Goal: Information Seeking & Learning: Learn about a topic

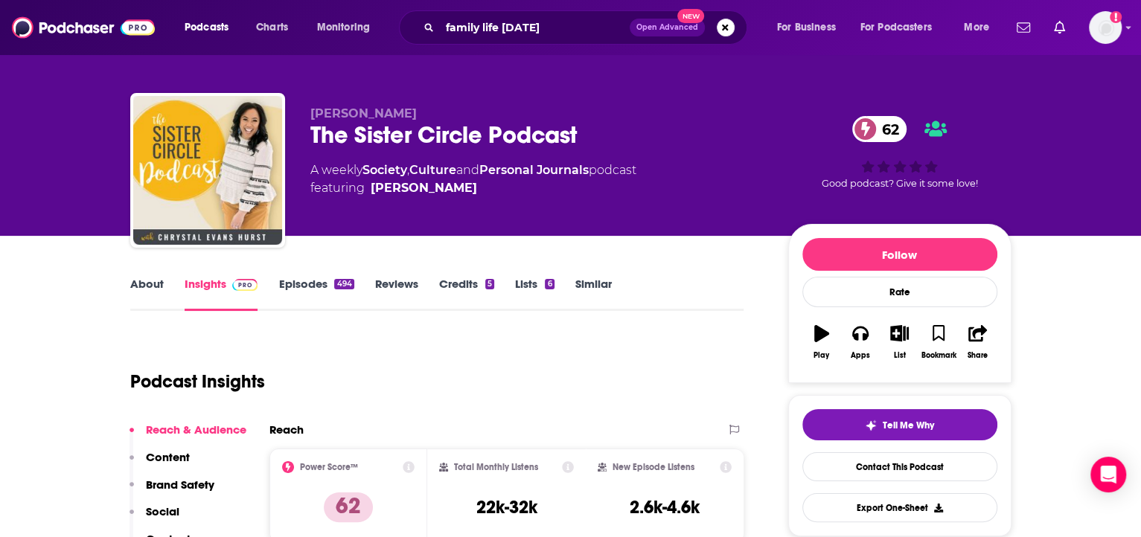
scroll to position [4, 0]
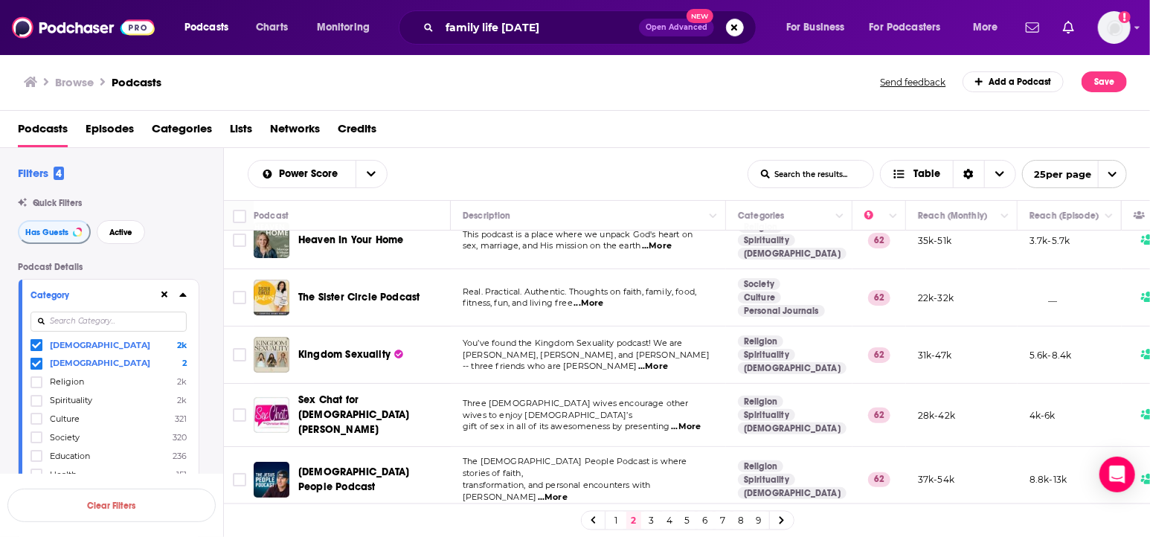
scroll to position [104, 0]
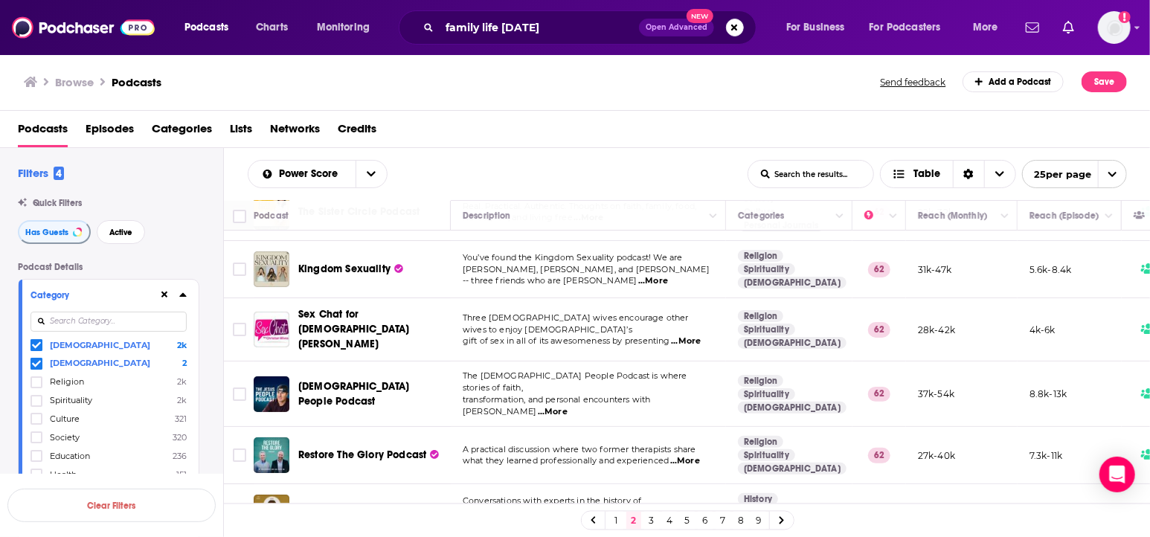
click at [668, 276] on span "...More" at bounding box center [653, 281] width 30 height 12
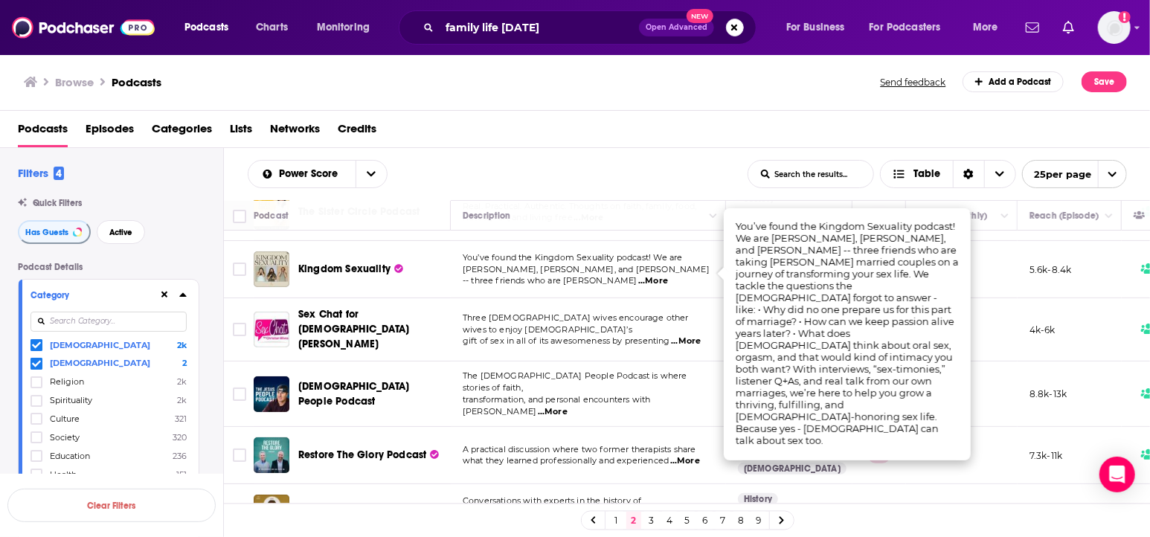
click at [579, 339] on td "Three [DEMOGRAPHIC_DATA] wives encourage other wives to enjoy [DEMOGRAPHIC_DATA…" at bounding box center [588, 329] width 275 height 63
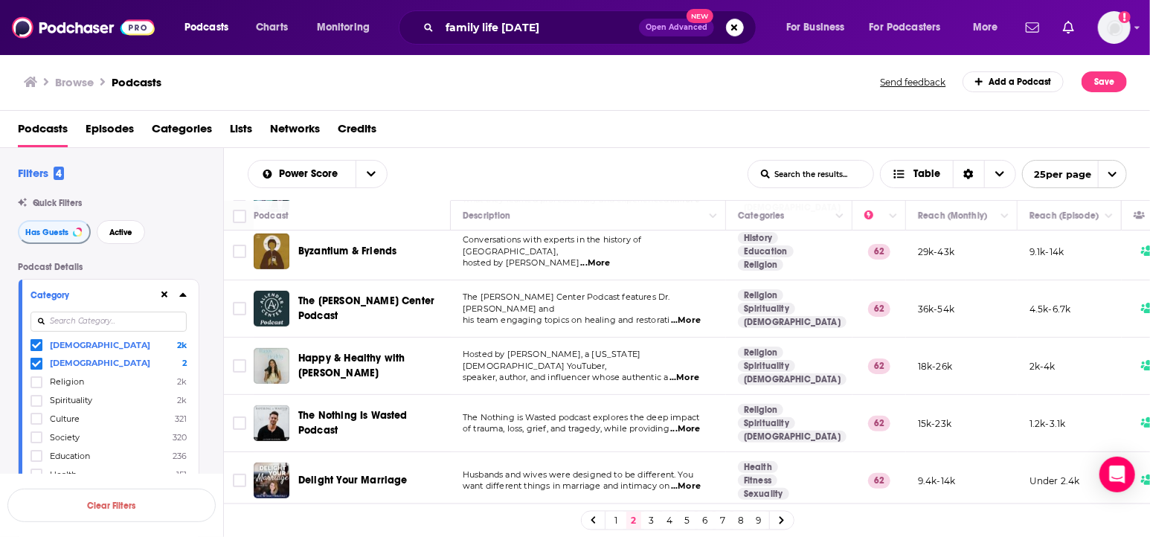
scroll to position [386, 0]
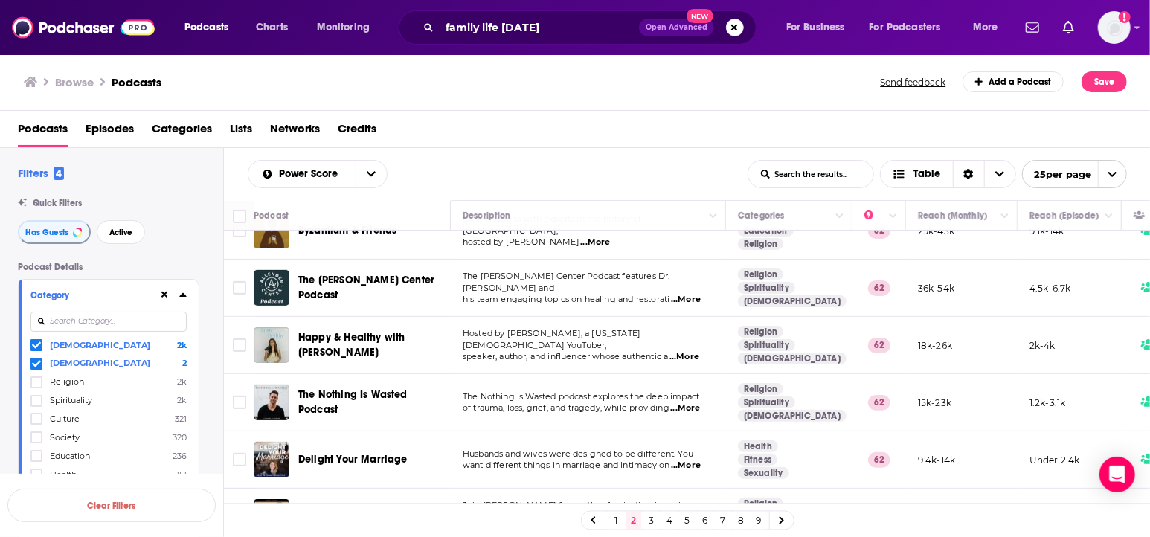
click at [692, 403] on span "...More" at bounding box center [685, 409] width 30 height 12
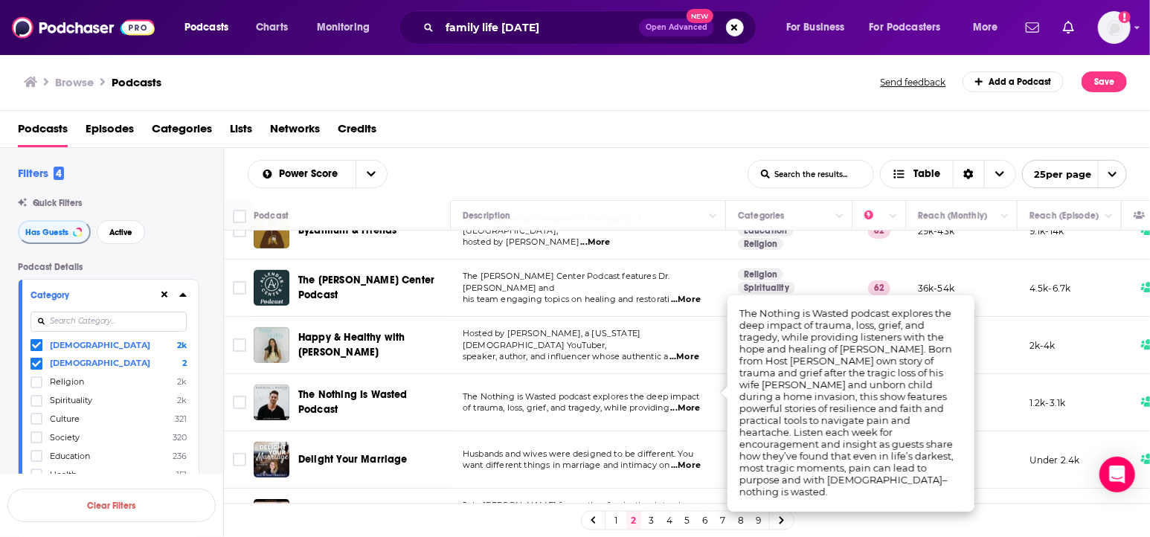
click at [623, 403] on span "of trauma, loss, grief, and tragedy, while providing" at bounding box center [566, 408] width 207 height 10
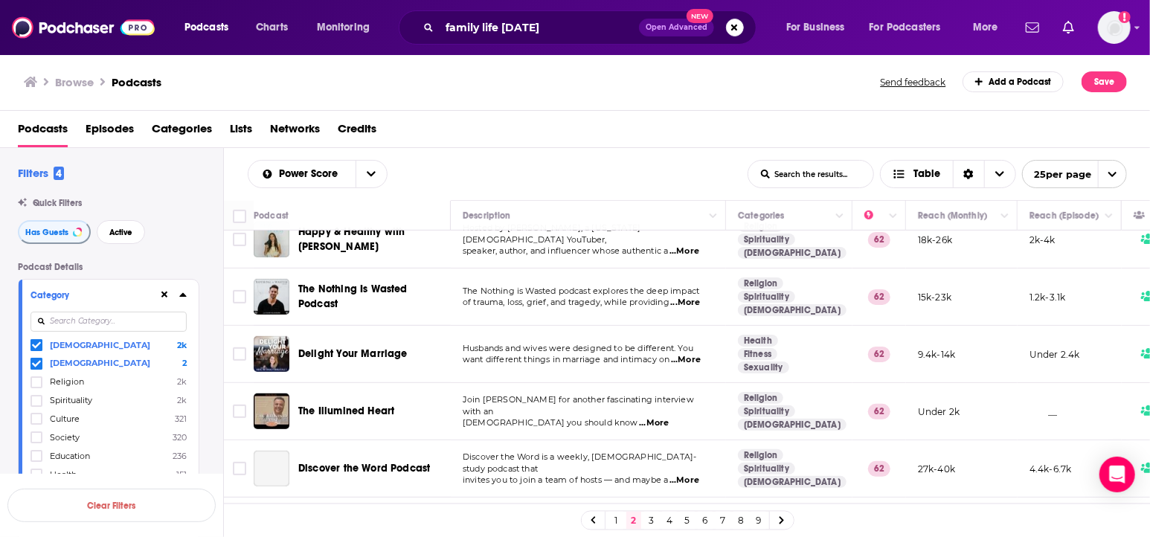
scroll to position [499, 0]
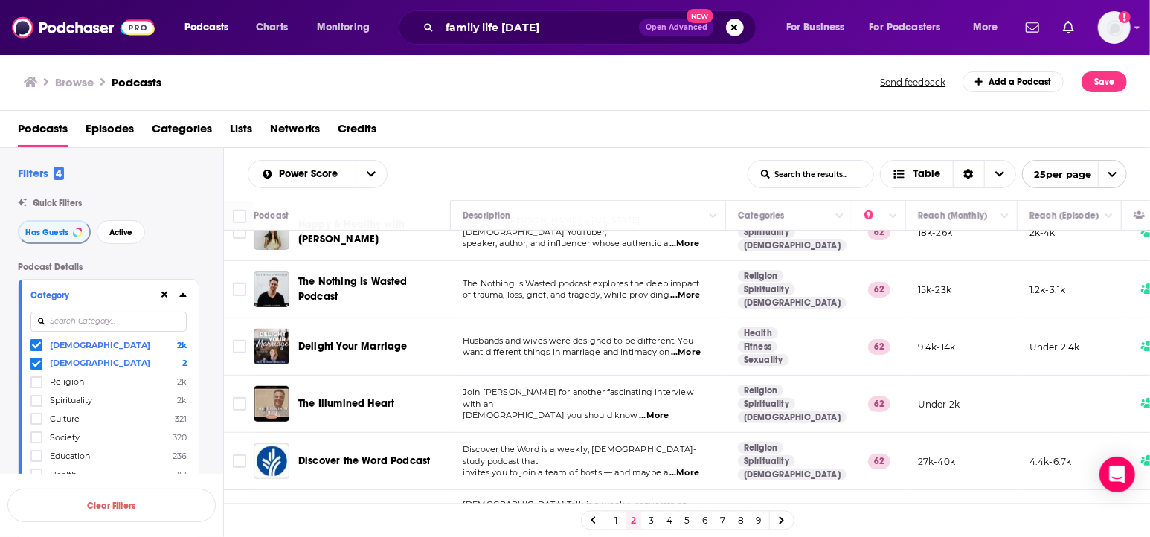
click at [639, 410] on span "...More" at bounding box center [654, 416] width 30 height 12
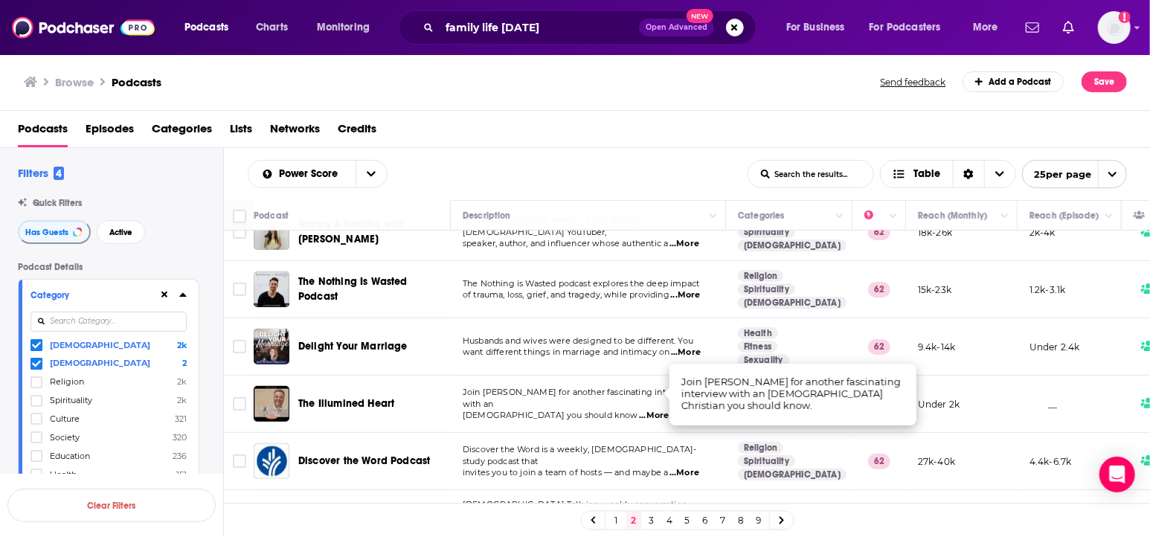
click at [606, 410] on span "[DEMOGRAPHIC_DATA] you should know" at bounding box center [551, 415] width 176 height 10
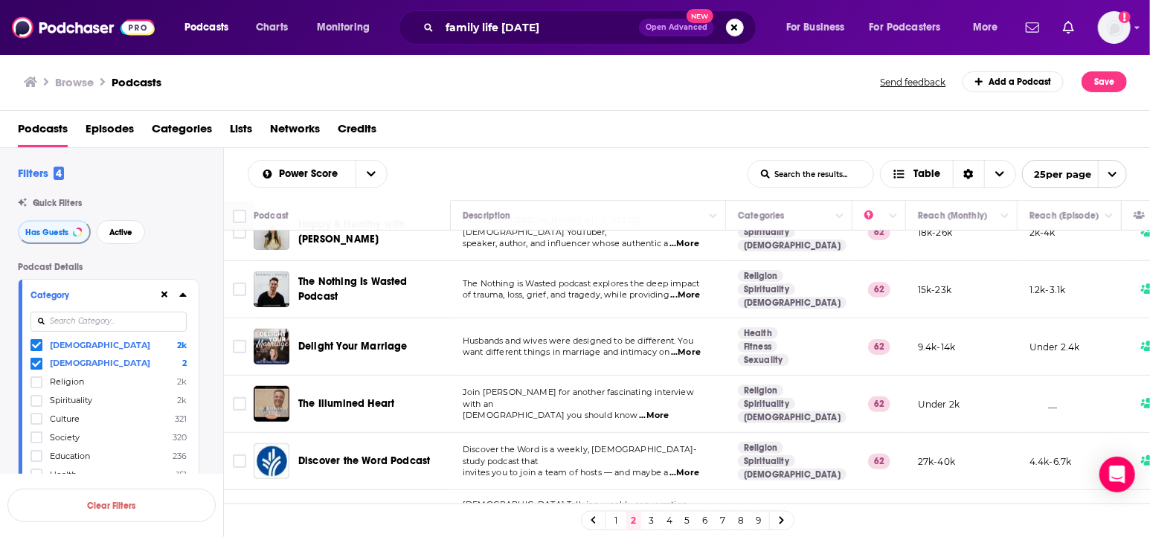
click at [639, 410] on span "...More" at bounding box center [654, 416] width 30 height 12
click at [585, 410] on span "[DEMOGRAPHIC_DATA] you should know" at bounding box center [551, 415] width 176 height 10
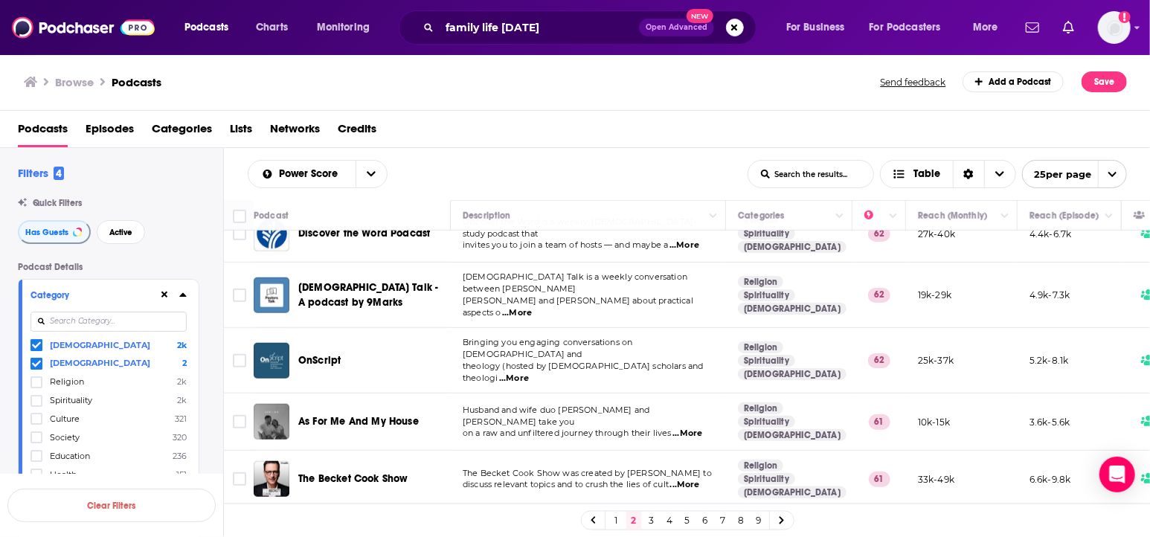
scroll to position [746, 0]
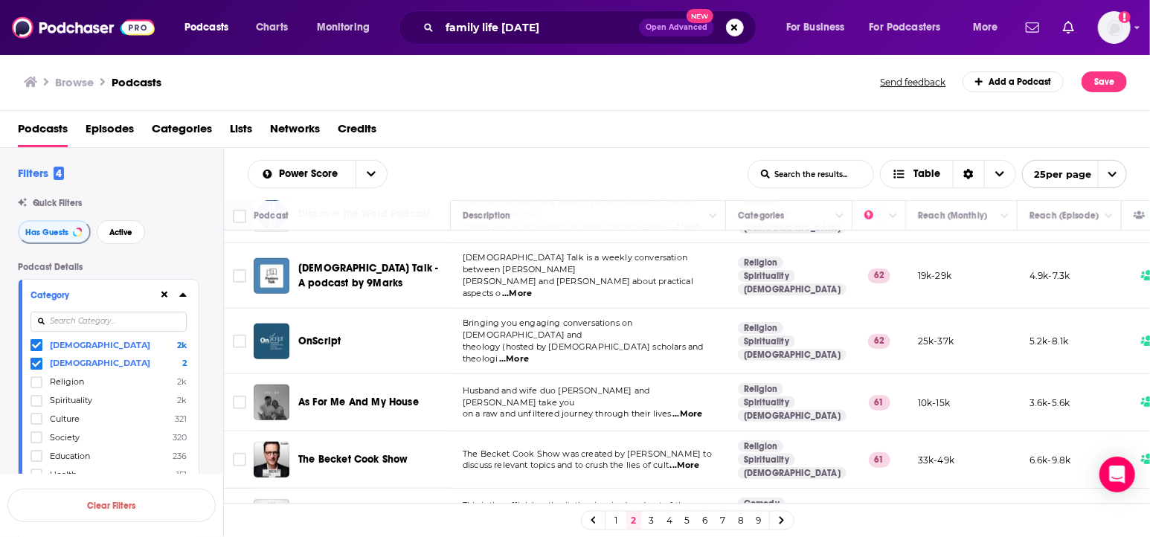
click at [682, 408] on span "...More" at bounding box center [688, 414] width 30 height 12
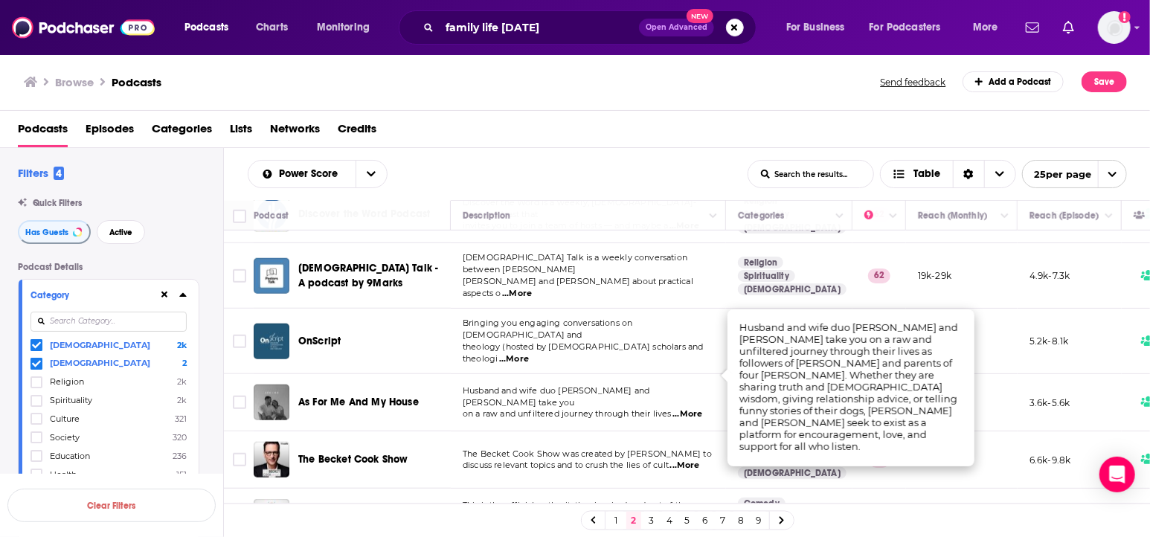
click at [614, 408] on span "on a raw and unfiltered journey through their lives" at bounding box center [567, 413] width 209 height 10
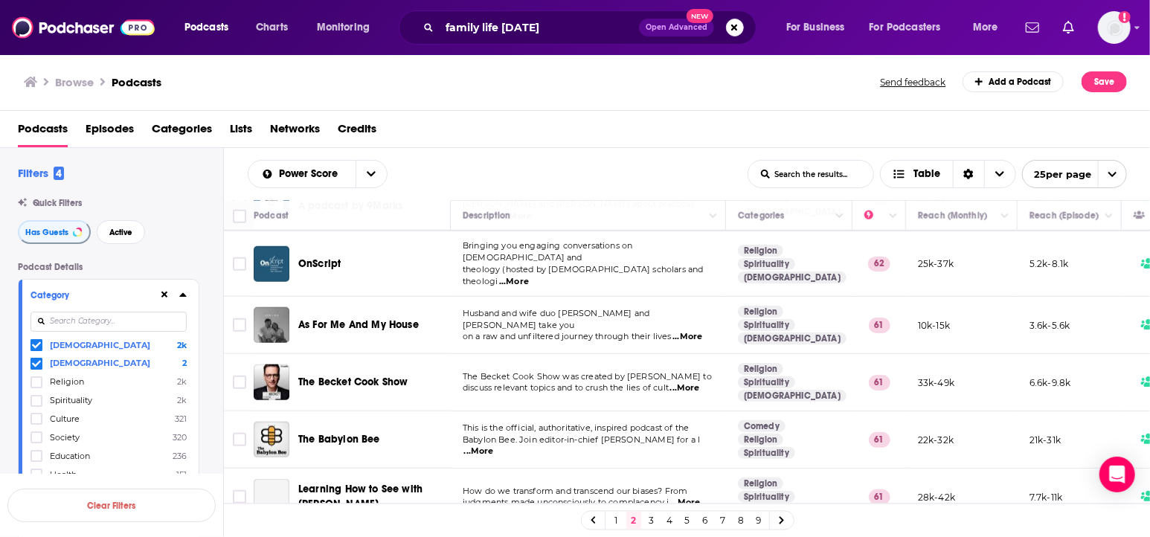
scroll to position [826, 0]
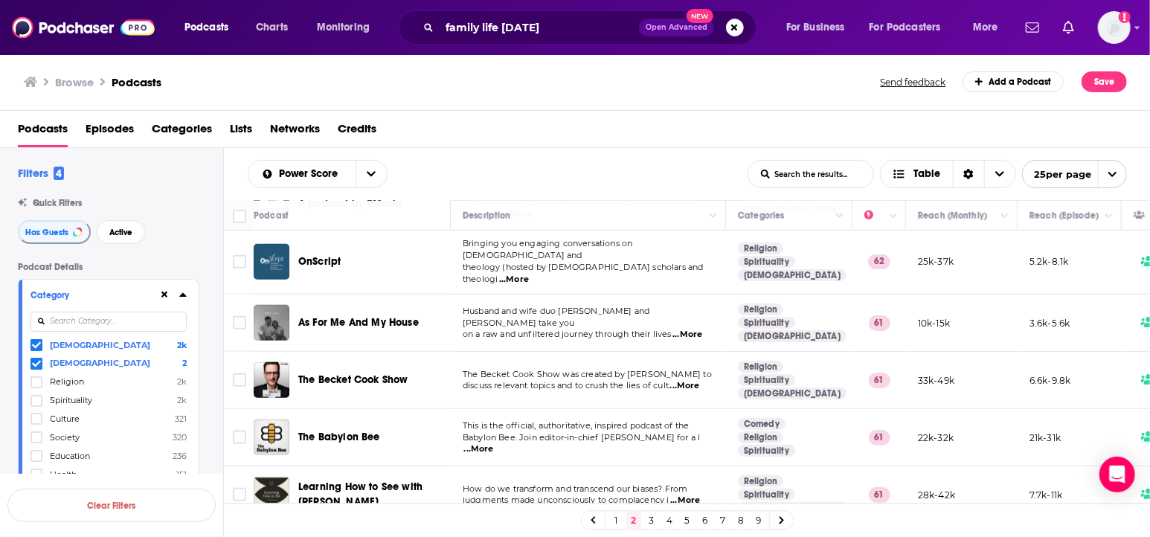
click at [339, 431] on span "The Babylon Bee" at bounding box center [339, 437] width 82 height 13
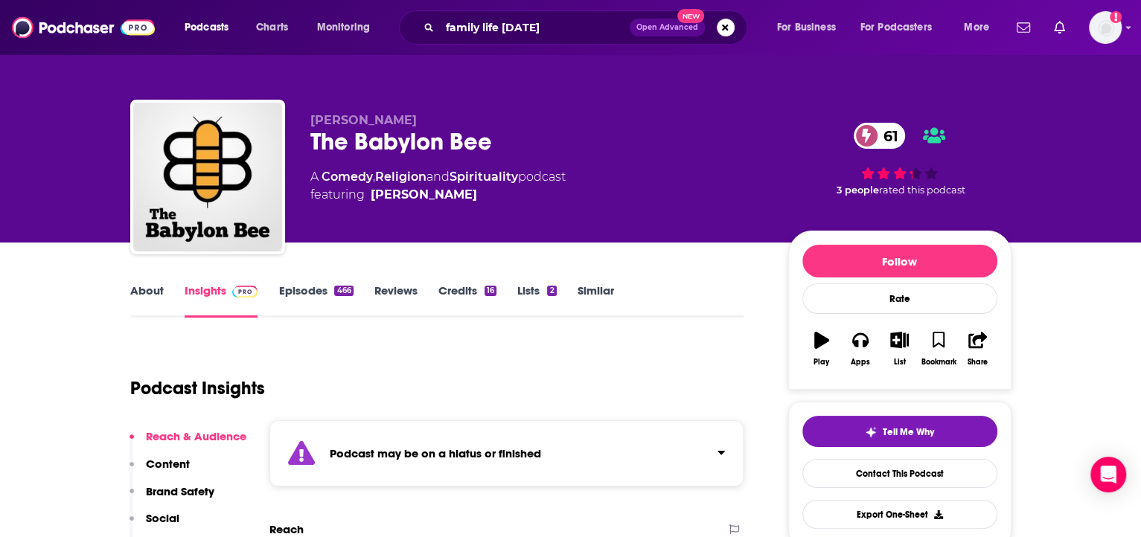
click at [475, 463] on div "Podcast may be on a hiatus or finished" at bounding box center [506, 453] width 475 height 66
click at [477, 457] on strong "Podcast may be on a hiatus or finished" at bounding box center [435, 453] width 211 height 14
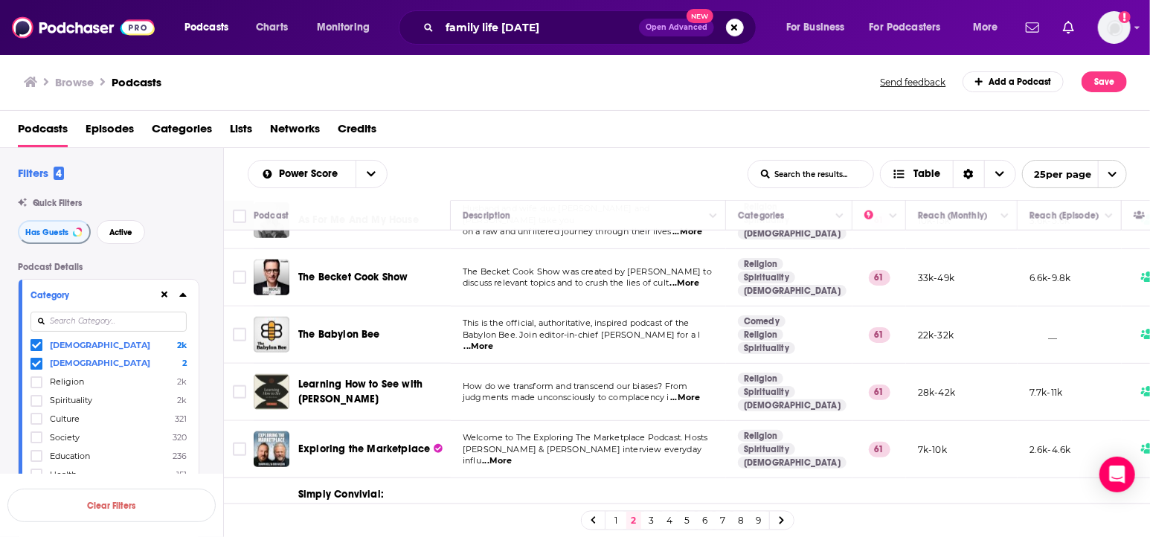
scroll to position [914, 0]
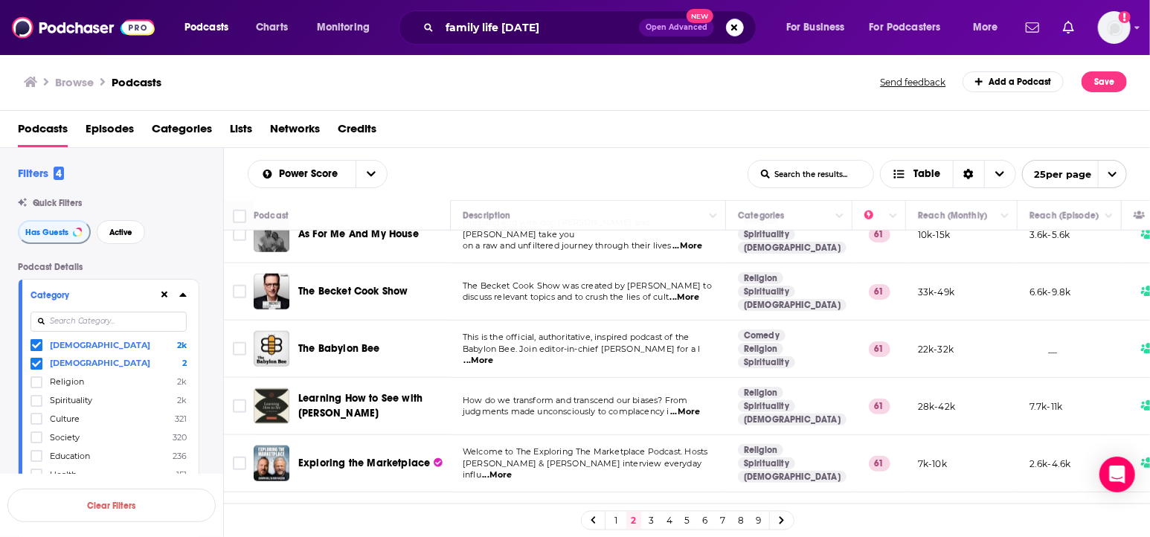
click at [494, 355] on span "...More" at bounding box center [479, 361] width 30 height 12
click at [593, 332] on span "This is the official, authoritative, inspired podcast of the" at bounding box center [576, 337] width 226 height 10
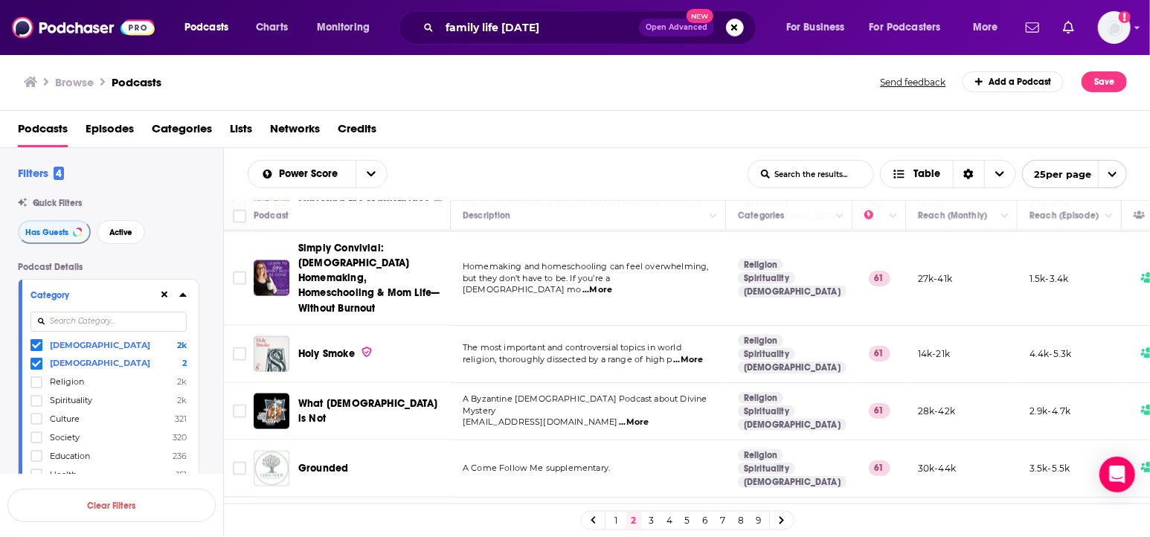
scroll to position [1184, 0]
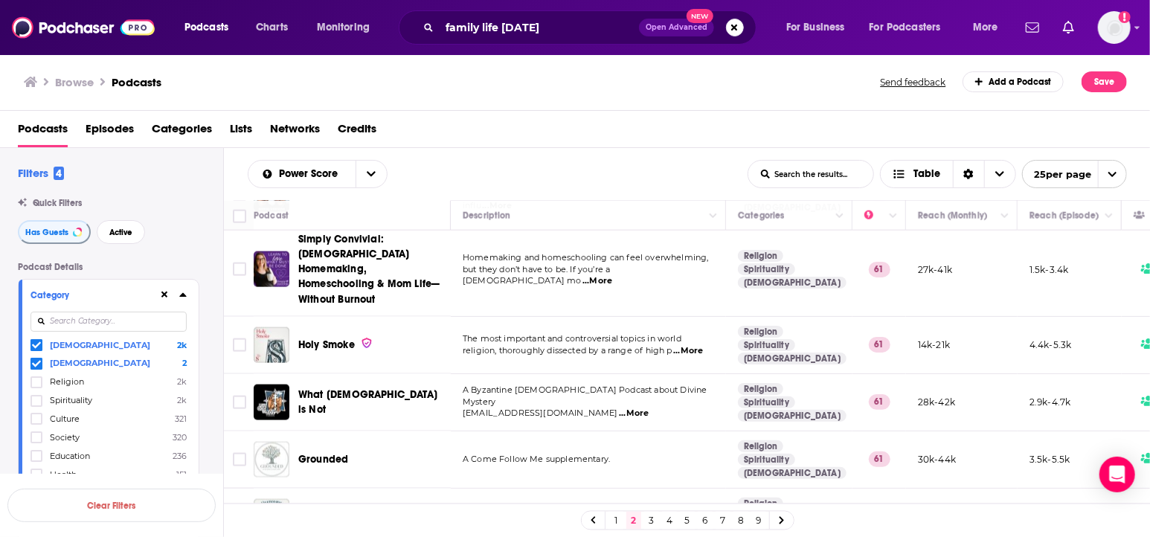
click at [548, 432] on td "A Come Follow Me supplementary." at bounding box center [588, 460] width 275 height 57
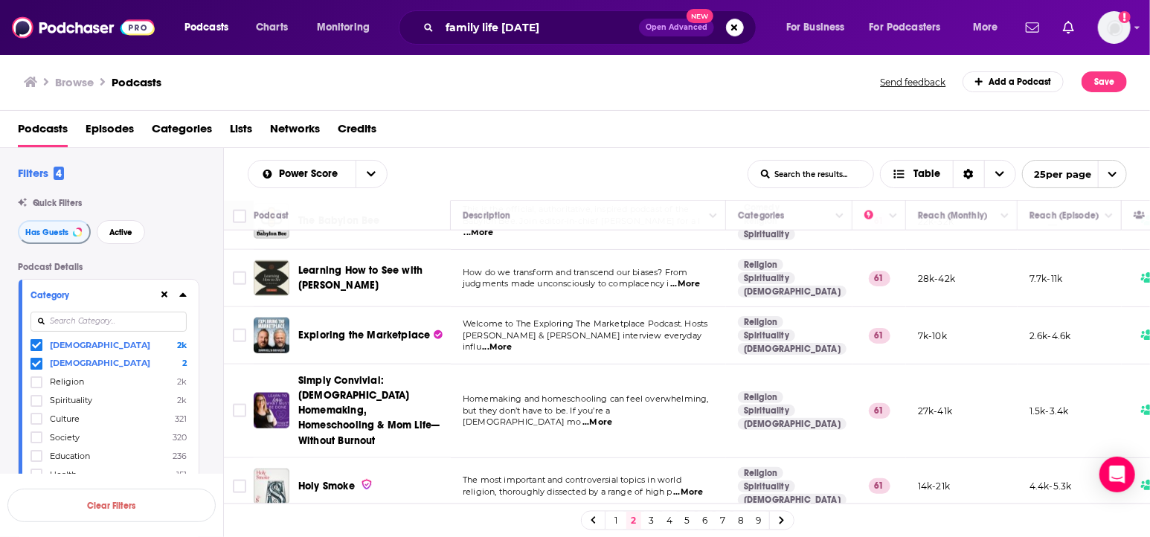
scroll to position [1030, 0]
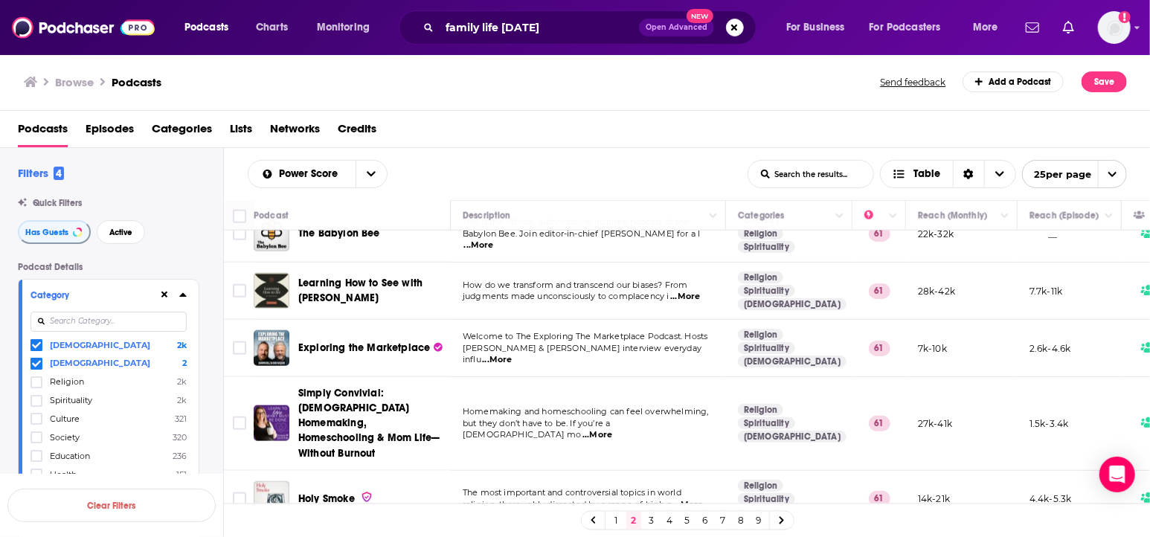
click at [512, 354] on span "...More" at bounding box center [497, 360] width 30 height 12
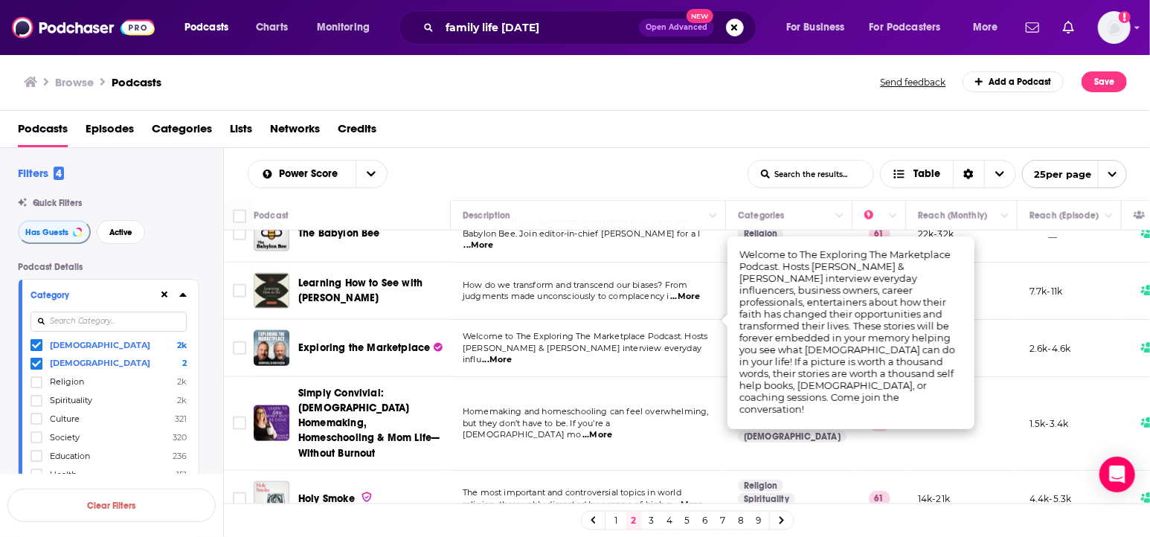
click at [549, 343] on span "[PERSON_NAME] & [PERSON_NAME] interview everyday influ" at bounding box center [582, 354] width 239 height 22
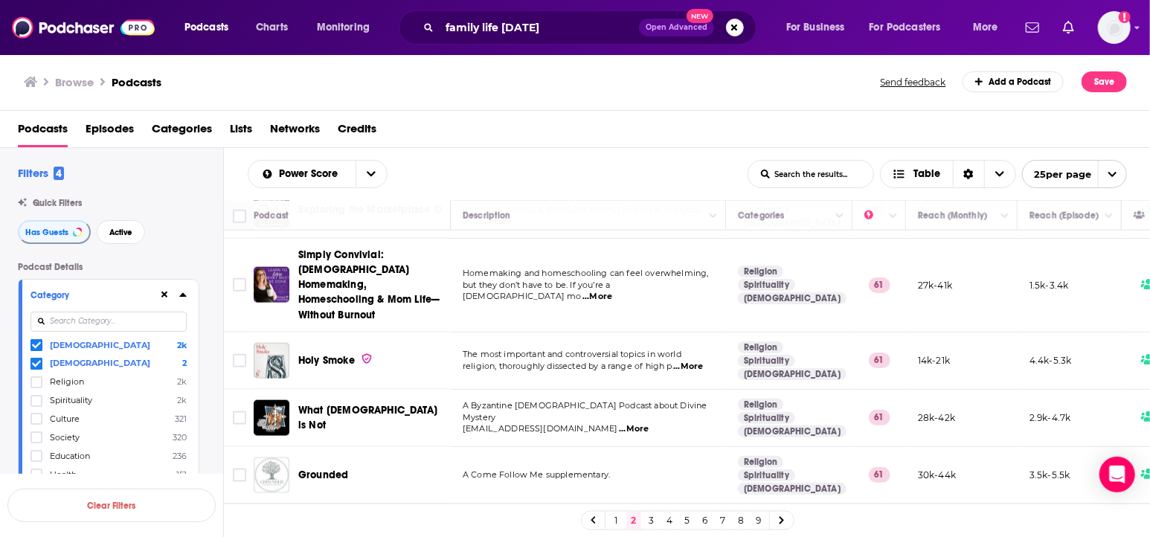
scroll to position [1184, 0]
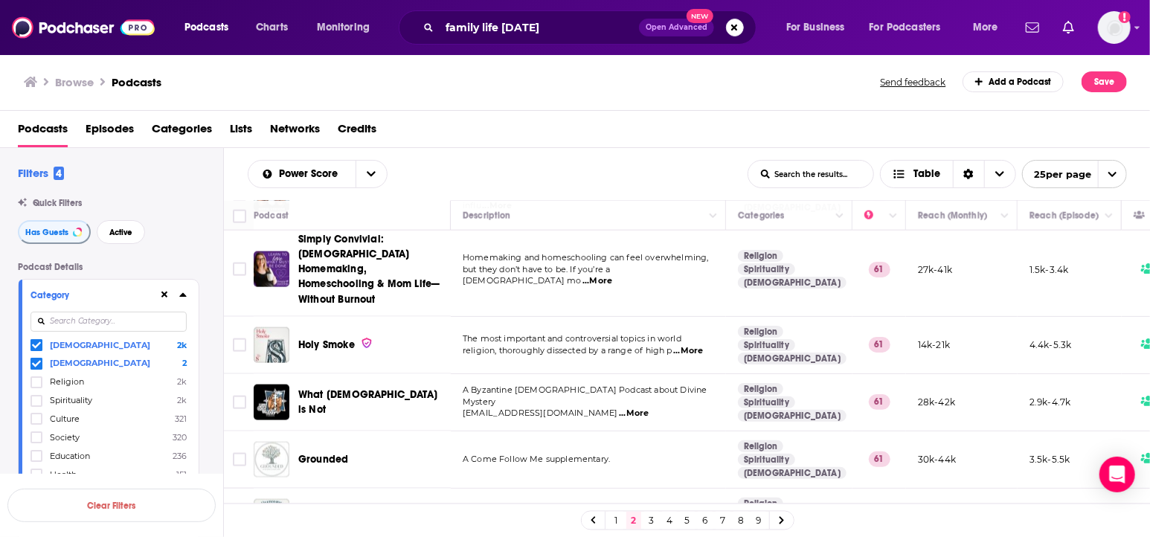
click at [650, 516] on link "3" at bounding box center [651, 521] width 15 height 18
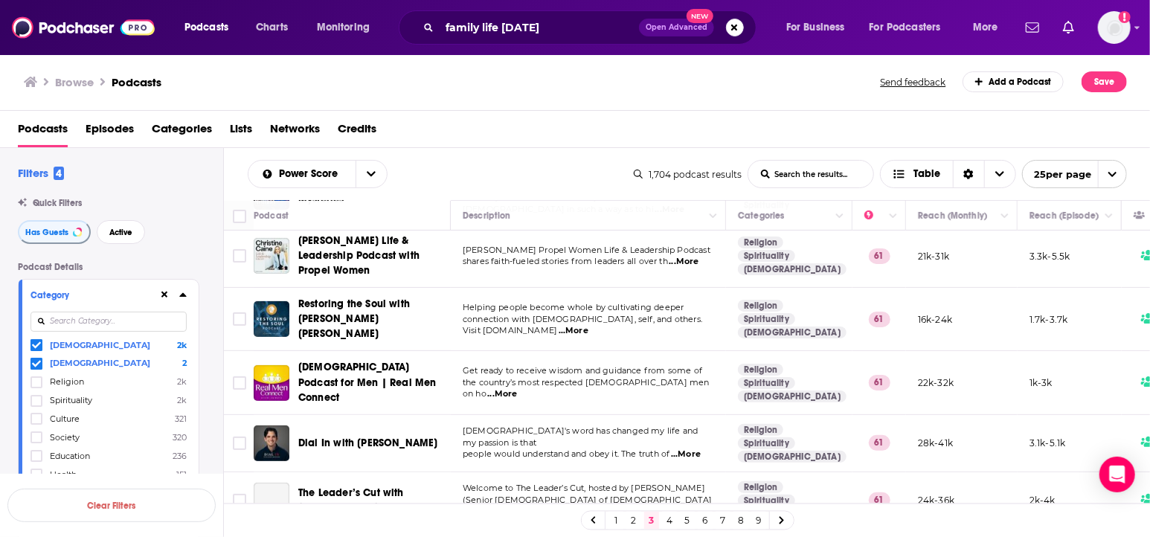
scroll to position [320, 0]
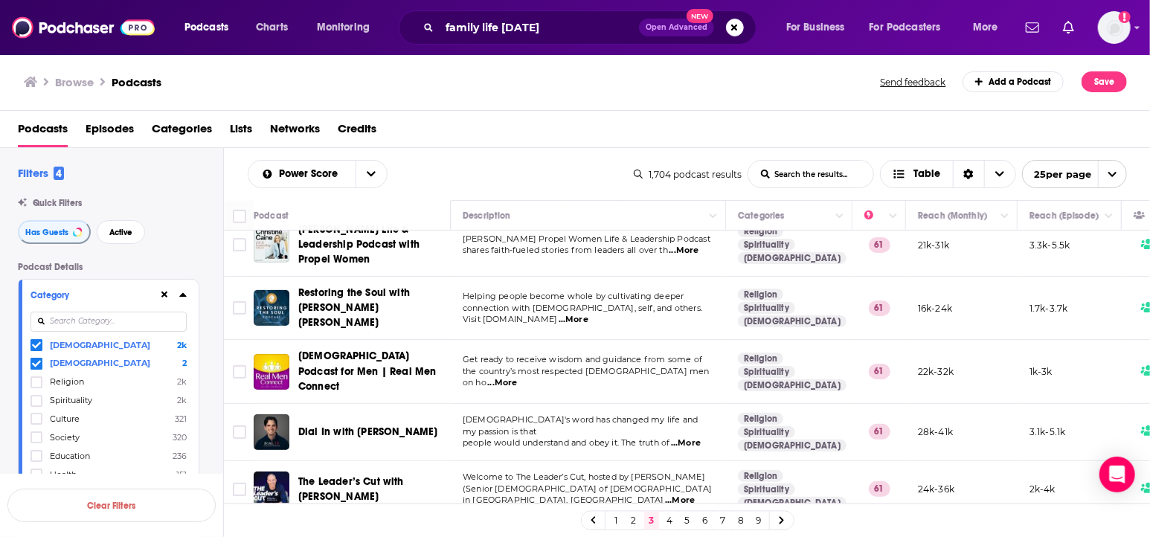
click at [517, 377] on span "...More" at bounding box center [502, 383] width 30 height 12
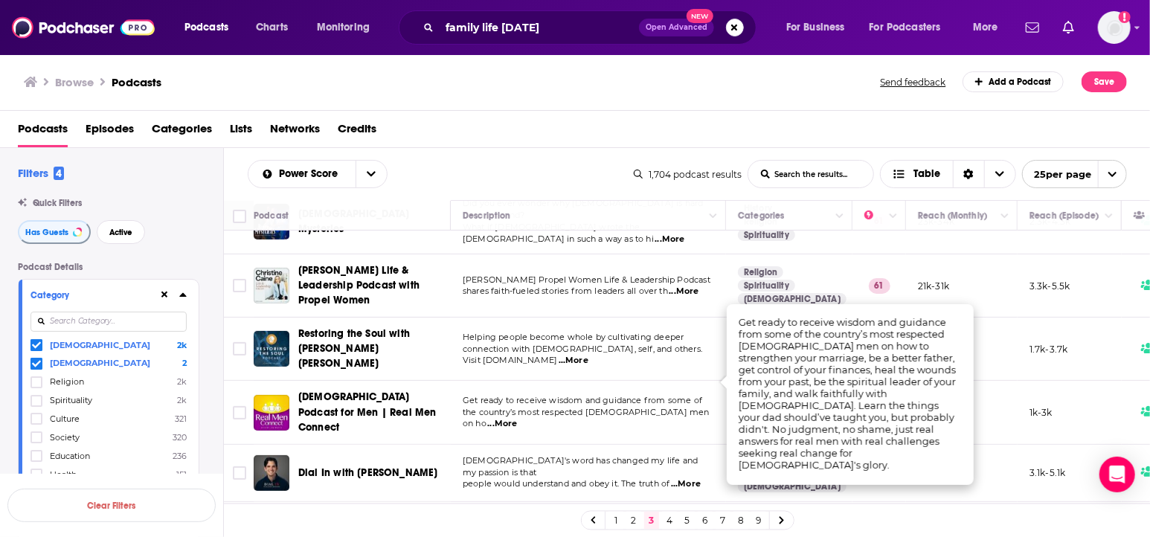
scroll to position [290, 0]
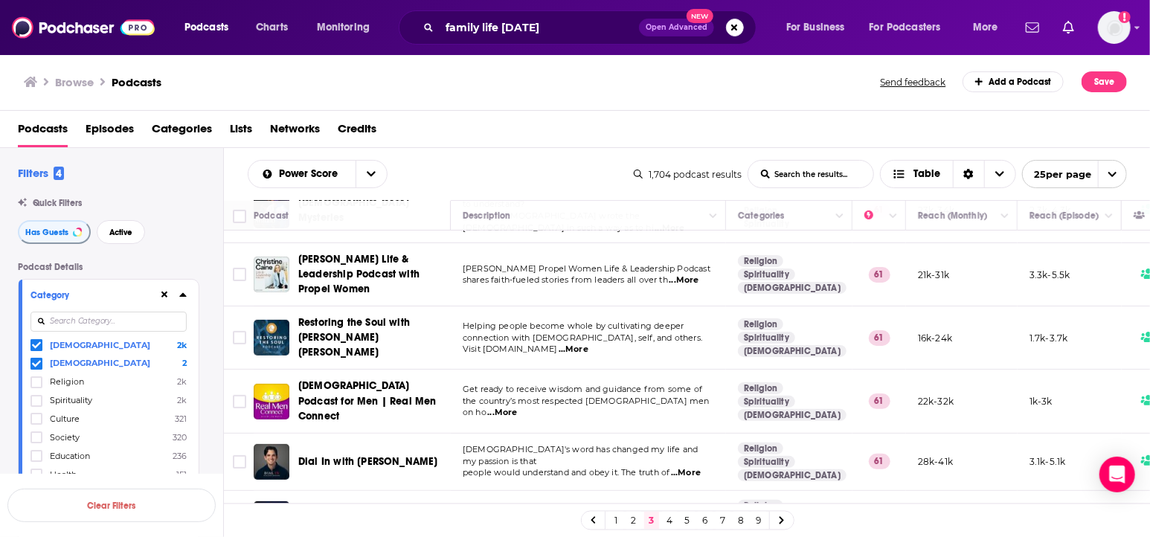
click at [583, 345] on td "Helping people become whole by cultivating deeper connection with [DEMOGRAPHIC_…" at bounding box center [588, 338] width 275 height 63
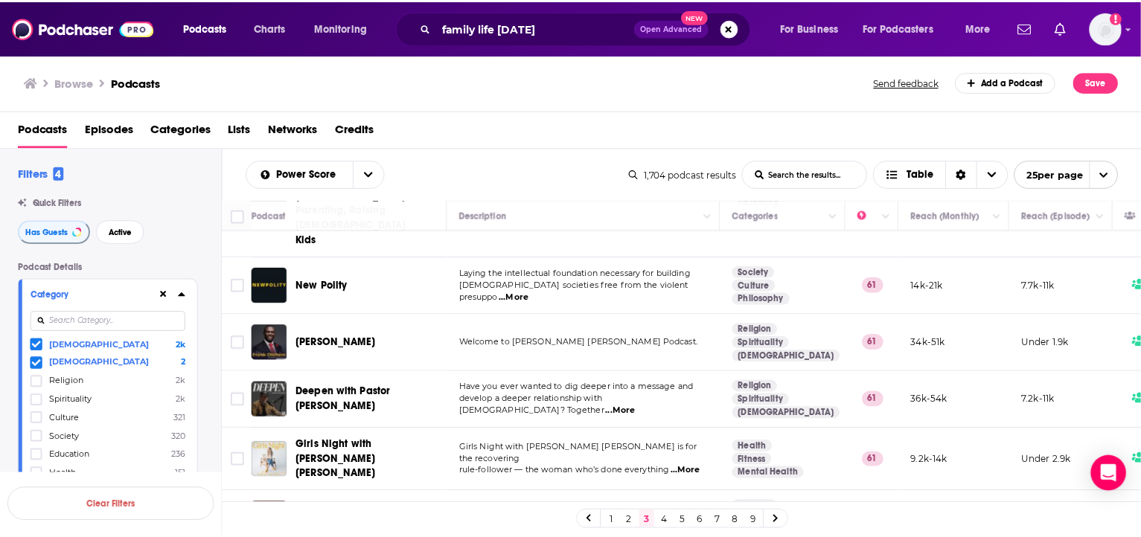
scroll to position [723, 0]
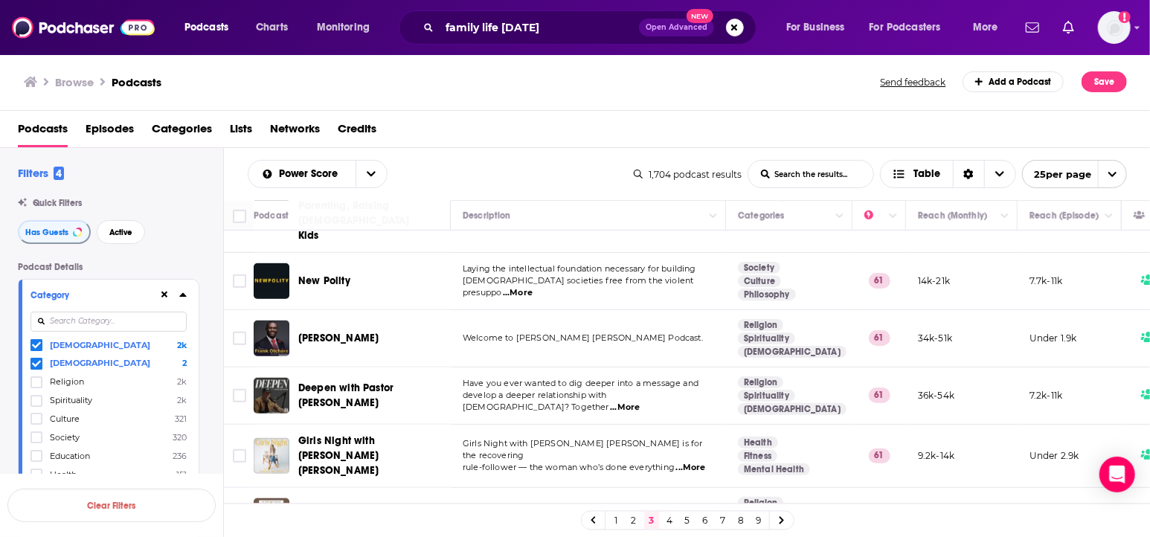
click at [689, 462] on span "...More" at bounding box center [691, 468] width 30 height 12
click at [654, 462] on span "rule-follower — the woman who’s done everything" at bounding box center [569, 467] width 212 height 10
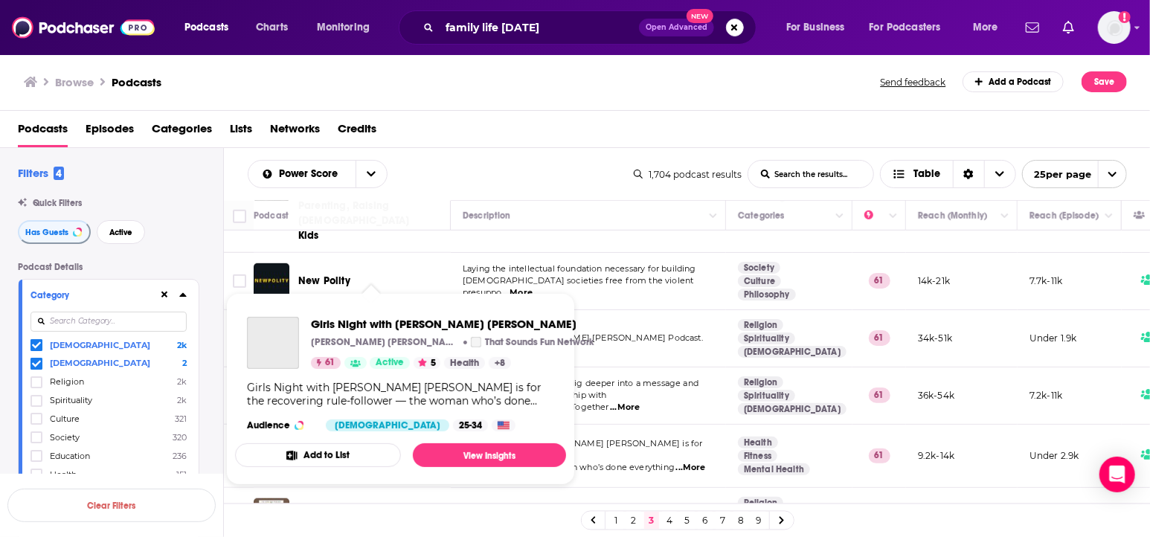
click at [368, 377] on div "Podcasts Charts Monitoring family life [DATE] Open Advanced New For Business Fo…" at bounding box center [575, 268] width 1150 height 537
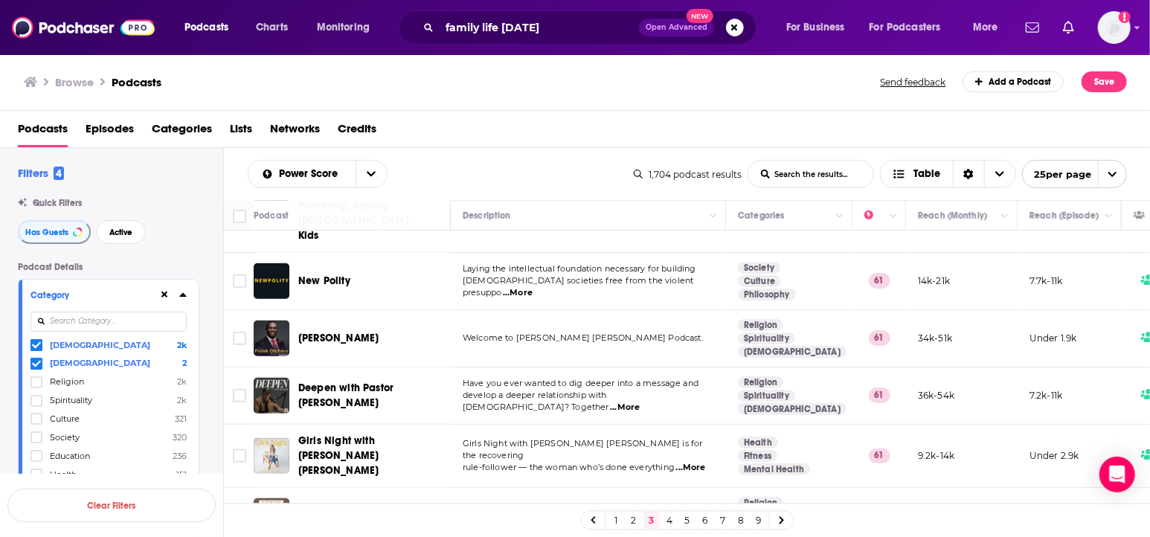
click at [379, 435] on span "Girls Night with [PERSON_NAME] [PERSON_NAME]" at bounding box center [338, 456] width 80 height 42
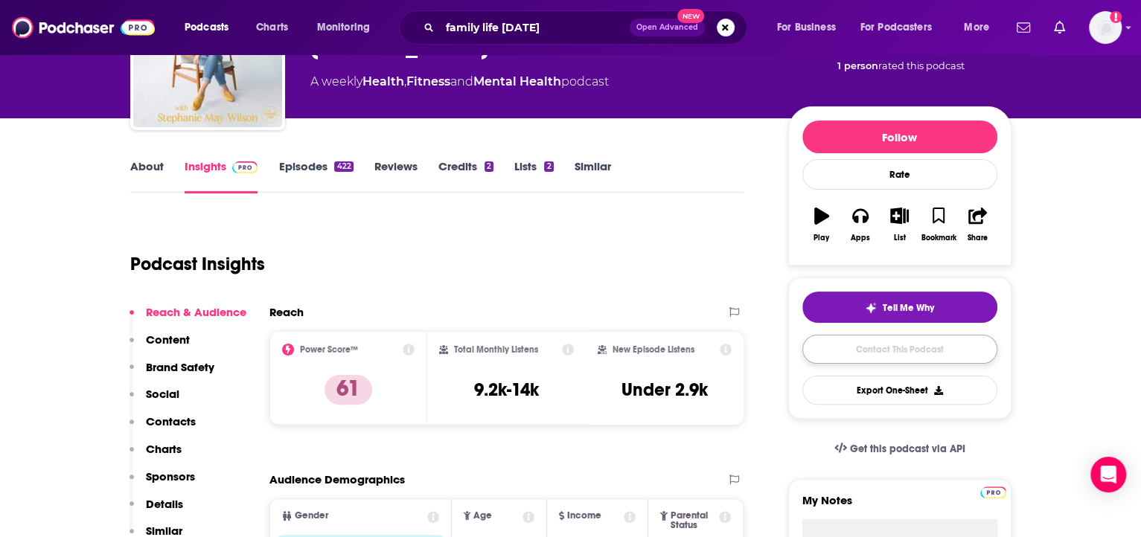
click at [833, 337] on link "Contact This Podcast" at bounding box center [899, 349] width 195 height 29
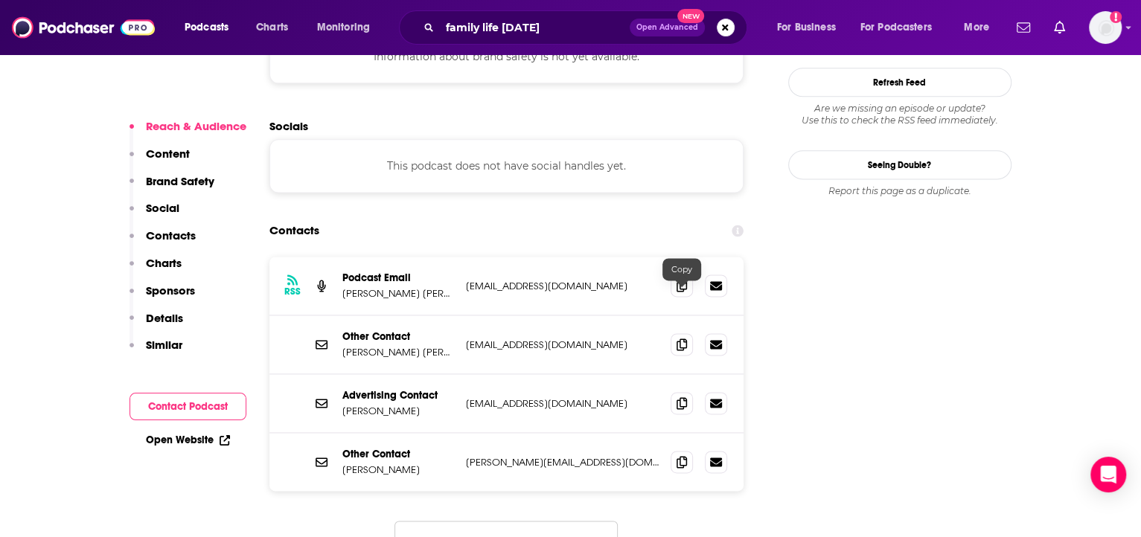
scroll to position [1401, 0]
click at [682, 280] on icon at bounding box center [681, 286] width 10 height 12
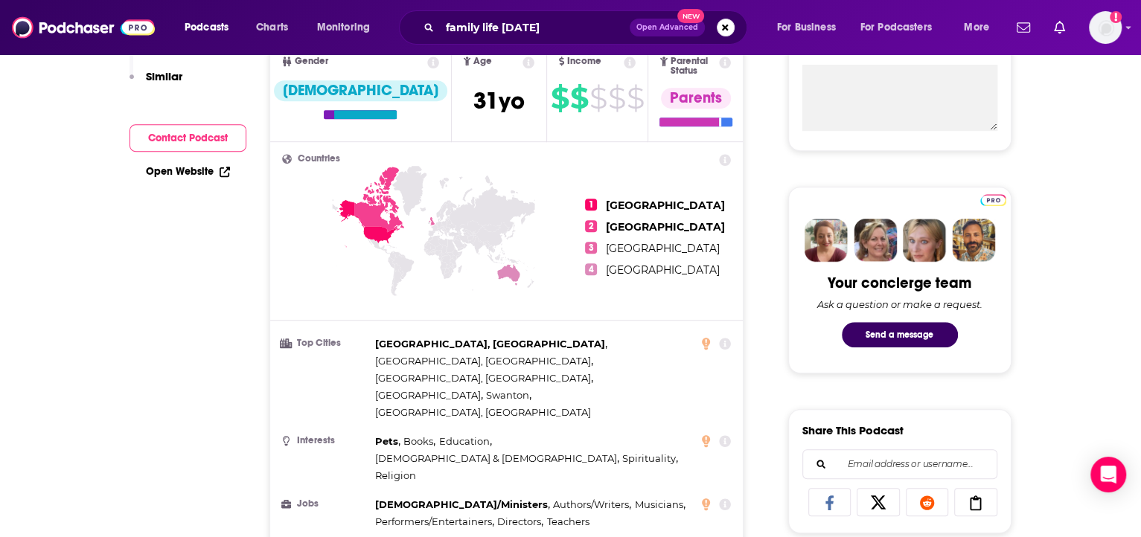
scroll to position [0, 0]
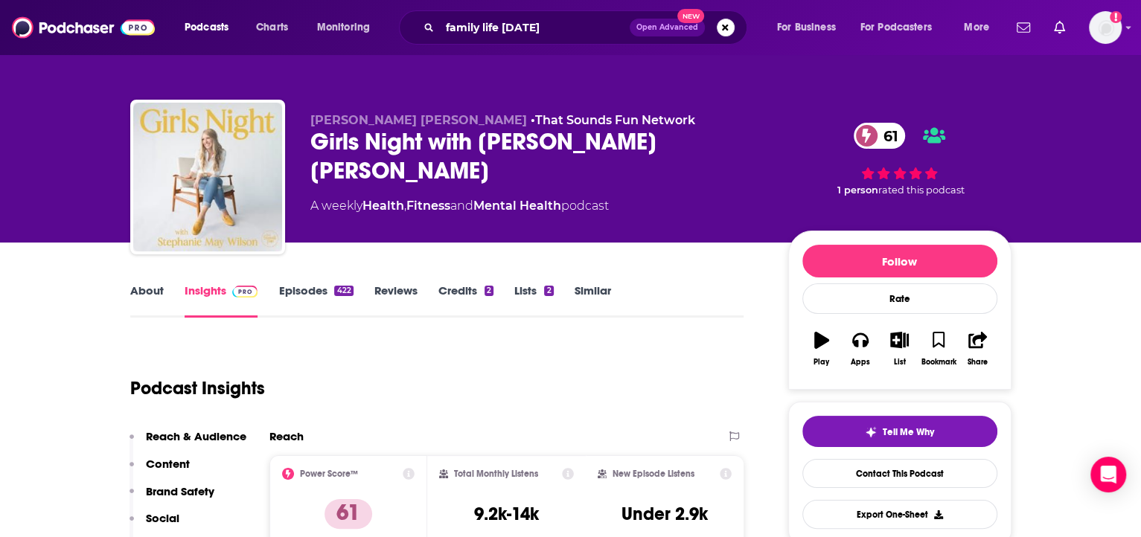
click at [144, 289] on link "About" at bounding box center [146, 300] width 33 height 34
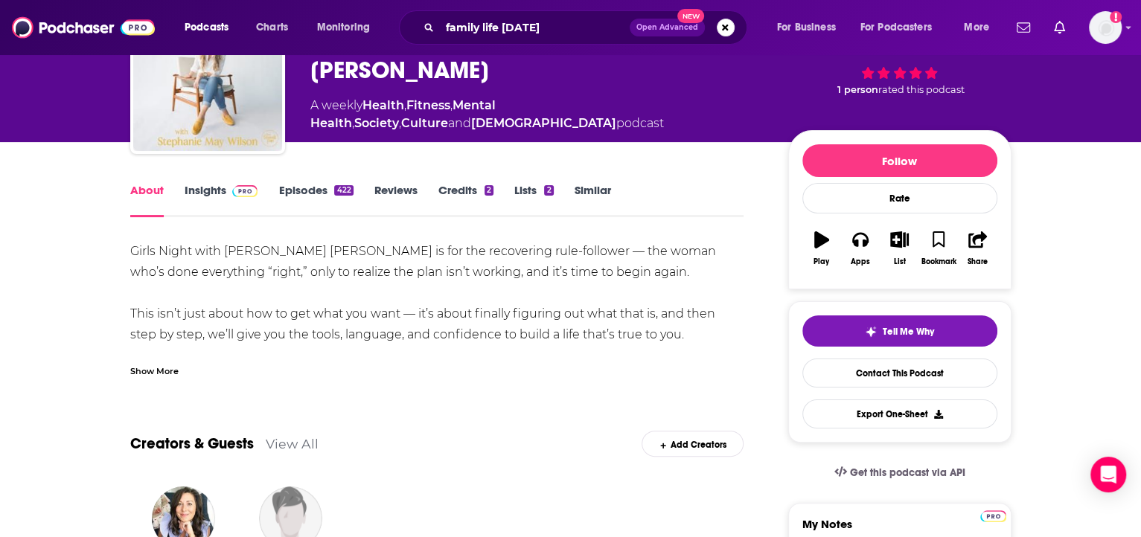
scroll to position [137, 0]
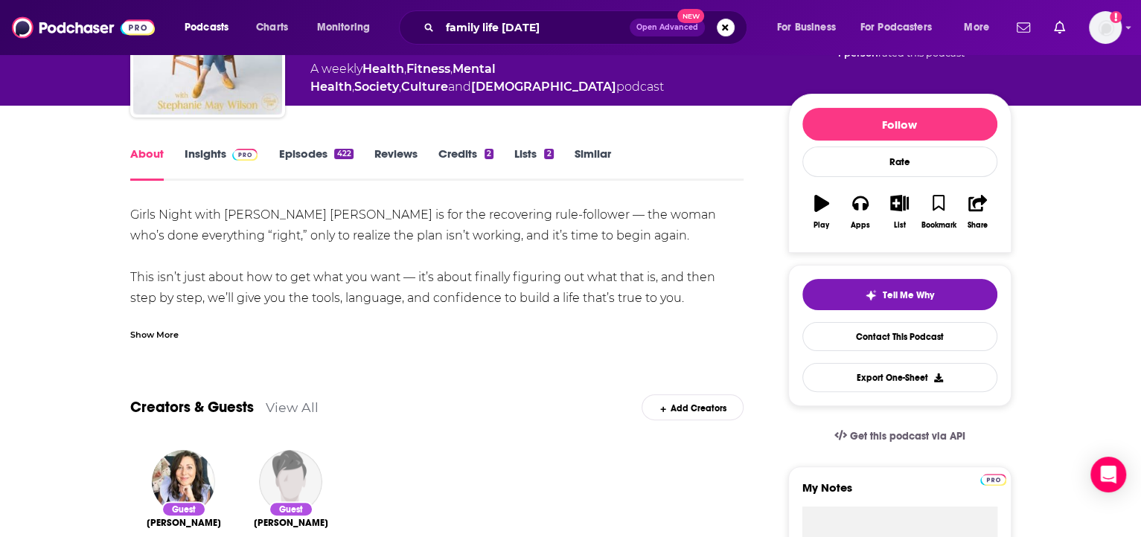
click at [150, 336] on div "Show More" at bounding box center [154, 334] width 48 height 14
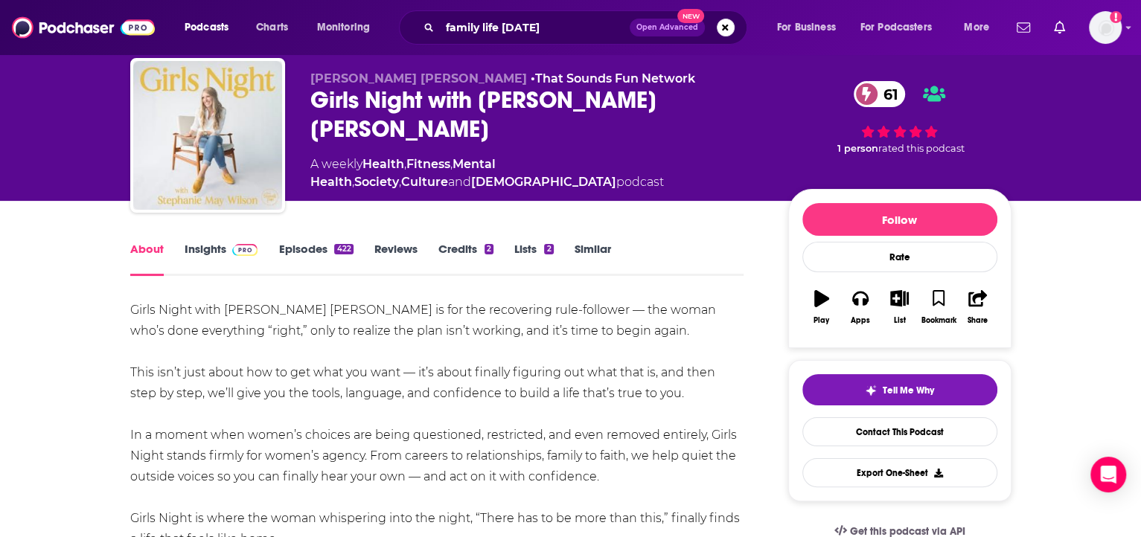
scroll to position [0, 0]
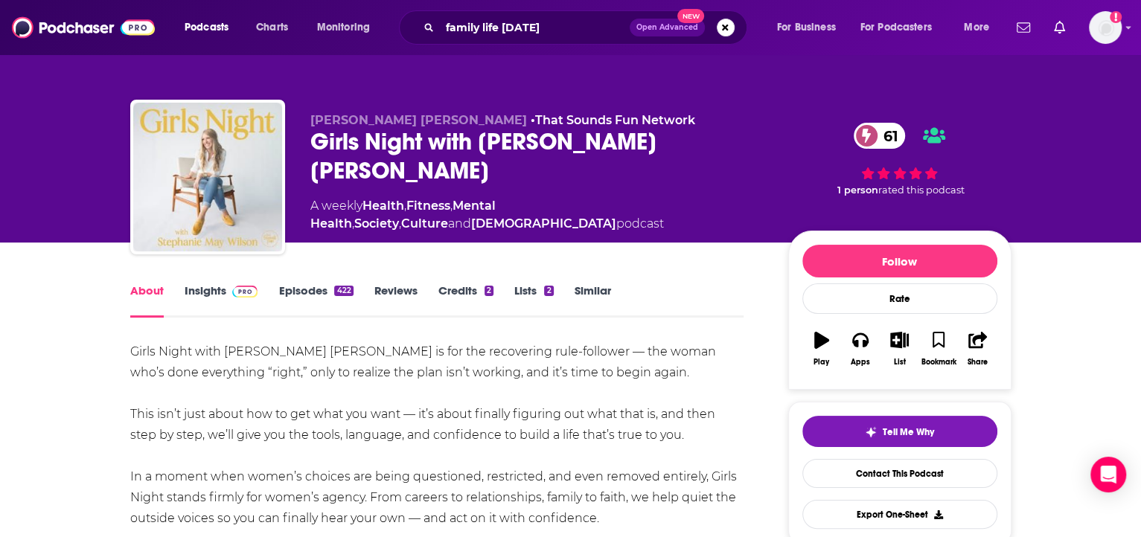
click at [200, 281] on div "About Insights Episodes 422 Reviews Credits 2 Lists 2 Similar" at bounding box center [437, 299] width 614 height 36
click at [201, 285] on link "Insights" at bounding box center [222, 300] width 74 height 34
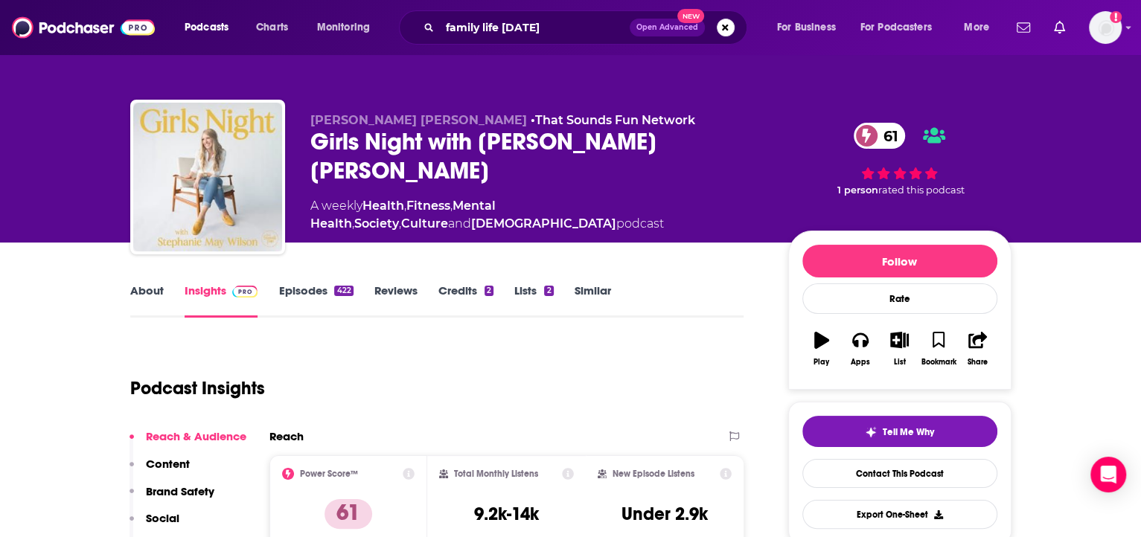
scroll to position [78, 0]
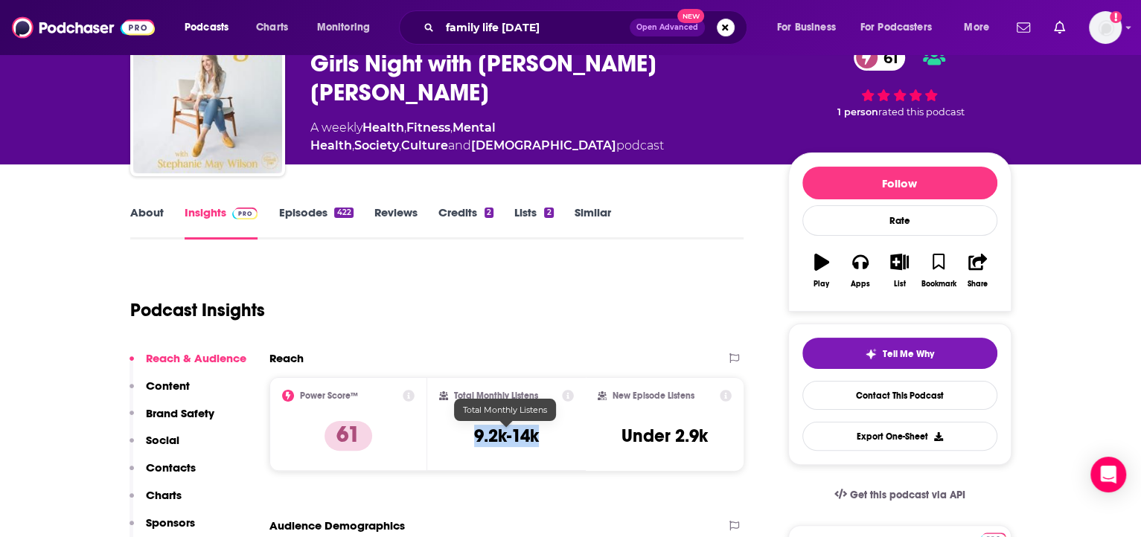
drag, startPoint x: 475, startPoint y: 433, endPoint x: 540, endPoint y: 438, distance: 64.9
click at [540, 438] on div "Total Monthly Listens 9.2k-14k" at bounding box center [506, 424] width 135 height 68
copy h3 "9.2k-14k"
click at [513, 324] on div "Podcast Insights" at bounding box center [431, 301] width 602 height 76
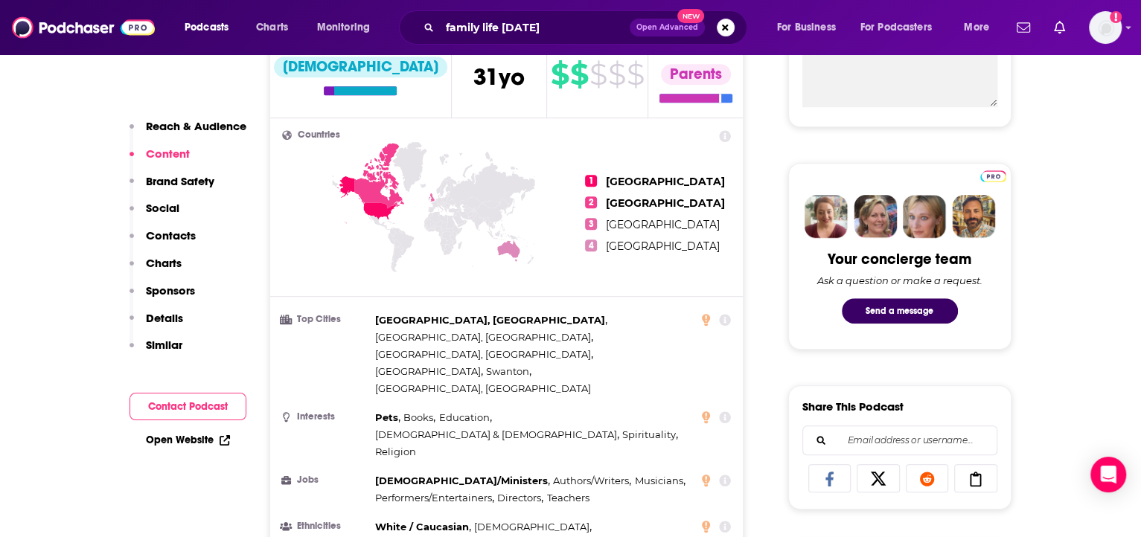
scroll to position [424, 0]
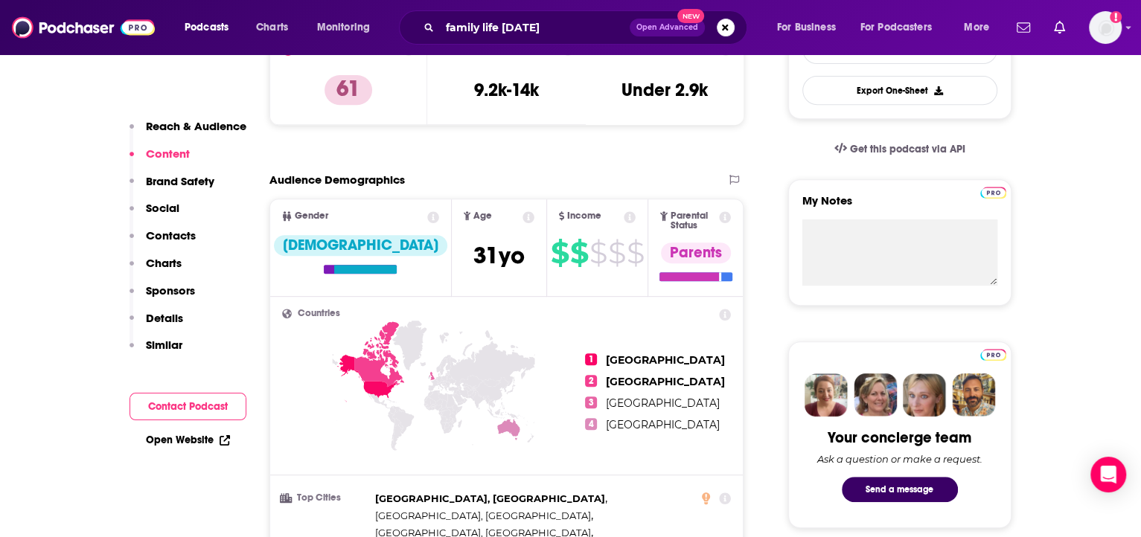
click at [624, 216] on icon at bounding box center [630, 217] width 12 height 12
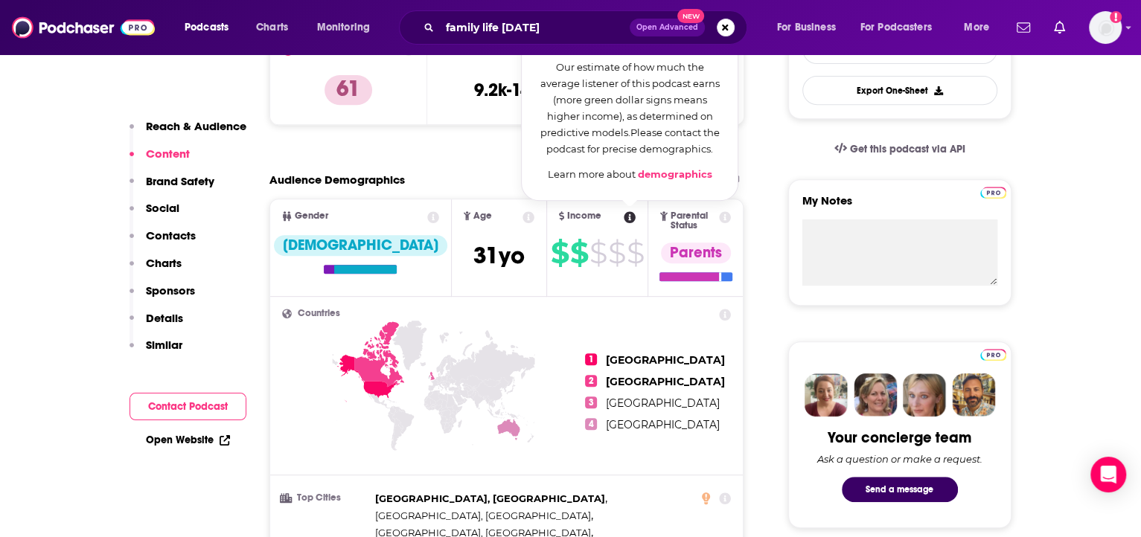
scroll to position [348, 0]
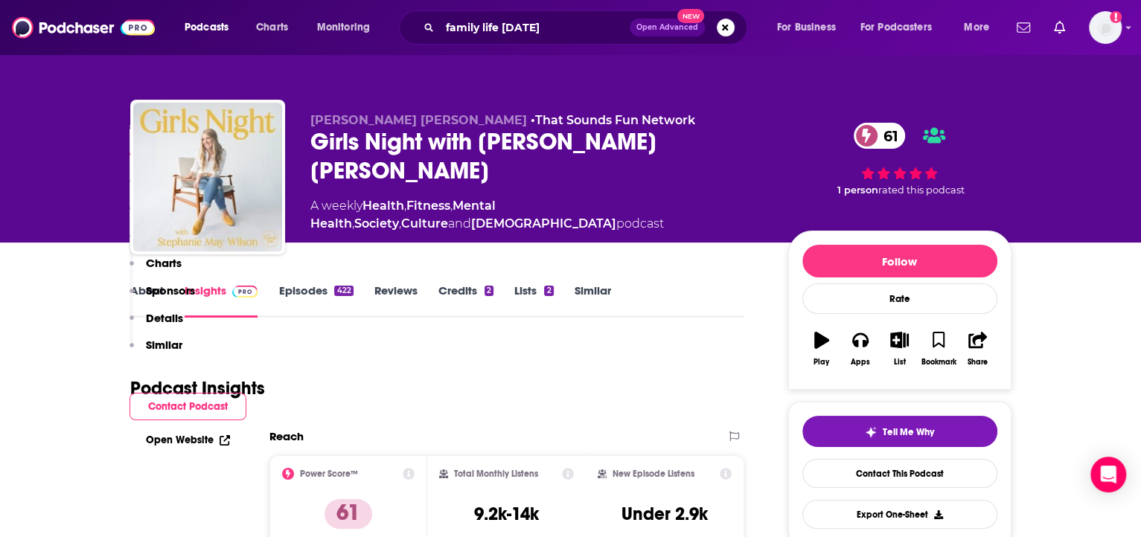
scroll to position [559, 0]
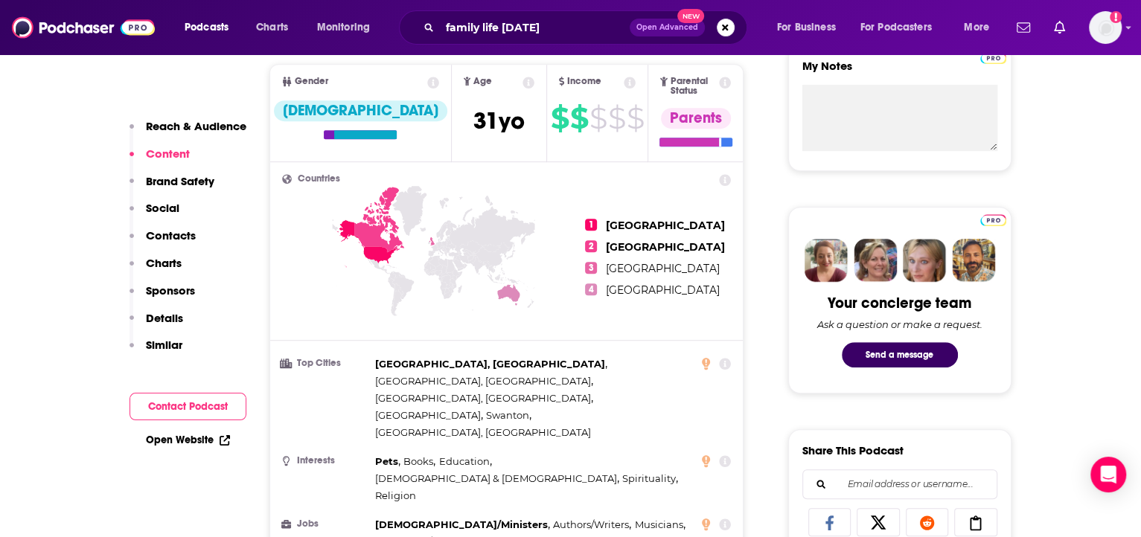
click at [185, 440] on link "Open Website" at bounding box center [188, 440] width 84 height 13
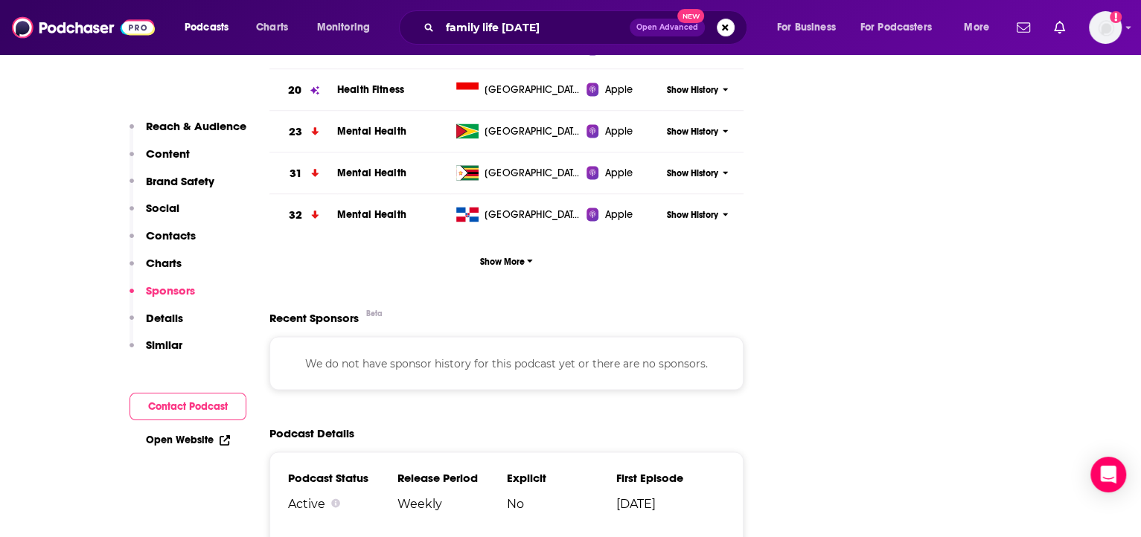
click at [179, 316] on p "Details" at bounding box center [164, 318] width 37 height 14
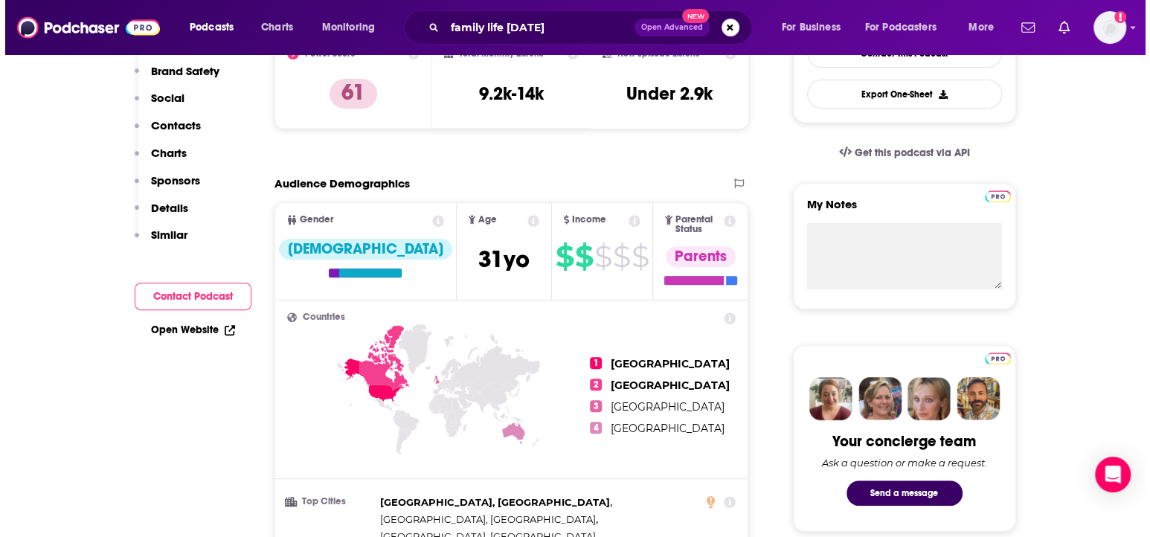
scroll to position [0, 0]
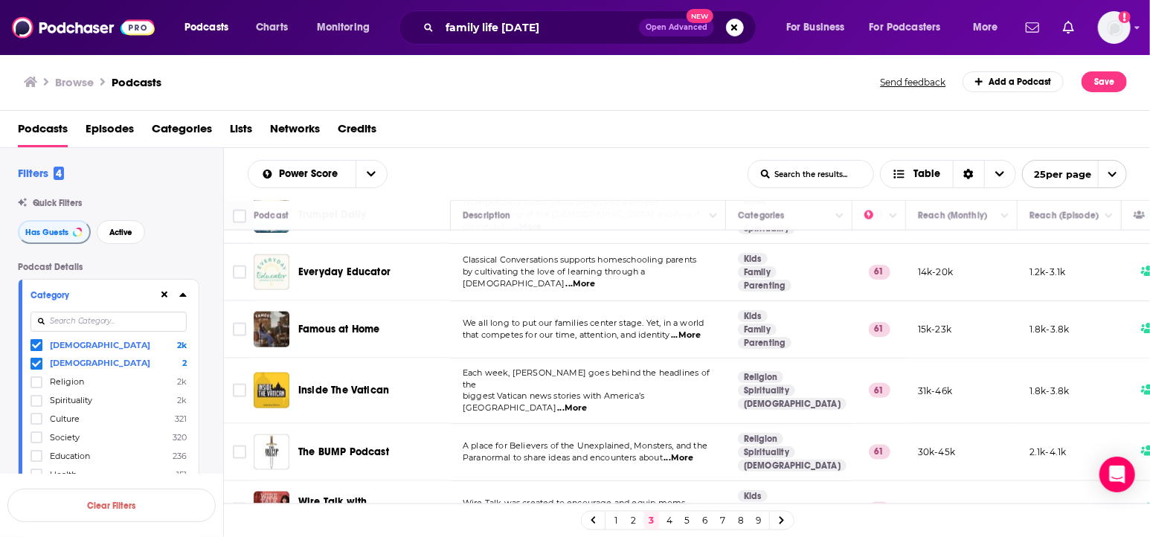
scroll to position [1205, 0]
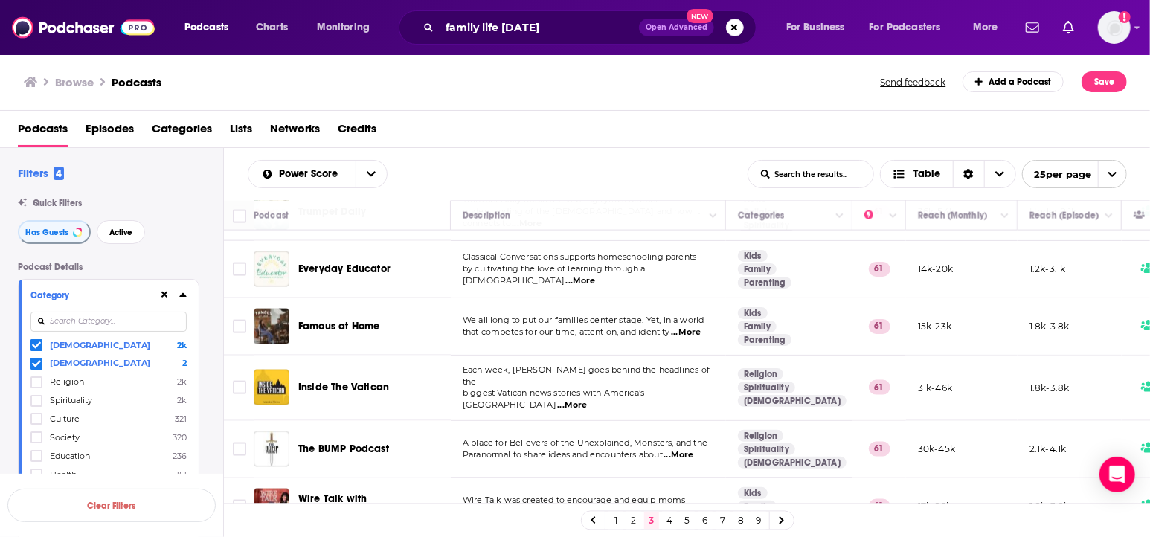
click at [689, 449] on span "...More" at bounding box center [679, 455] width 30 height 12
click at [589, 449] on span "Paranormal to share ideas and encounters about" at bounding box center [563, 454] width 200 height 10
click at [667, 516] on link "4" at bounding box center [669, 521] width 15 height 18
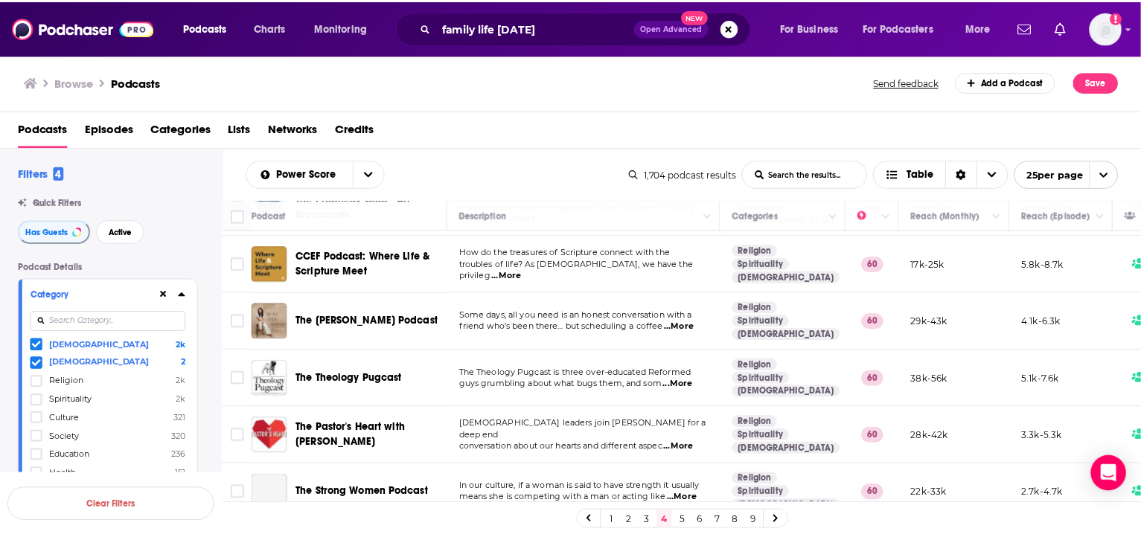
scroll to position [115, 0]
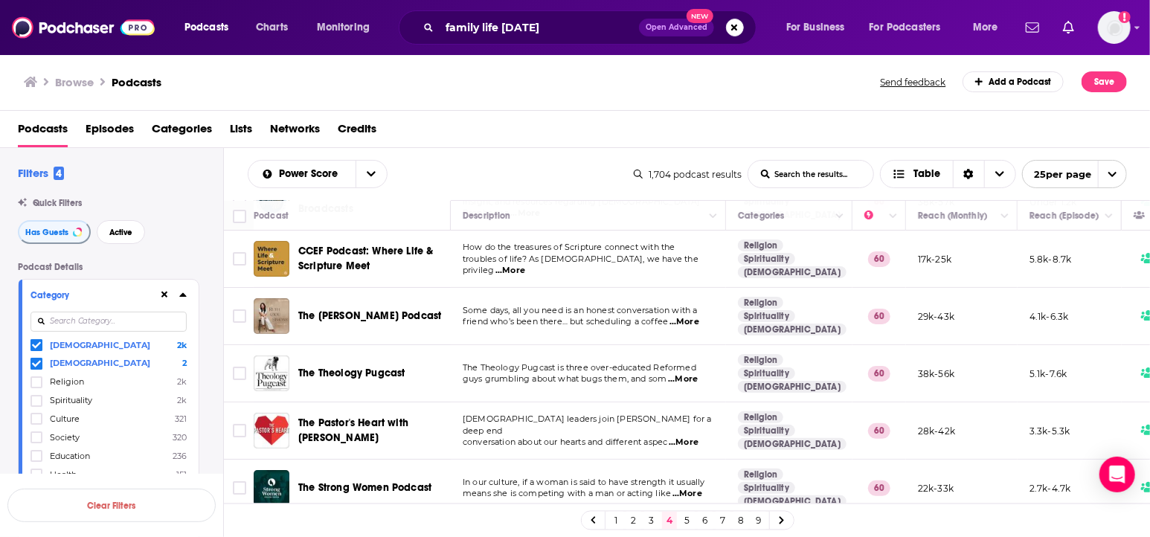
click at [693, 380] on span "...More" at bounding box center [683, 380] width 30 height 12
click at [583, 346] on td "The Theology Pugcast is three over-educated Reformed guys grumbling about what …" at bounding box center [588, 373] width 275 height 57
click at [686, 323] on span "...More" at bounding box center [685, 322] width 30 height 12
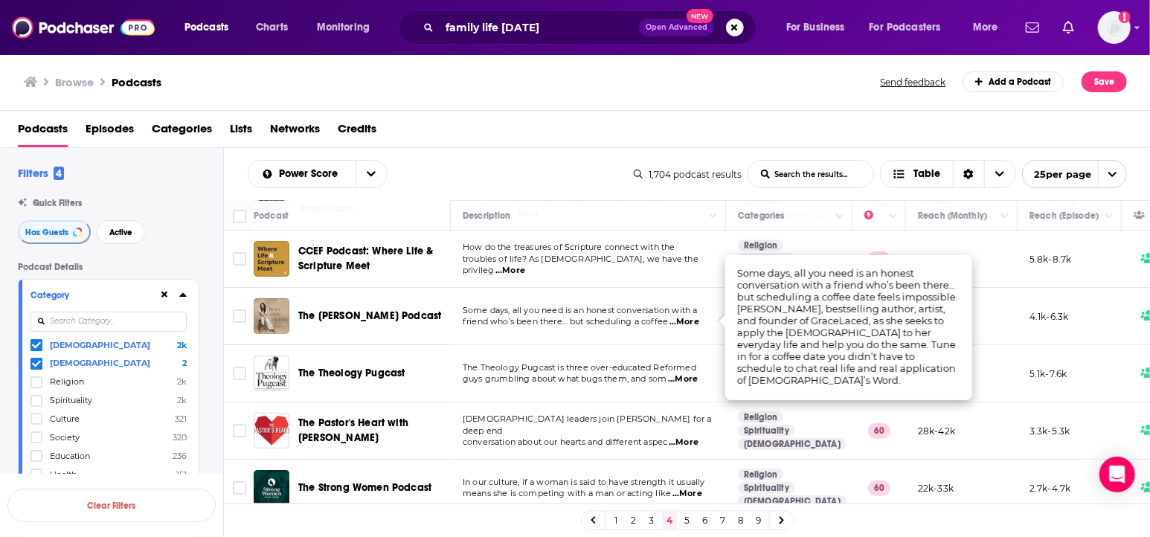
click at [629, 331] on td "Some days, all you need is an honest conversation with a friend who’s been ther…" at bounding box center [588, 316] width 275 height 57
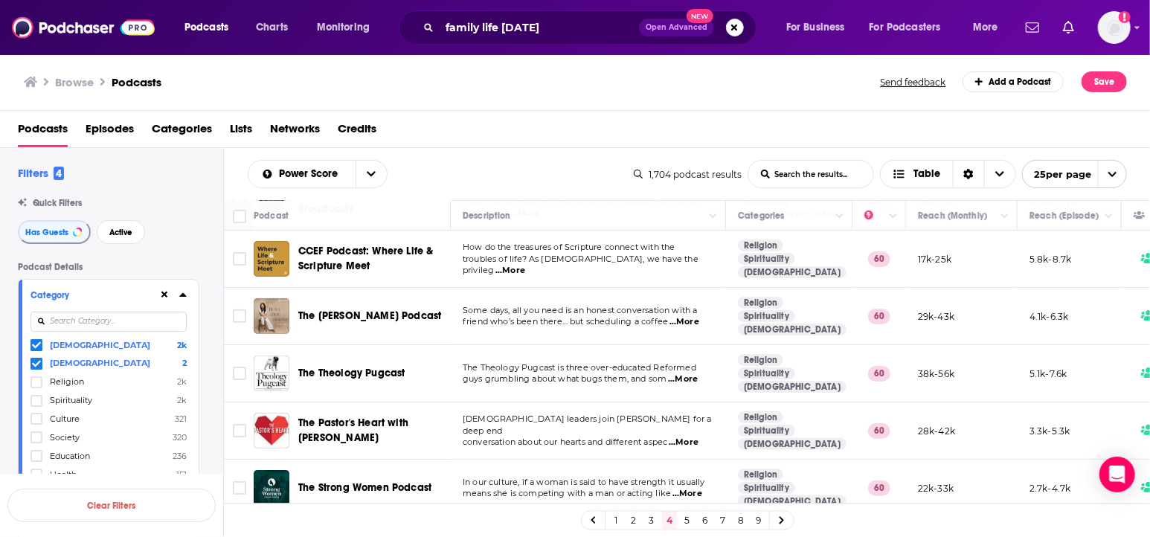
click at [369, 310] on span "The [PERSON_NAME] Podcast" at bounding box center [369, 316] width 143 height 13
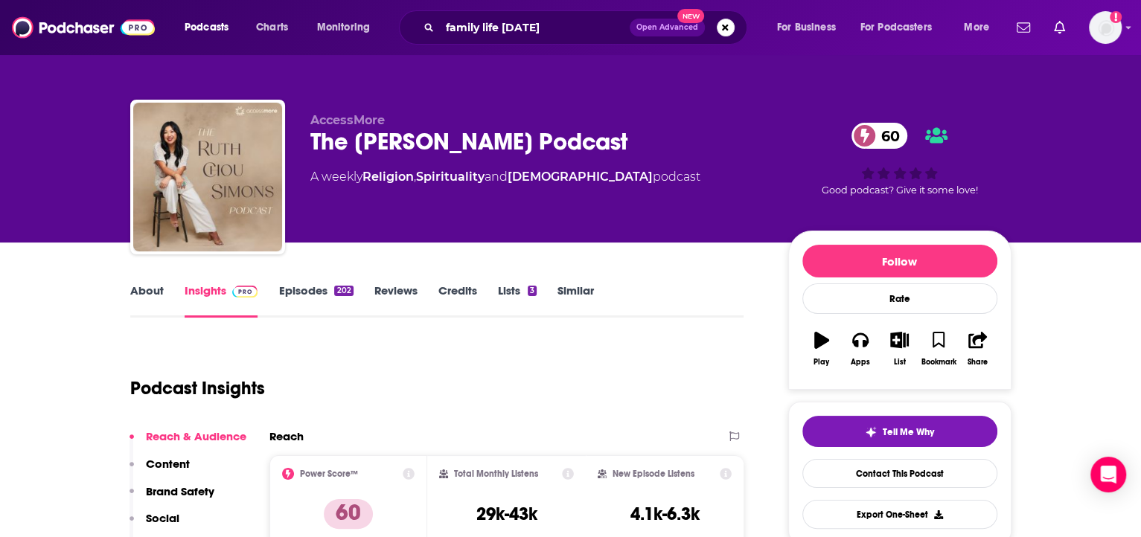
scroll to position [194, 0]
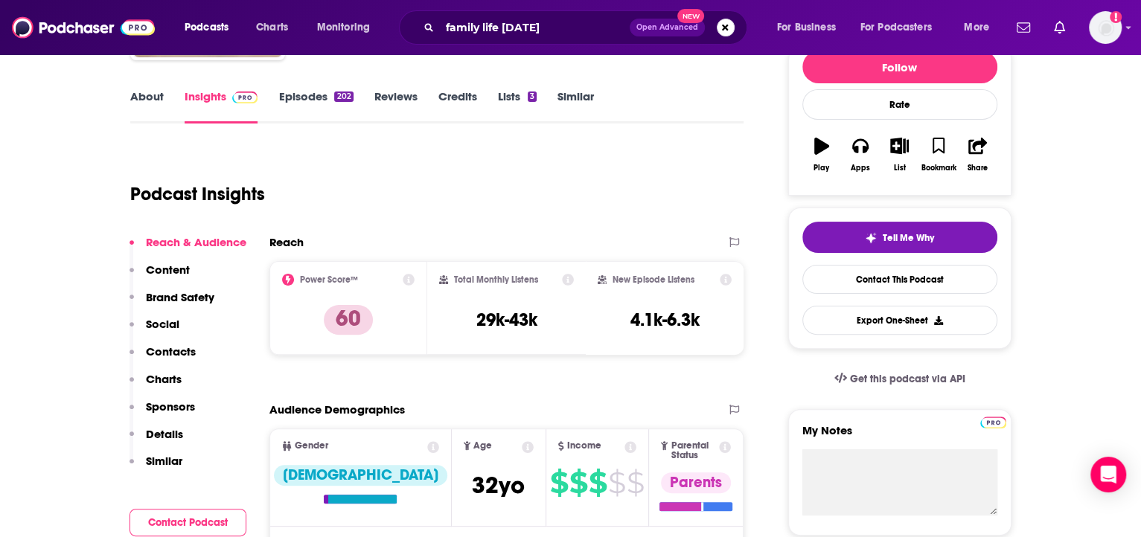
click at [166, 350] on p "Contacts" at bounding box center [171, 352] width 50 height 14
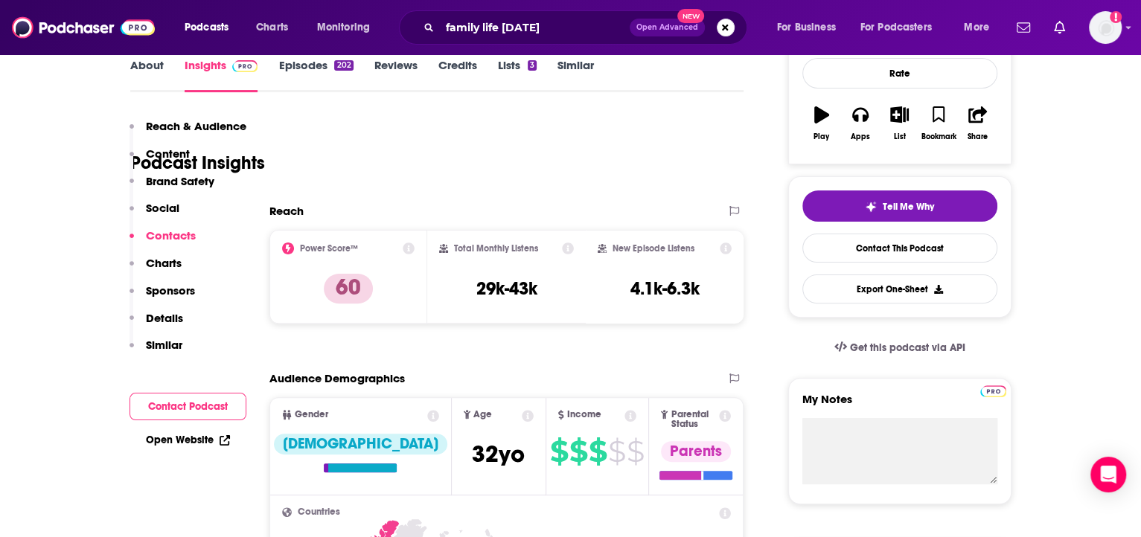
scroll to position [1368, 0]
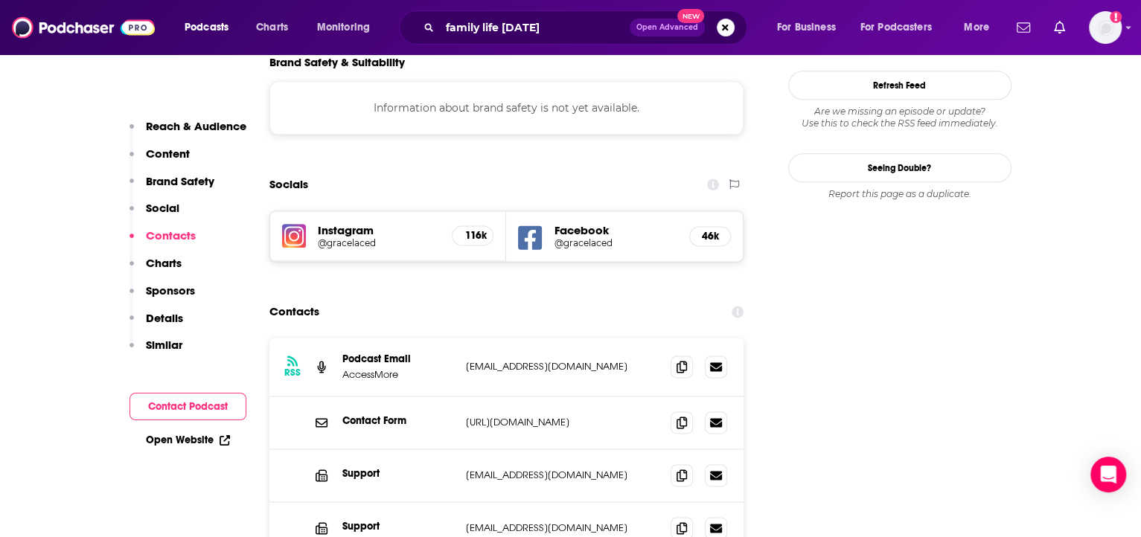
click at [568, 416] on p "[URL][DOMAIN_NAME]" at bounding box center [562, 422] width 193 height 13
copy div "[URL][DOMAIN_NAME] [URL][DOMAIN_NAME]"
click at [519, 298] on div "Contacts" at bounding box center [506, 312] width 475 height 28
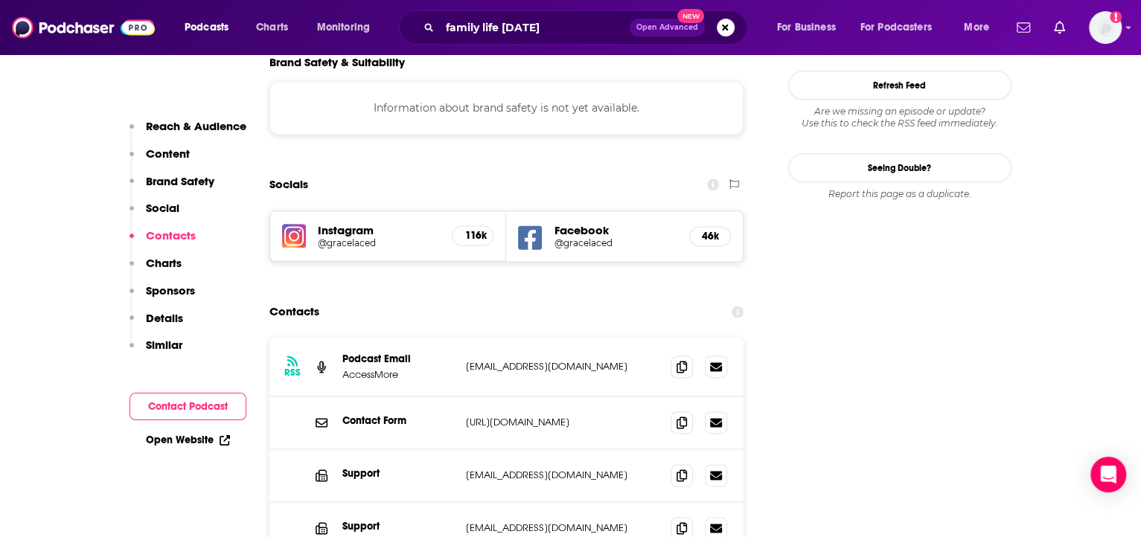
scroll to position [1569, 0]
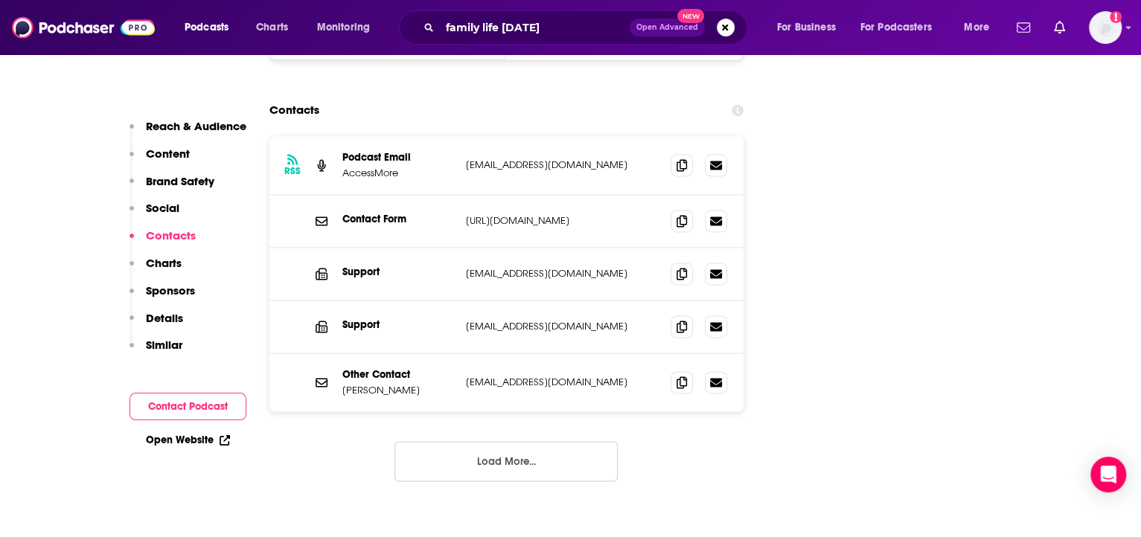
click at [502, 441] on button "Load More..." at bounding box center [505, 461] width 223 height 40
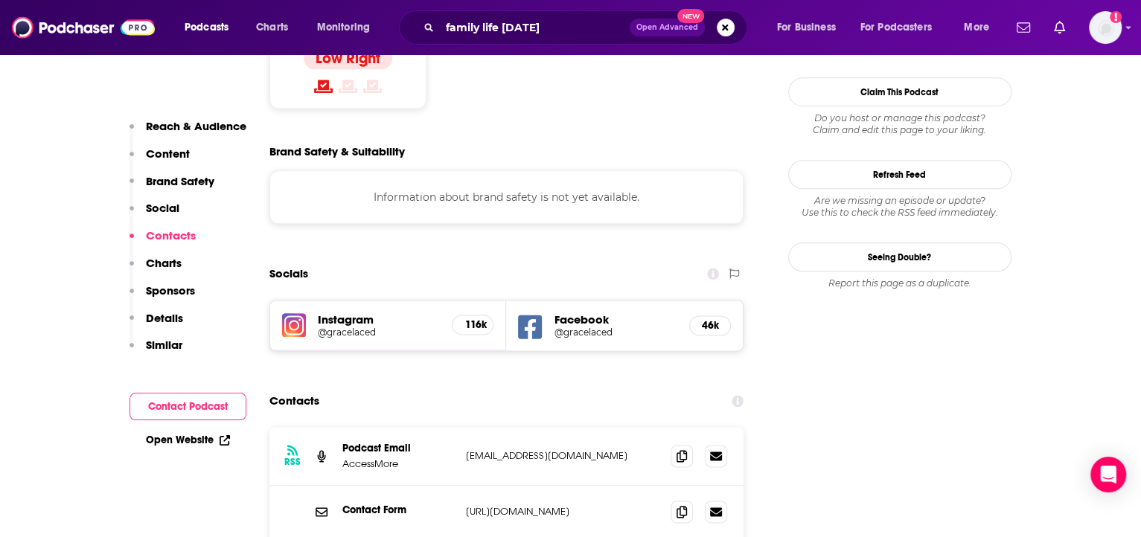
scroll to position [1551, 0]
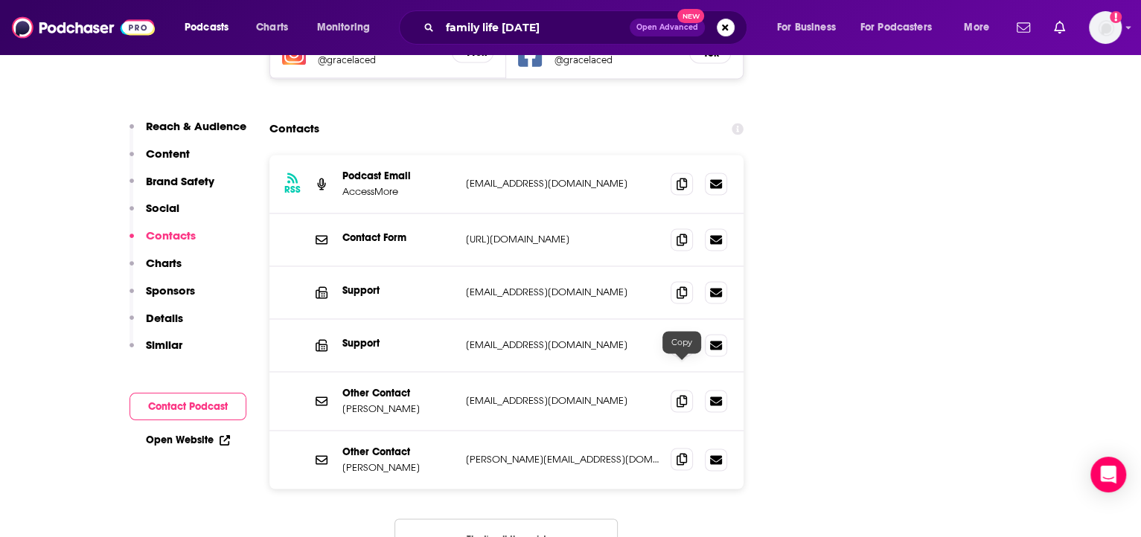
click at [683, 453] on icon at bounding box center [681, 459] width 10 height 12
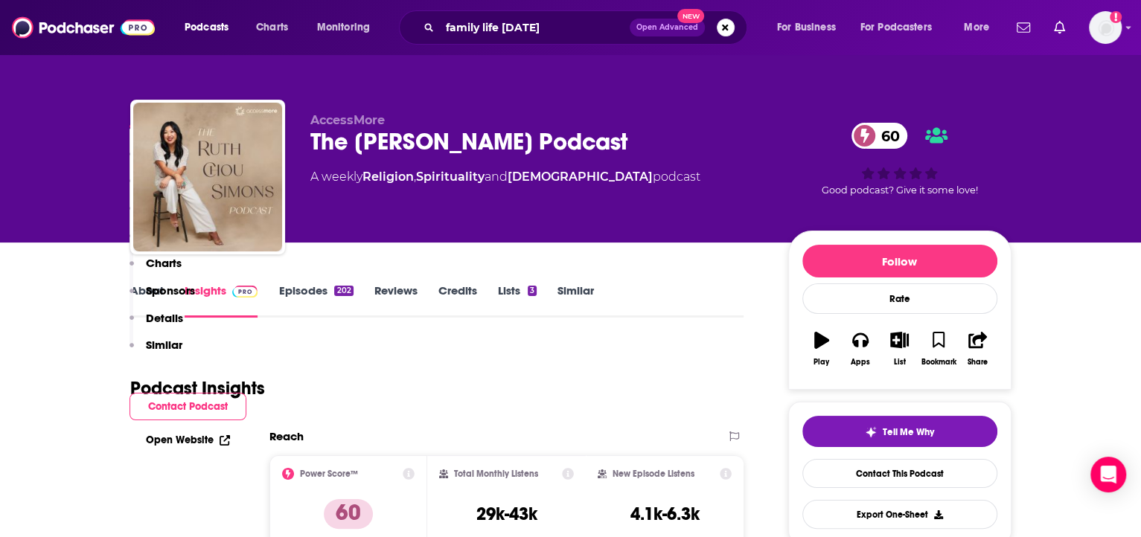
scroll to position [451, 0]
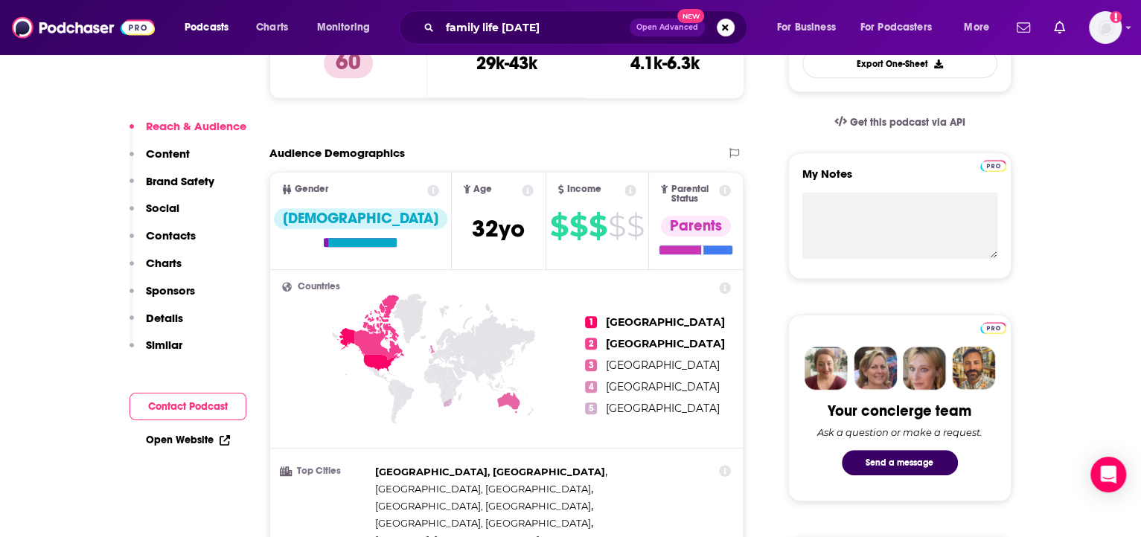
click at [160, 321] on p "Details" at bounding box center [164, 318] width 37 height 14
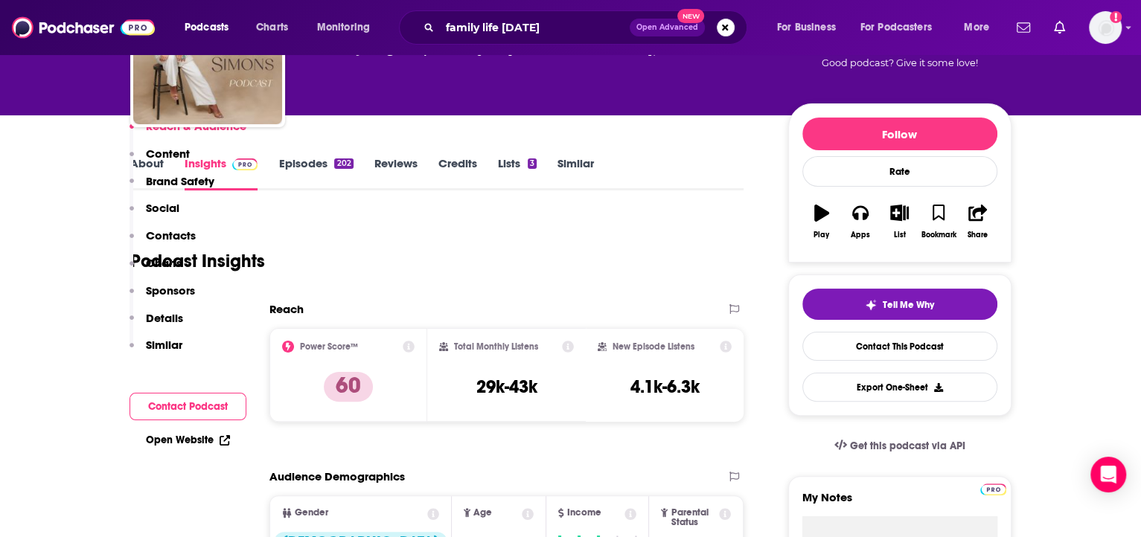
scroll to position [775, 0]
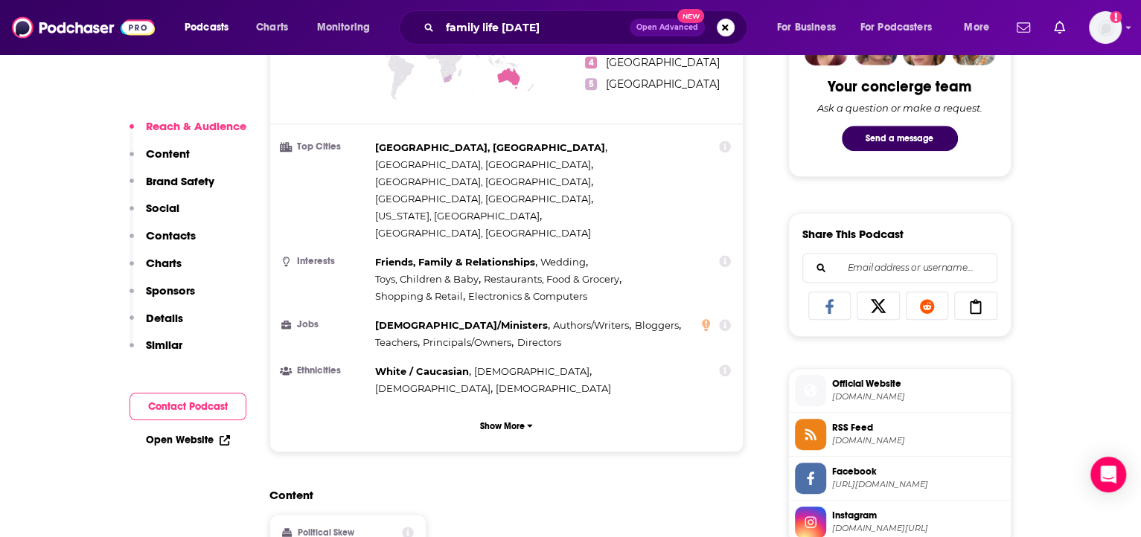
click at [192, 439] on link "Open Website" at bounding box center [188, 440] width 84 height 13
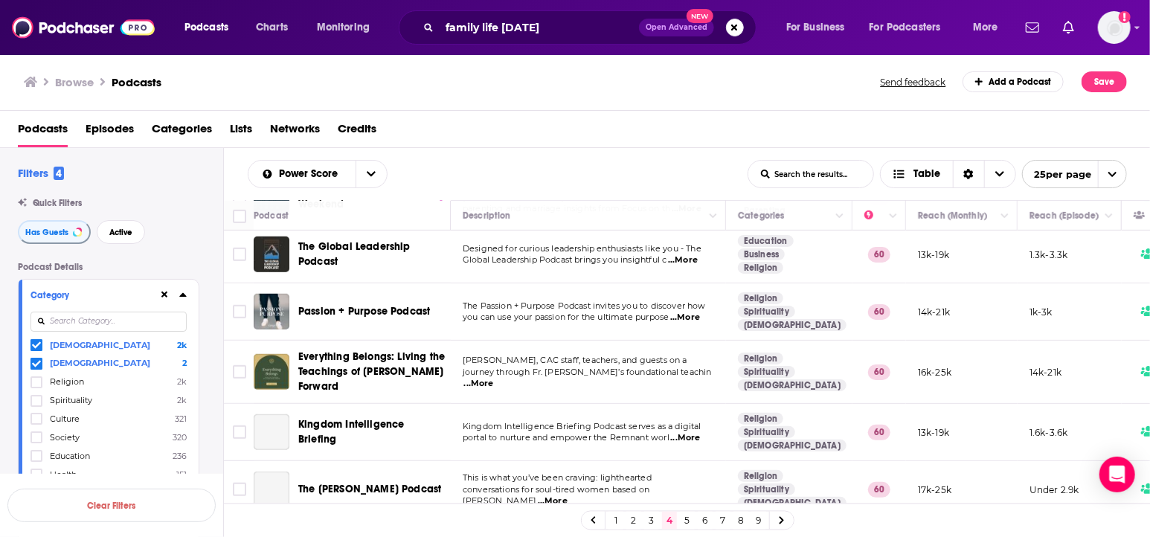
scroll to position [580, 0]
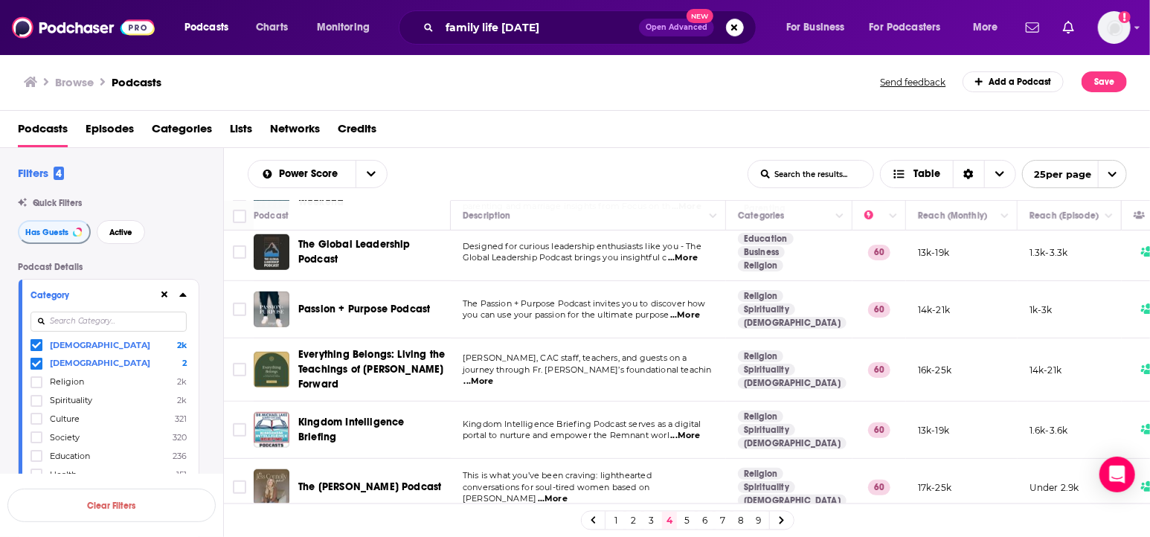
click at [691, 312] on span "...More" at bounding box center [685, 316] width 30 height 12
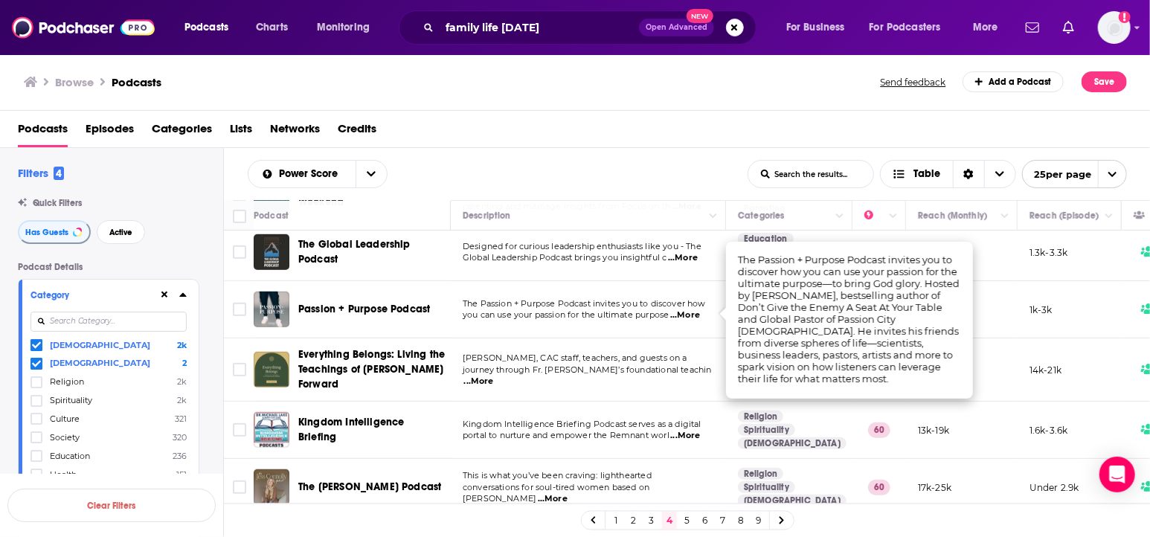
click at [580, 326] on td "The Passion + Purpose Podcast invites you to discover how you can use your pass…" at bounding box center [588, 309] width 275 height 57
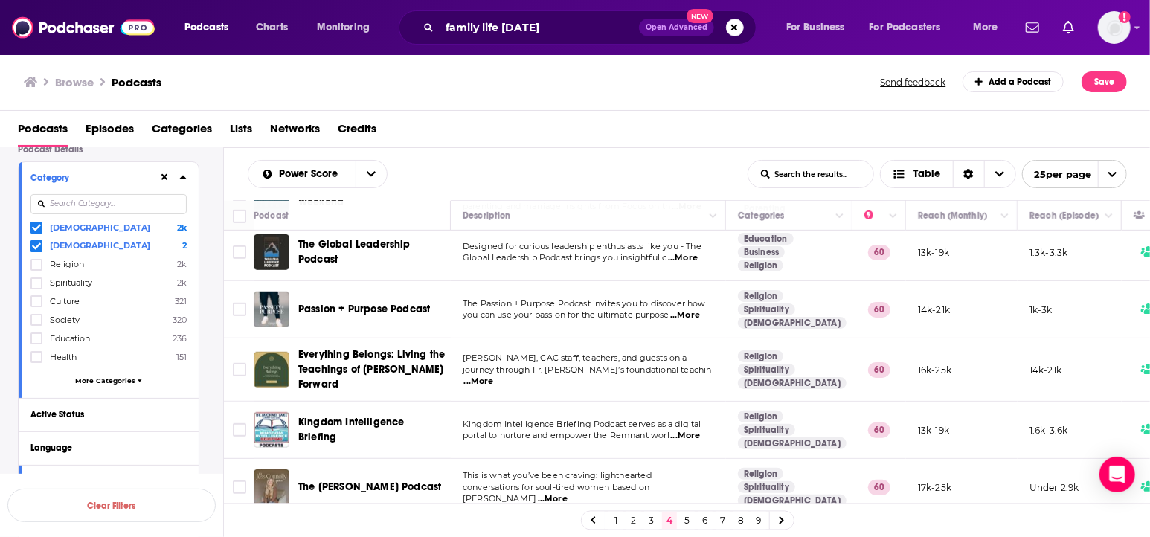
scroll to position [121, 0]
click at [120, 375] on span "More Categories" at bounding box center [105, 378] width 60 height 8
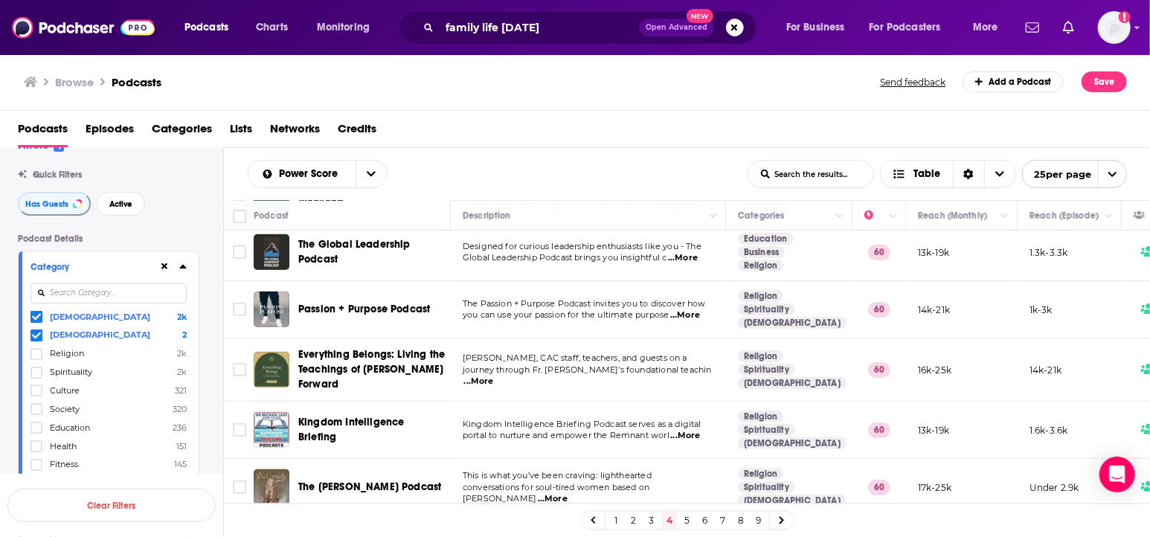
scroll to position [12, 0]
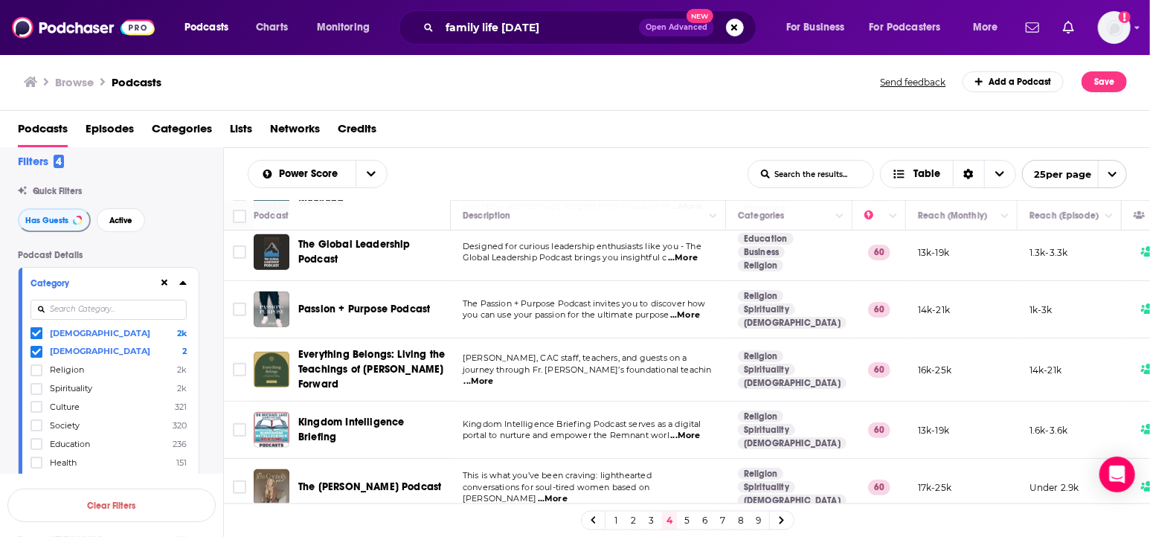
click at [37, 355] on icon at bounding box center [36, 351] width 9 height 9
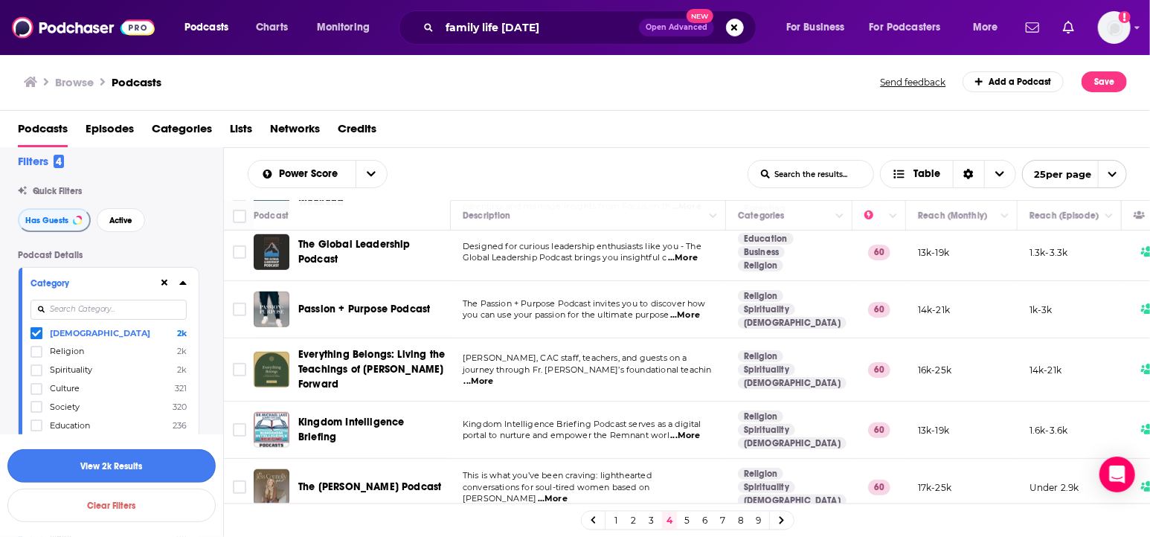
click at [121, 471] on button "View 2k Results" at bounding box center [111, 465] width 208 height 33
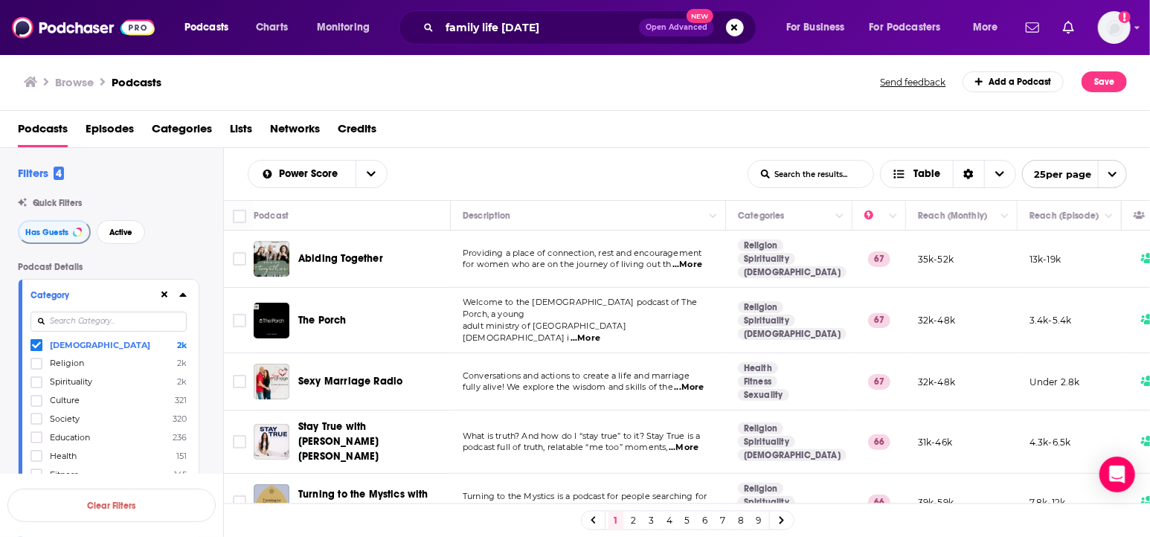
click at [183, 298] on icon at bounding box center [182, 295] width 7 height 12
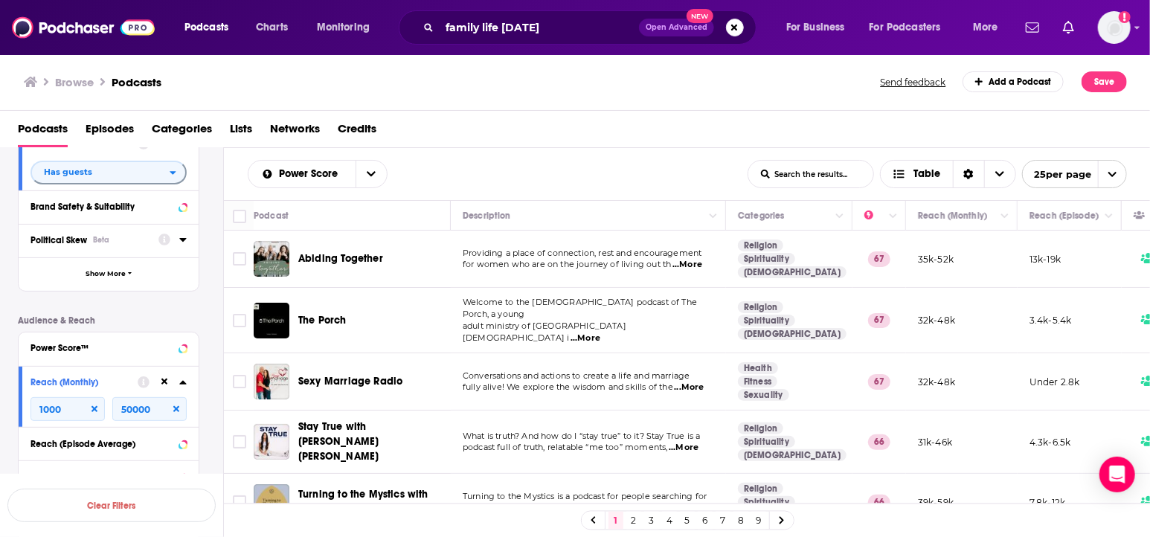
scroll to position [328, 0]
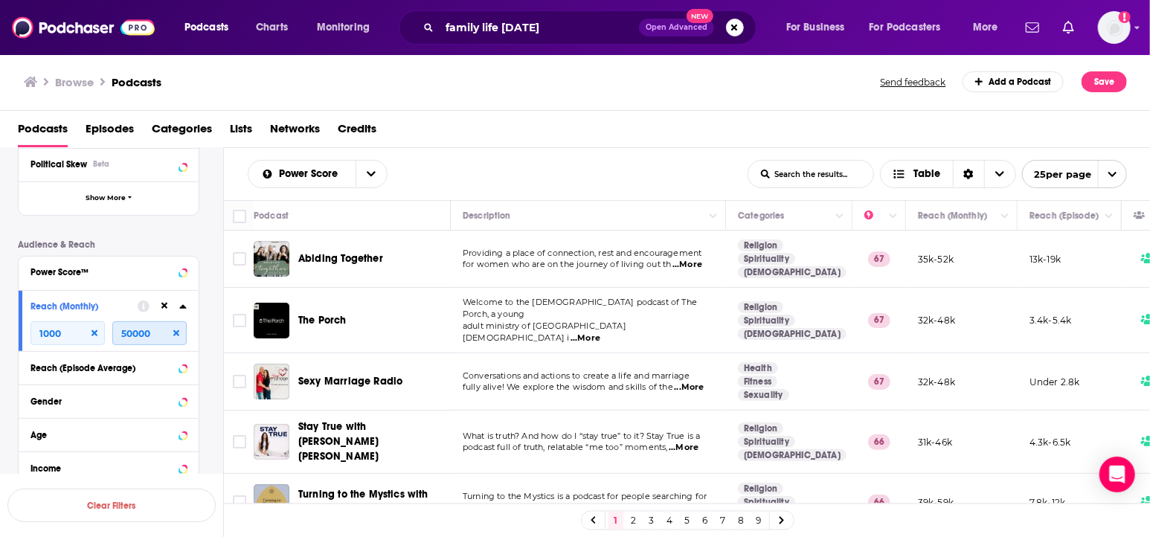
click at [126, 334] on input "50000" at bounding box center [149, 333] width 74 height 24
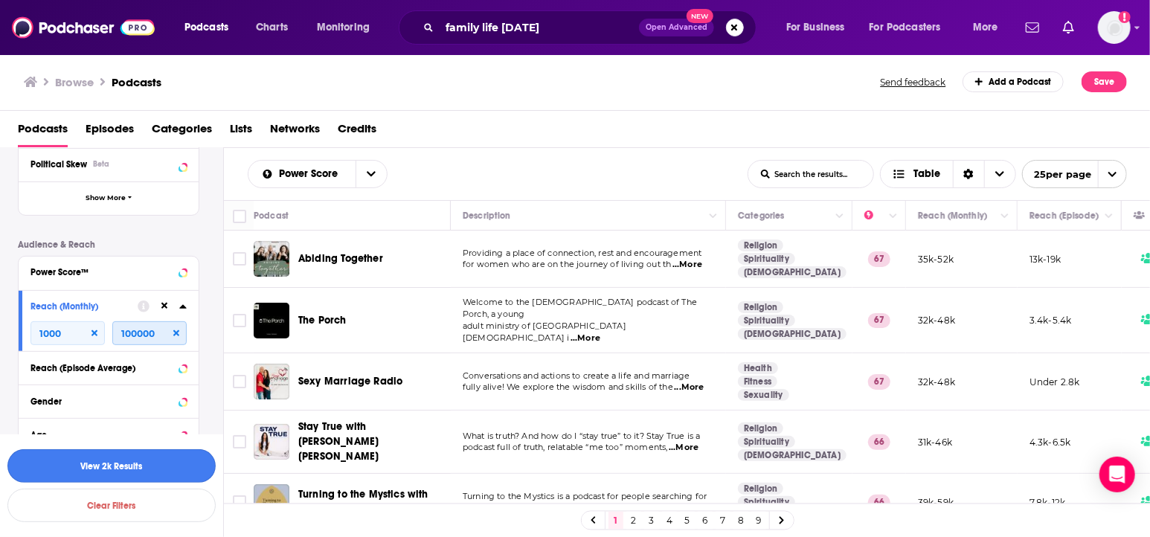
type input "100000"
click at [124, 471] on button "View 2k Results" at bounding box center [111, 465] width 208 height 33
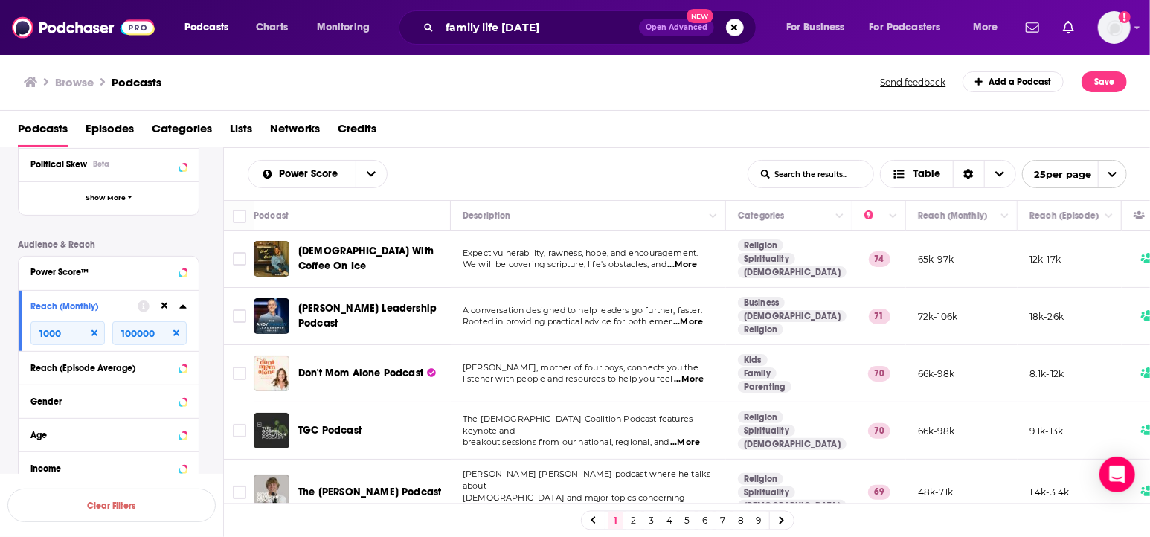
click at [692, 322] on span "...More" at bounding box center [688, 322] width 30 height 12
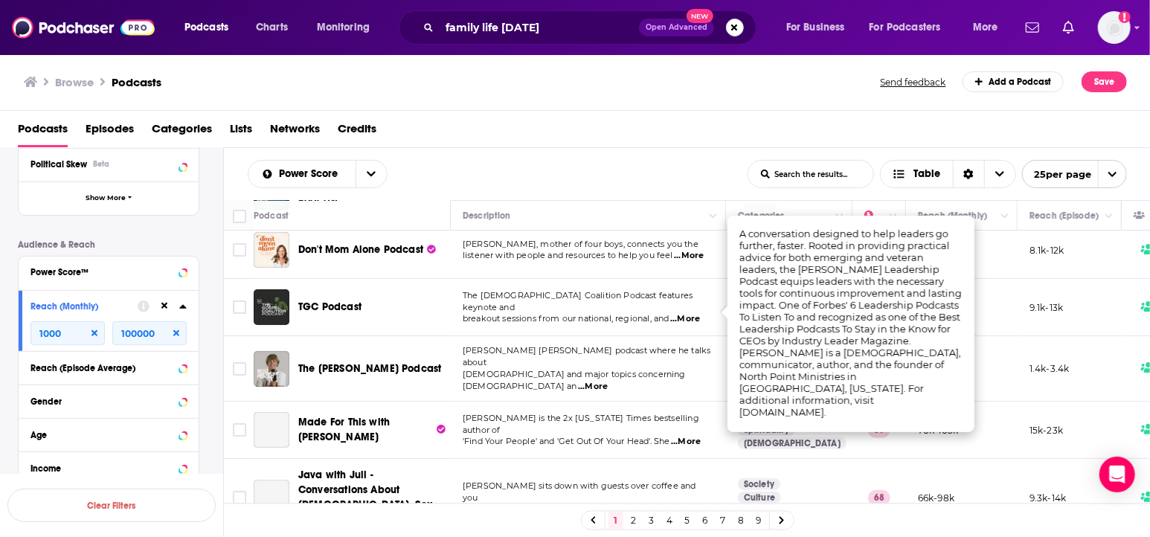
scroll to position [126, 0]
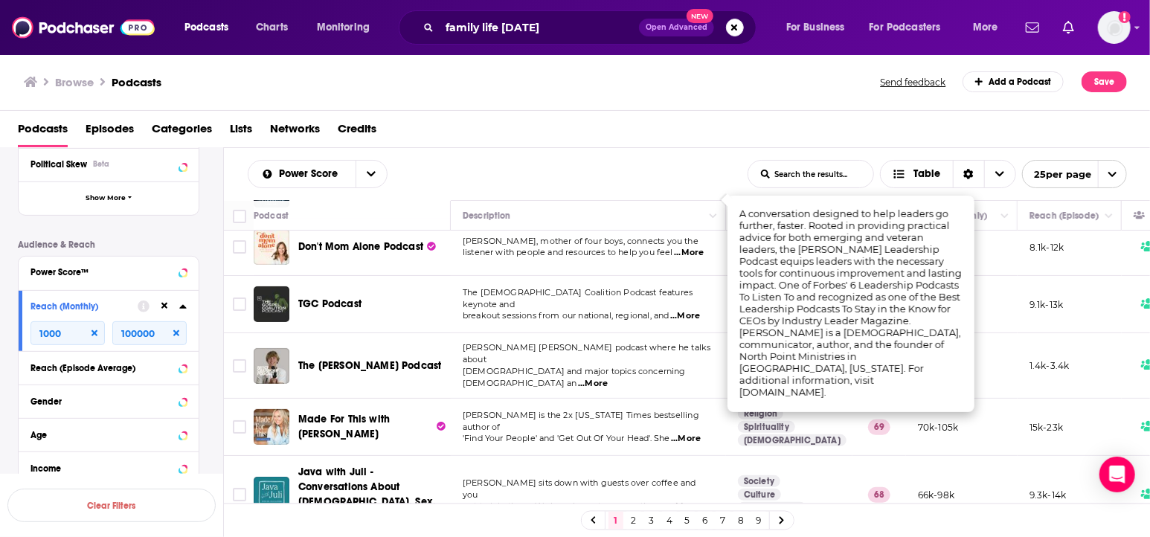
click at [573, 371] on span "[DEMOGRAPHIC_DATA] and major topics concerning [DEMOGRAPHIC_DATA] an" at bounding box center [574, 377] width 223 height 22
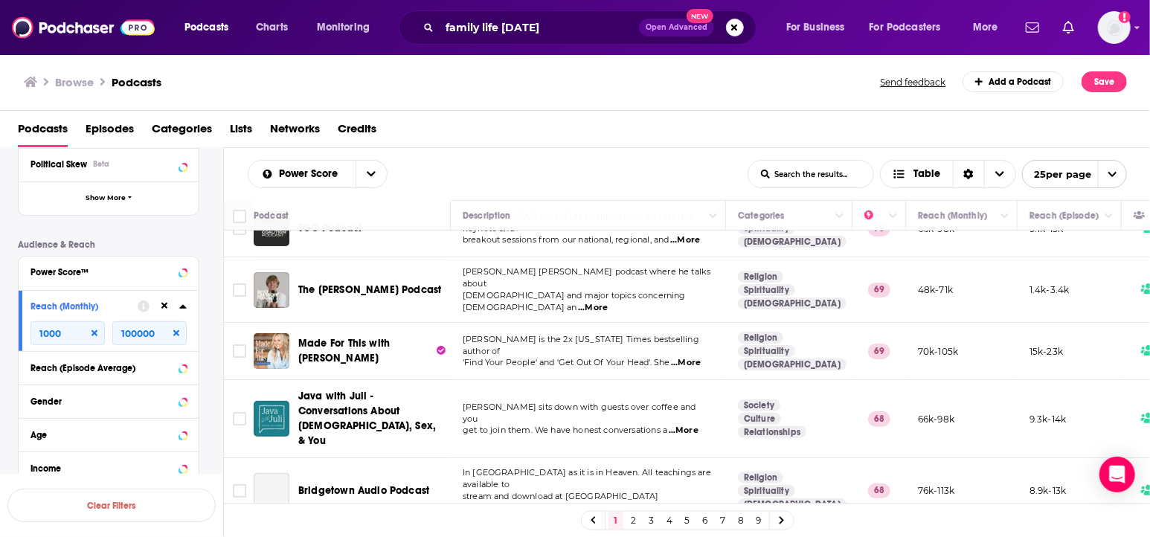
scroll to position [223, 0]
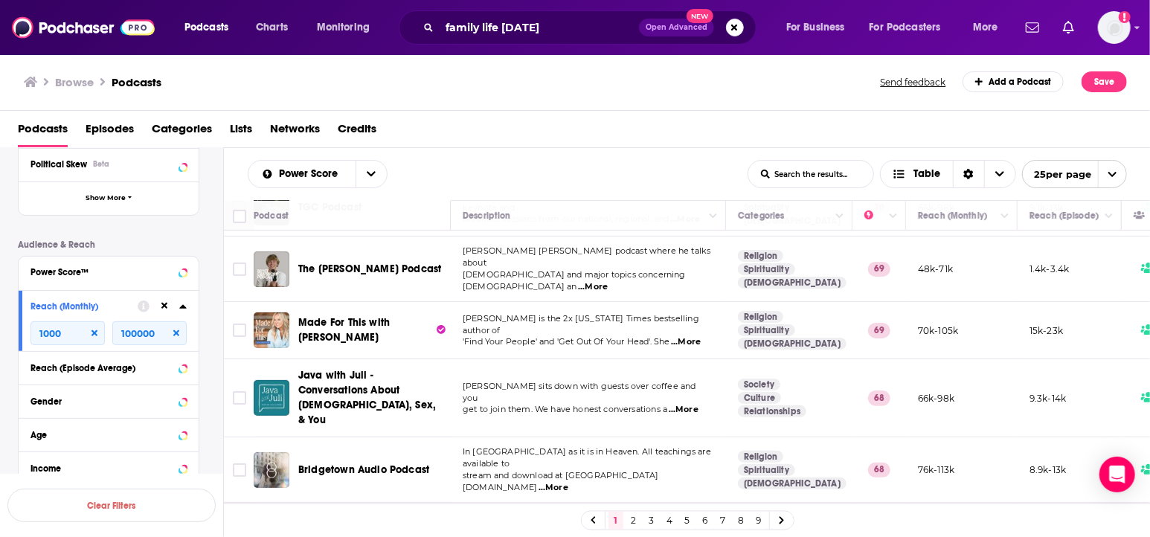
click at [687, 336] on span "...More" at bounding box center [686, 342] width 30 height 12
click at [632, 346] on td "[PERSON_NAME] is the 2x [US_STATE] Times bestselling author of 'Find Your Peopl…" at bounding box center [588, 330] width 275 height 57
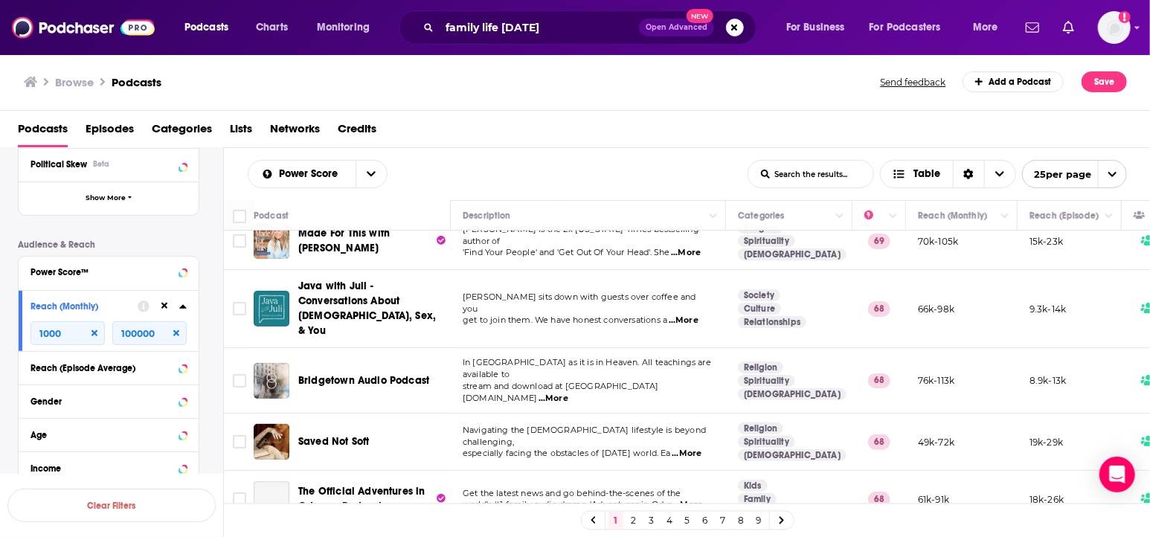
scroll to position [324, 0]
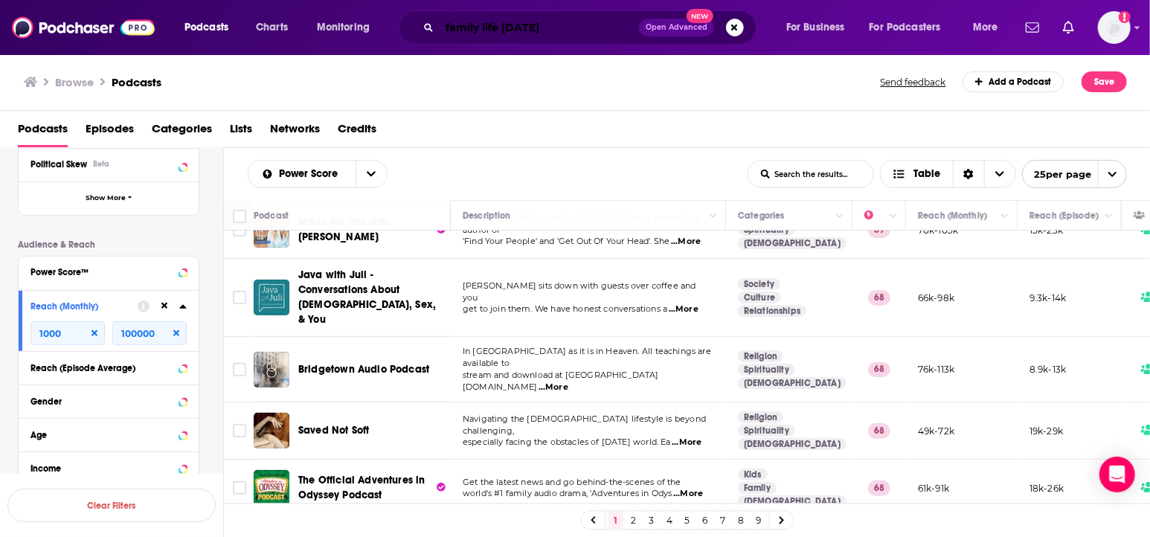
click at [468, 20] on input "family life [DATE]" at bounding box center [539, 28] width 199 height 24
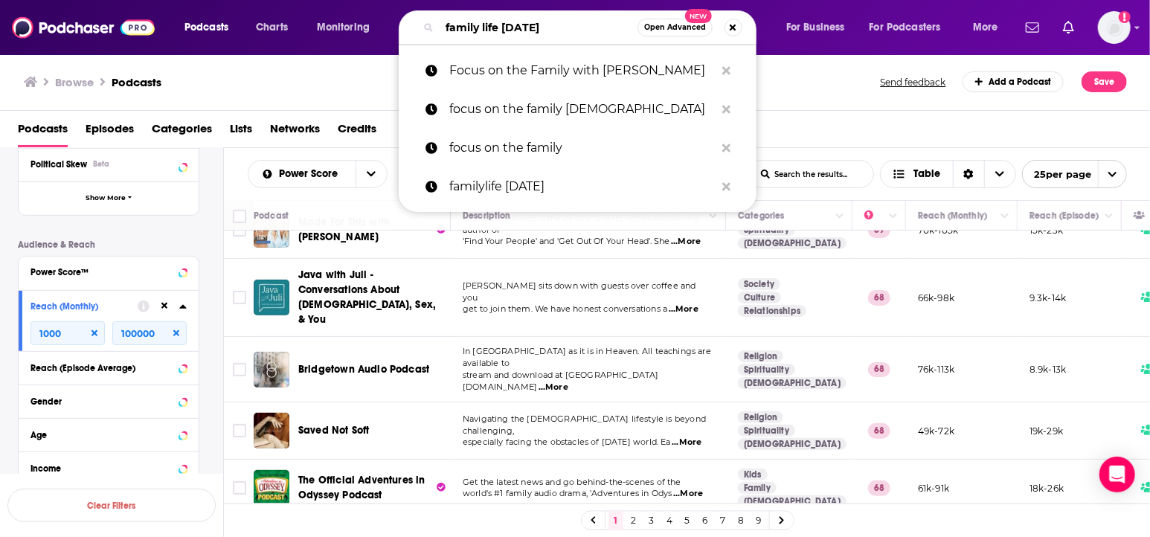
click at [468, 20] on input "family life [DATE]" at bounding box center [539, 28] width 198 height 24
click at [375, 78] on div "Browse Podcasts" at bounding box center [453, 81] width 859 height 21
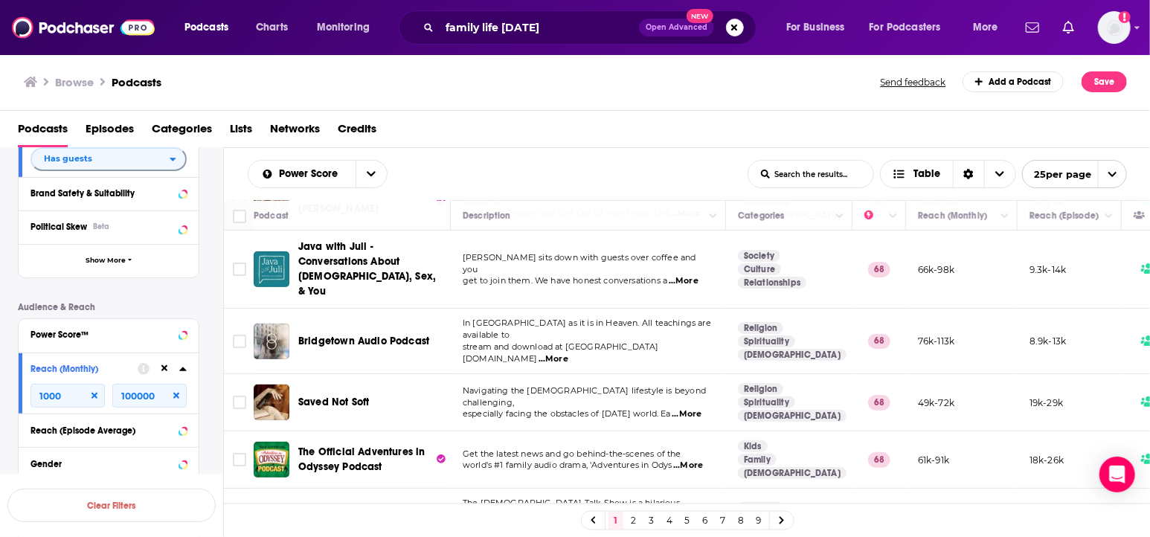
scroll to position [76, 0]
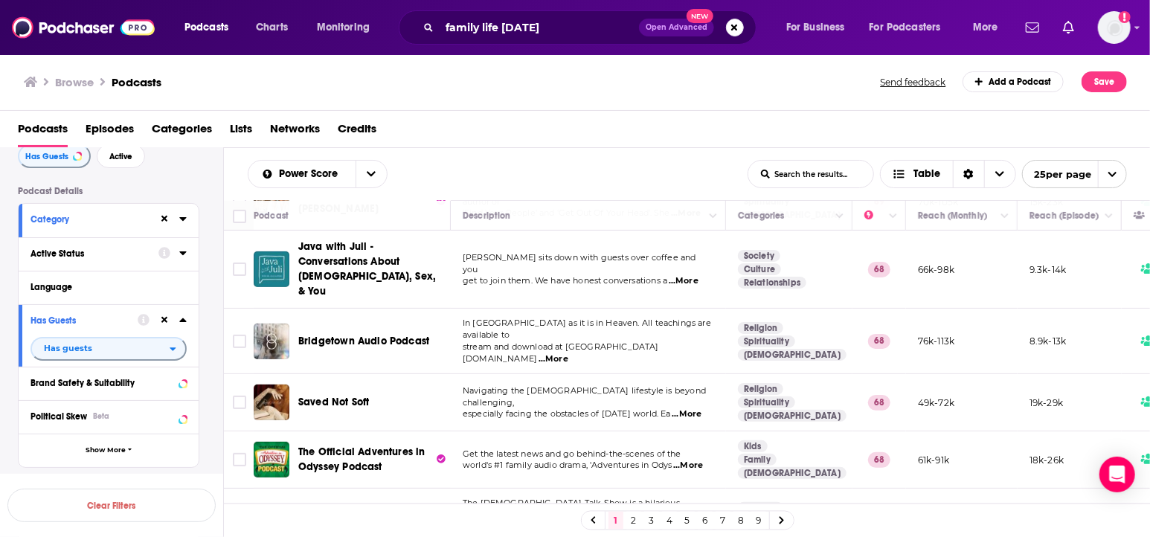
click at [181, 252] on icon at bounding box center [182, 253] width 7 height 12
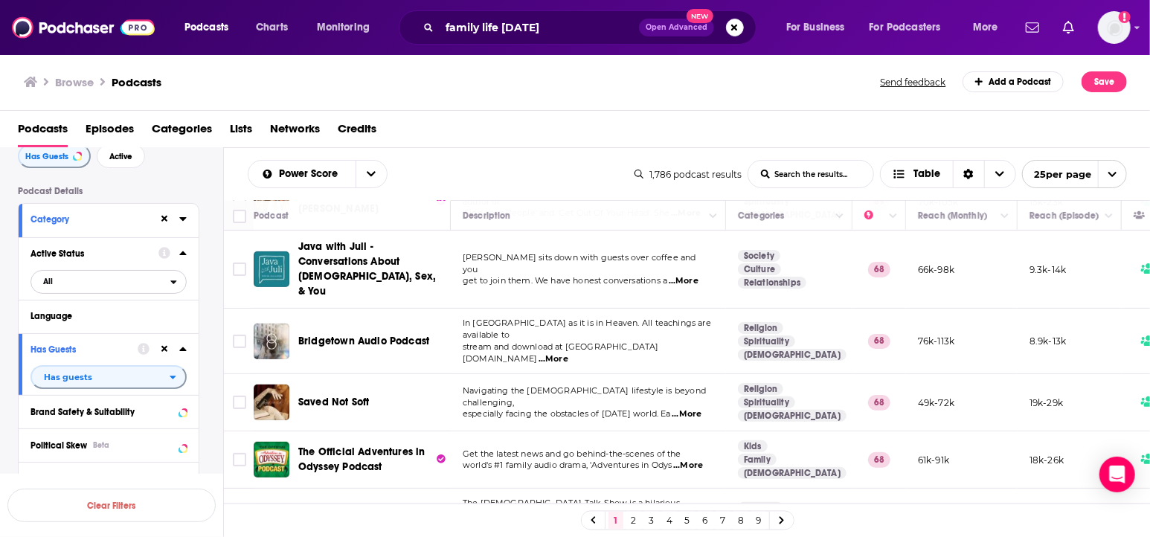
click at [101, 281] on span "All" at bounding box center [100, 281] width 139 height 19
click at [93, 327] on span "Active" at bounding box center [78, 331] width 80 height 8
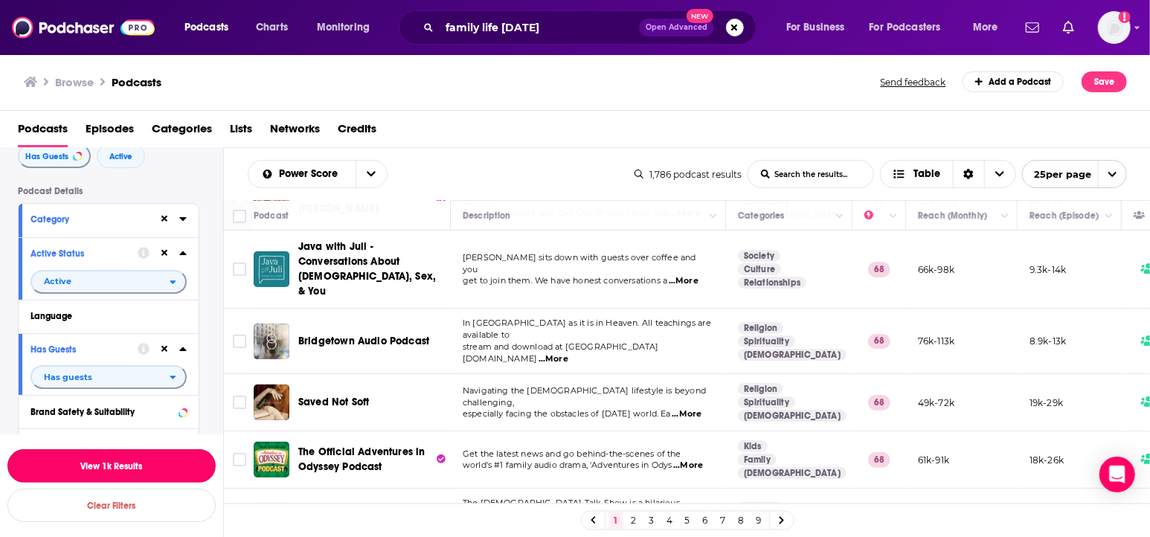
click at [124, 469] on button "View 1k Results" at bounding box center [111, 465] width 208 height 33
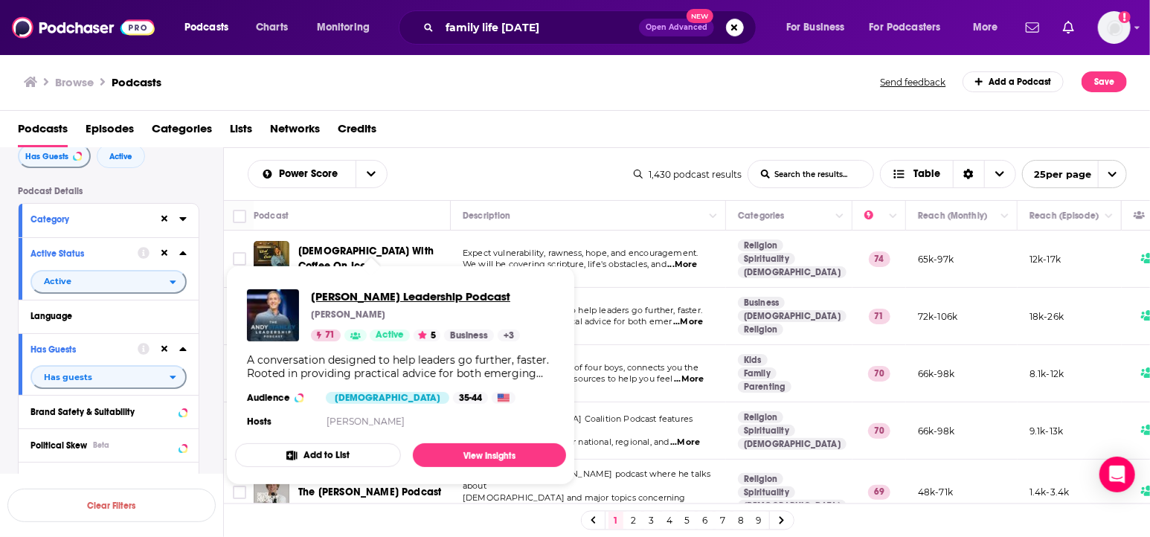
click at [370, 300] on span "[PERSON_NAME] Leadership Podcast" at bounding box center [415, 296] width 209 height 14
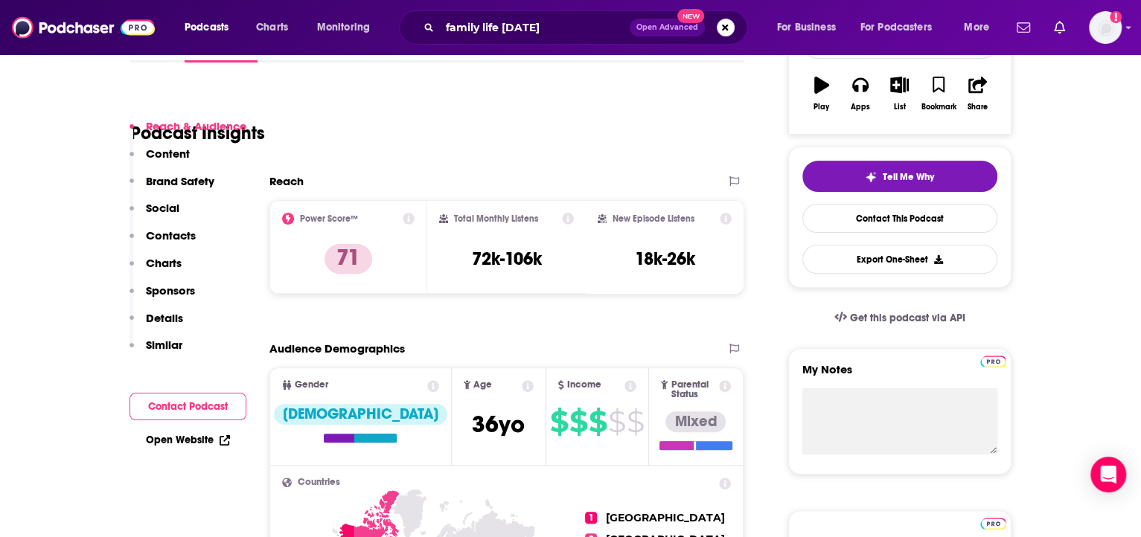
scroll to position [298, 0]
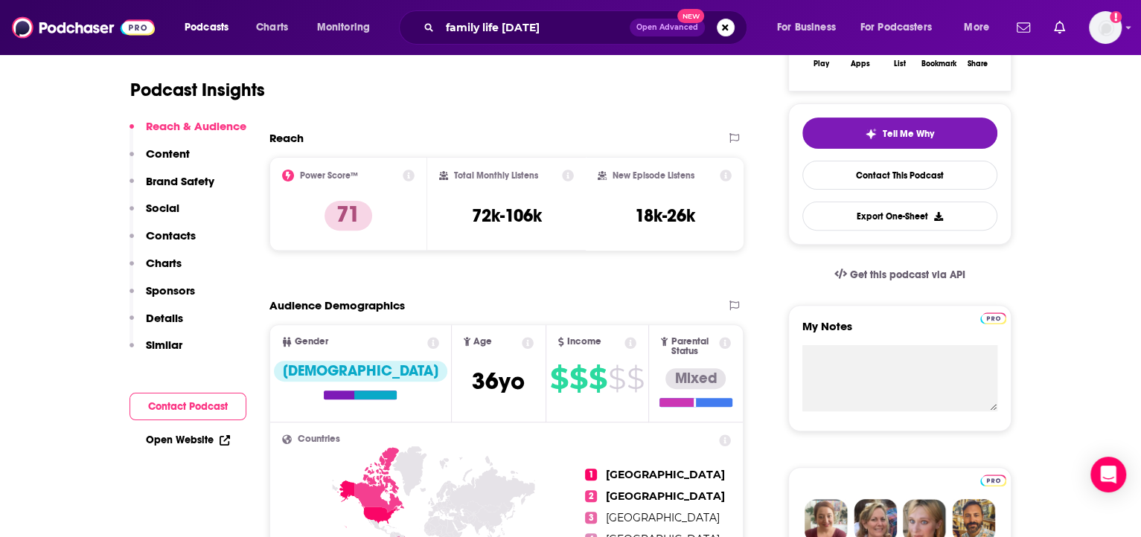
click at [201, 408] on button "Contact Podcast" at bounding box center [187, 407] width 117 height 28
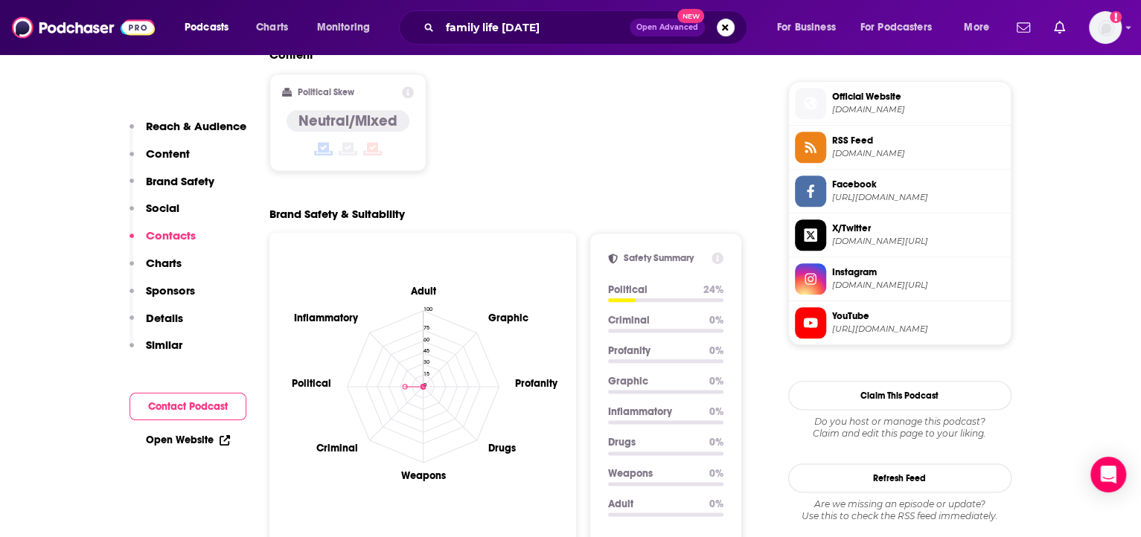
scroll to position [1718, 0]
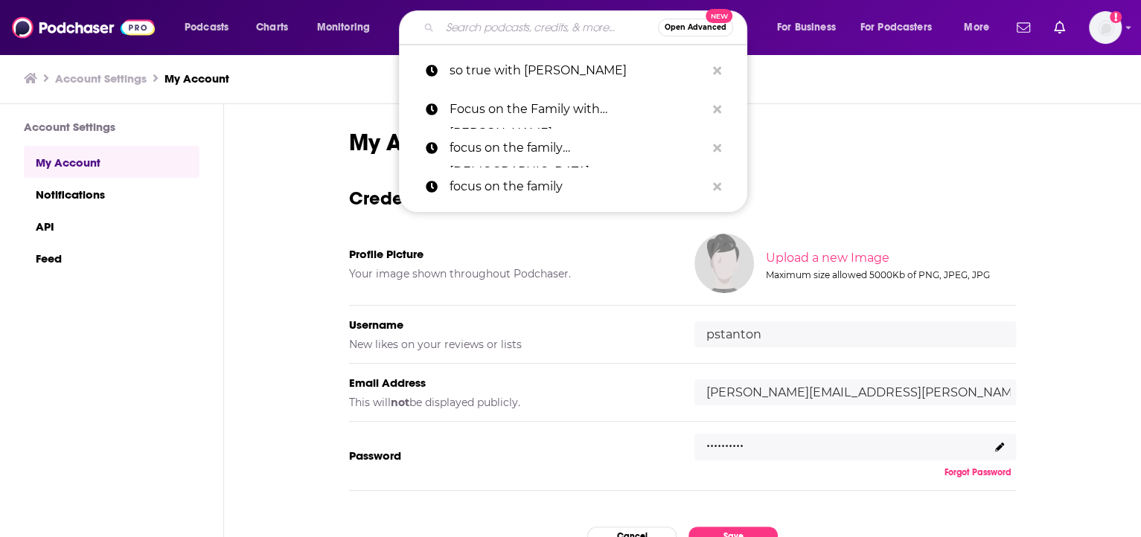
click at [472, 30] on input "Search podcasts, credits, & more..." at bounding box center [549, 28] width 218 height 24
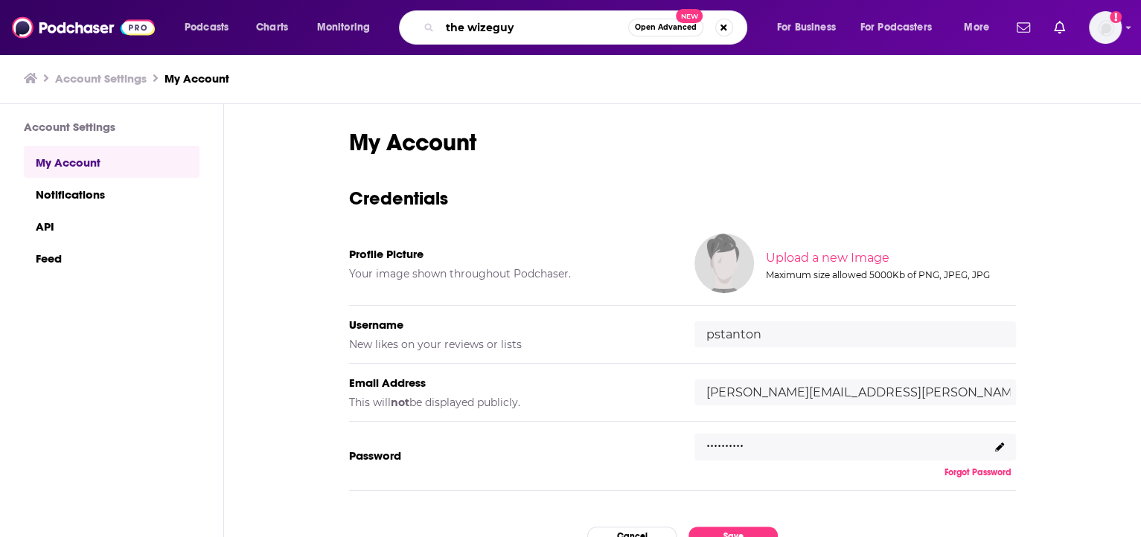
type input "the wizeguys"
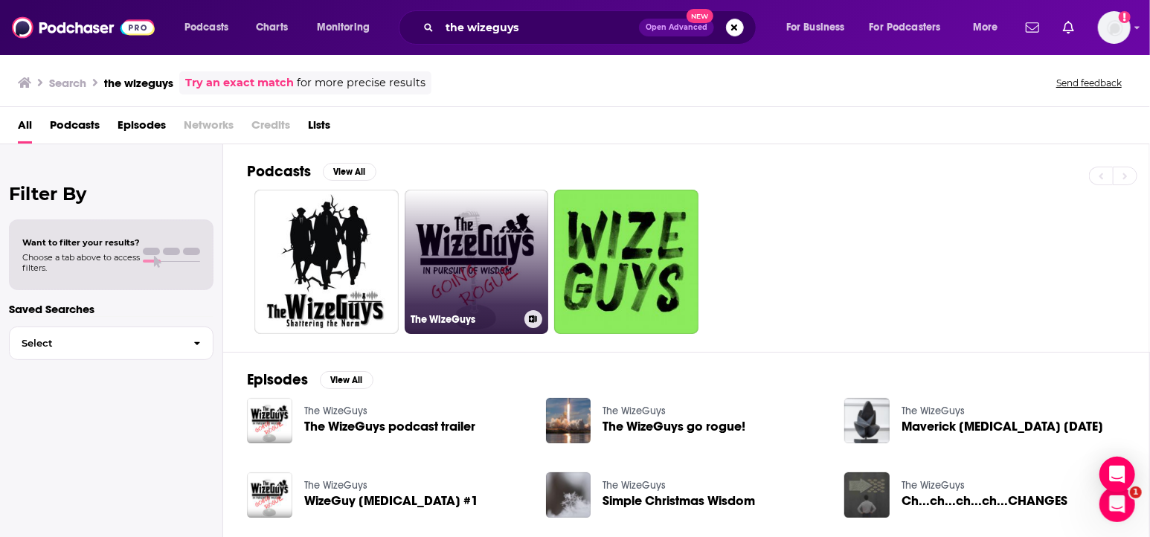
click at [481, 266] on link "The WizeGuys" at bounding box center [477, 262] width 144 height 144
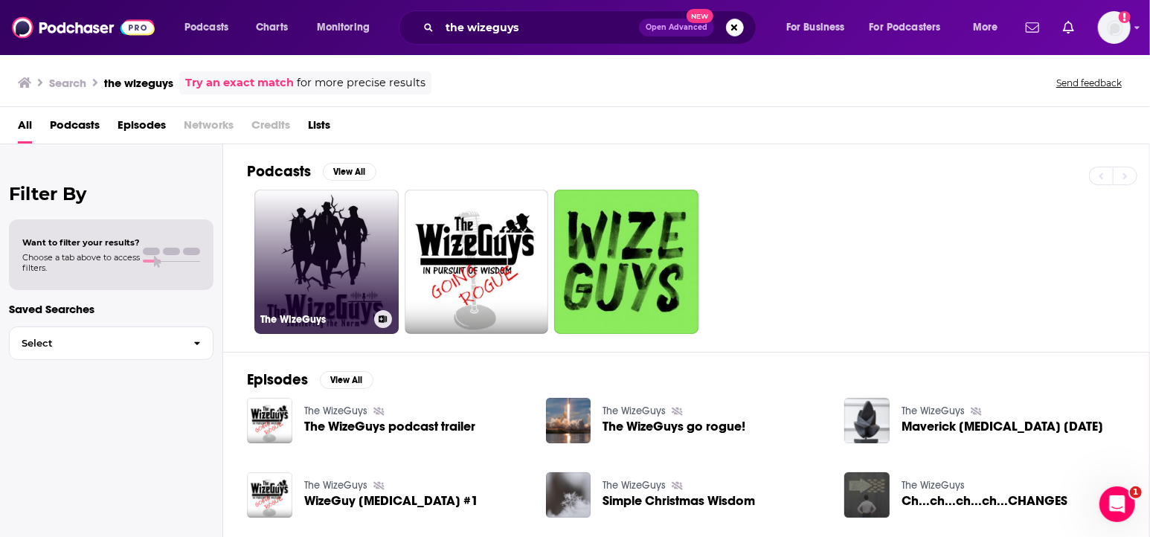
click at [304, 250] on link "The WizeGuys" at bounding box center [326, 262] width 144 height 144
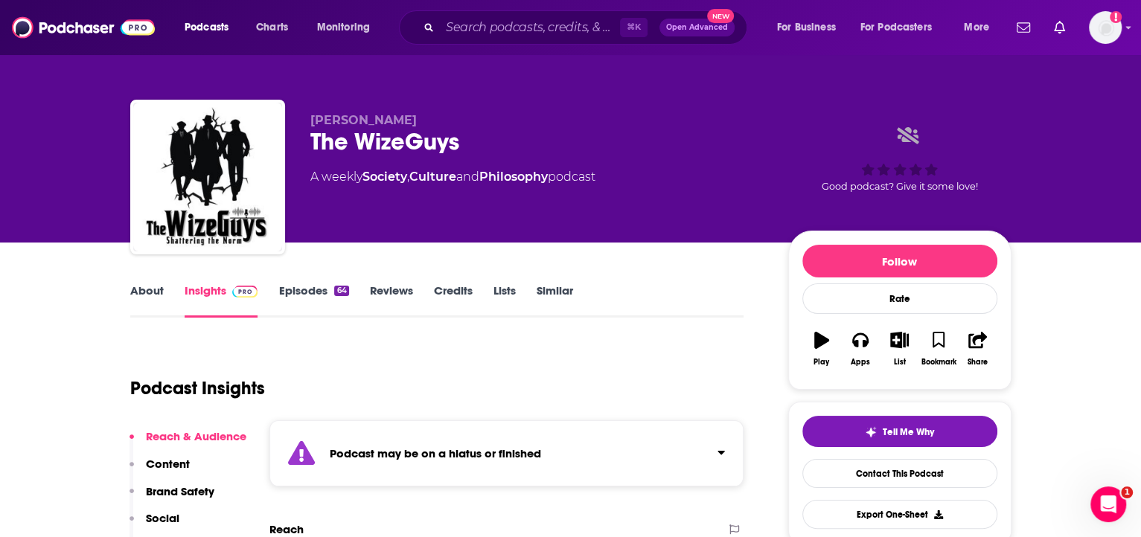
drag, startPoint x: 743, startPoint y: 182, endPoint x: 729, endPoint y: 188, distance: 15.1
click at [743, 182] on div "A weekly Society , Culture and Philosophy podcast" at bounding box center [537, 177] width 454 height 18
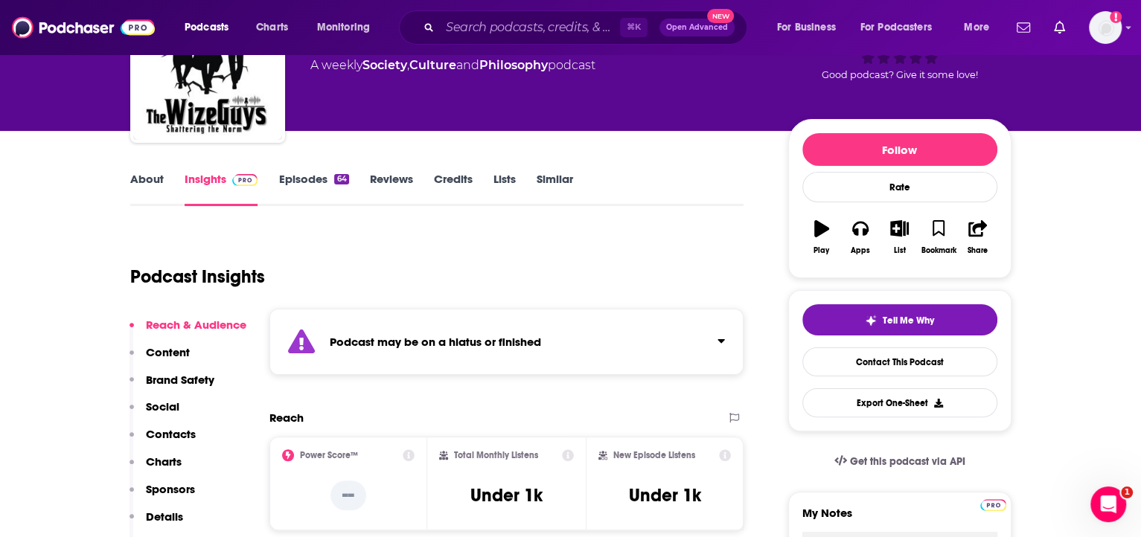
scroll to position [112, 0]
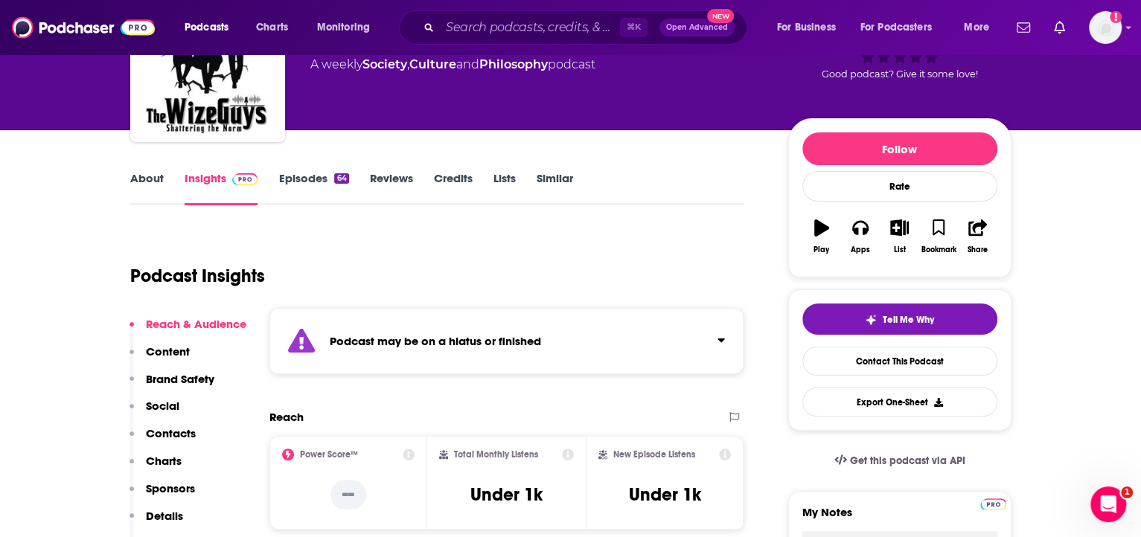
drag, startPoint x: 563, startPoint y: 307, endPoint x: 572, endPoint y: 318, distance: 15.3
click at [563, 308] on div "Podcast may be on a hiatus or finished" at bounding box center [506, 341] width 475 height 66
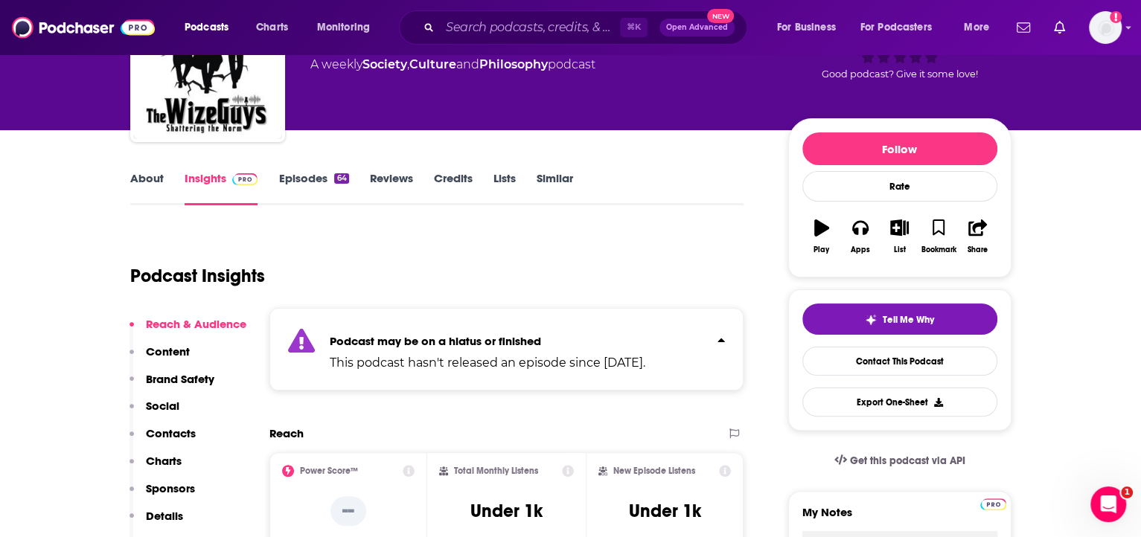
click at [566, 327] on div "Podcast may be on a hiatus or finished This podcast hasn't released an episode …" at bounding box center [487, 349] width 315 height 45
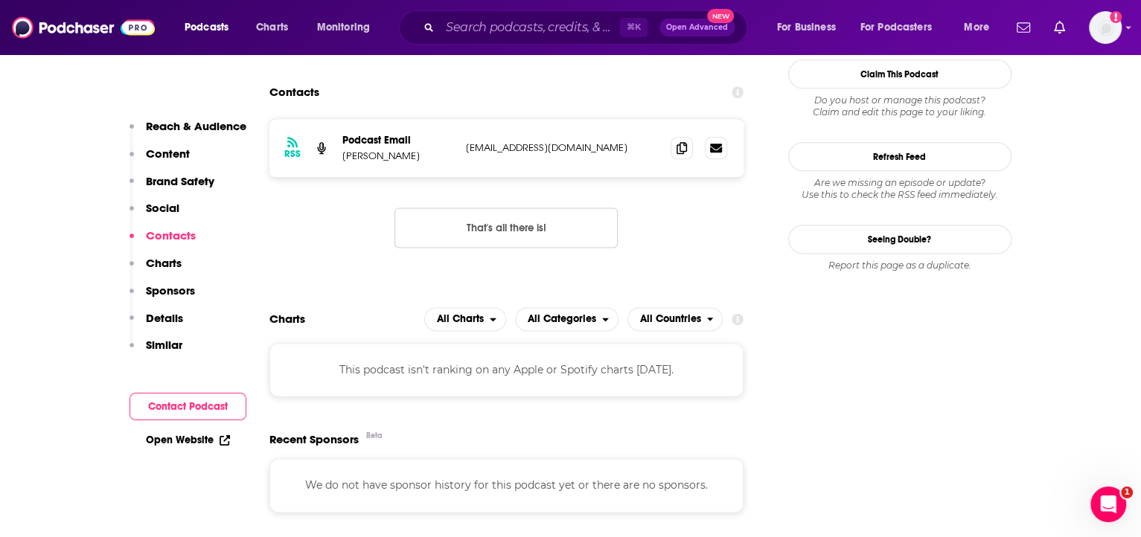
scroll to position [1389, 0]
click at [151, 317] on p "Details" at bounding box center [164, 318] width 37 height 14
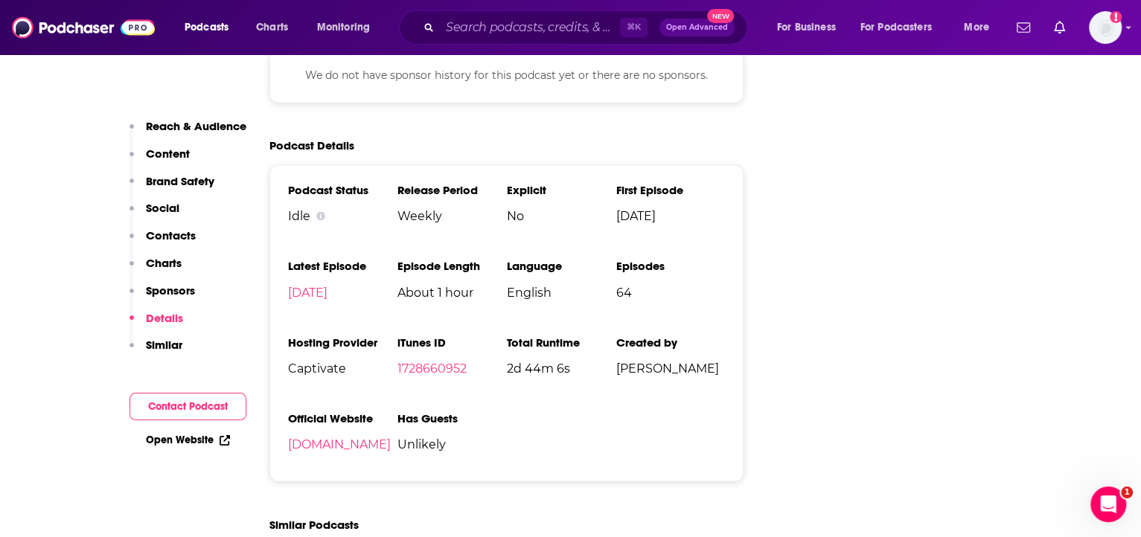
scroll to position [1821, 0]
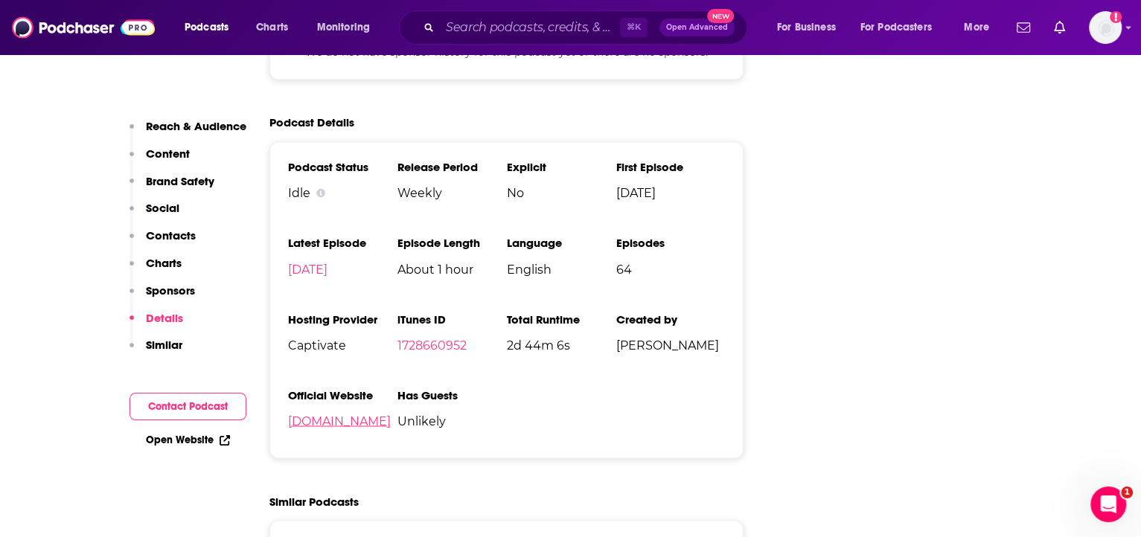
click at [326, 426] on link "gorogue.life" at bounding box center [339, 421] width 103 height 14
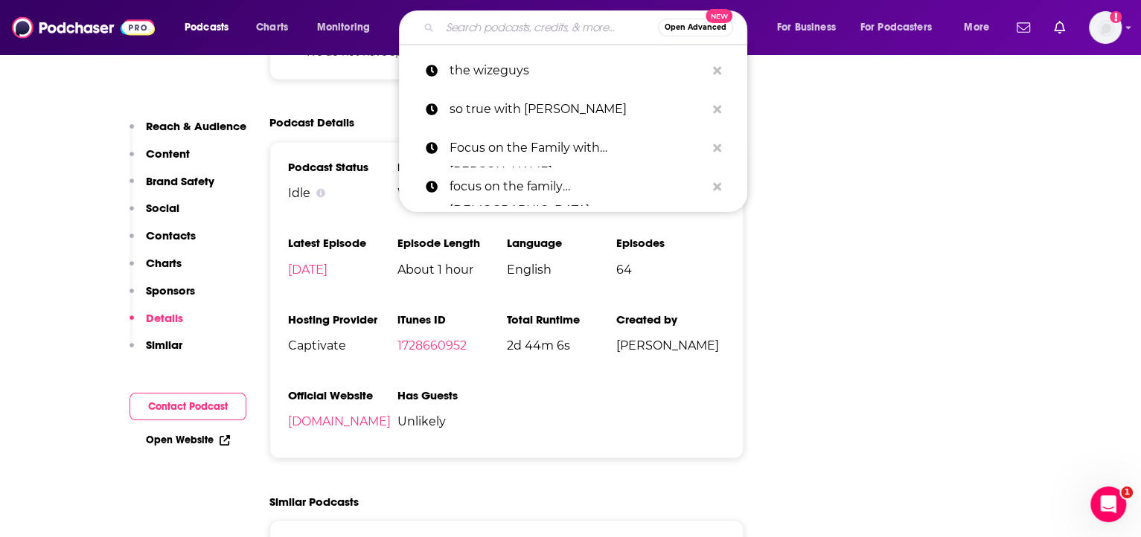
click at [482, 26] on input "Search podcasts, credits, & more..." at bounding box center [549, 28] width 218 height 24
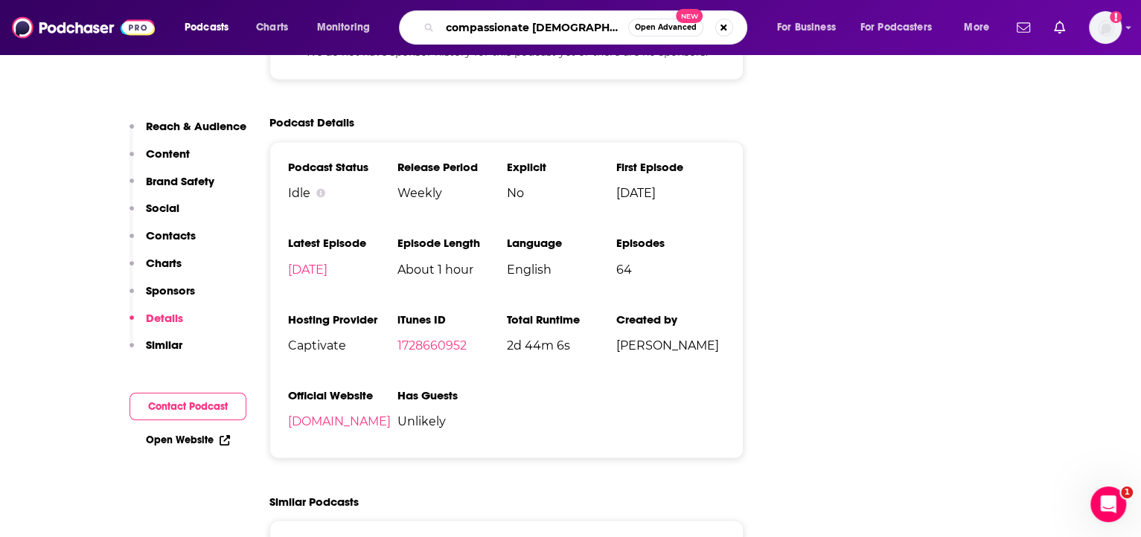
type input "compassionate christianity"
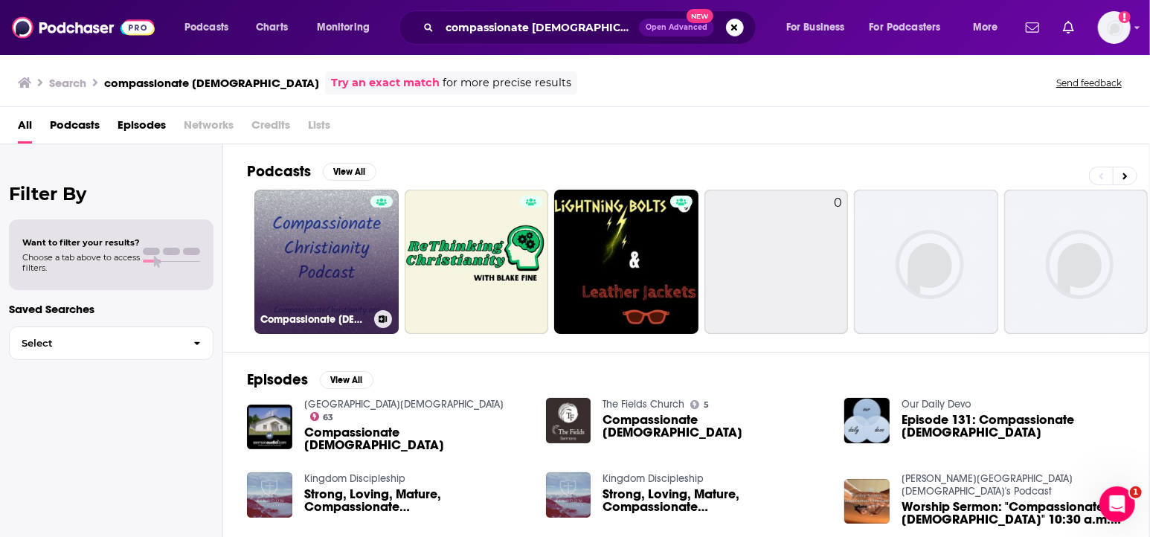
click at [345, 257] on link "Compassionate Christianity" at bounding box center [326, 262] width 144 height 144
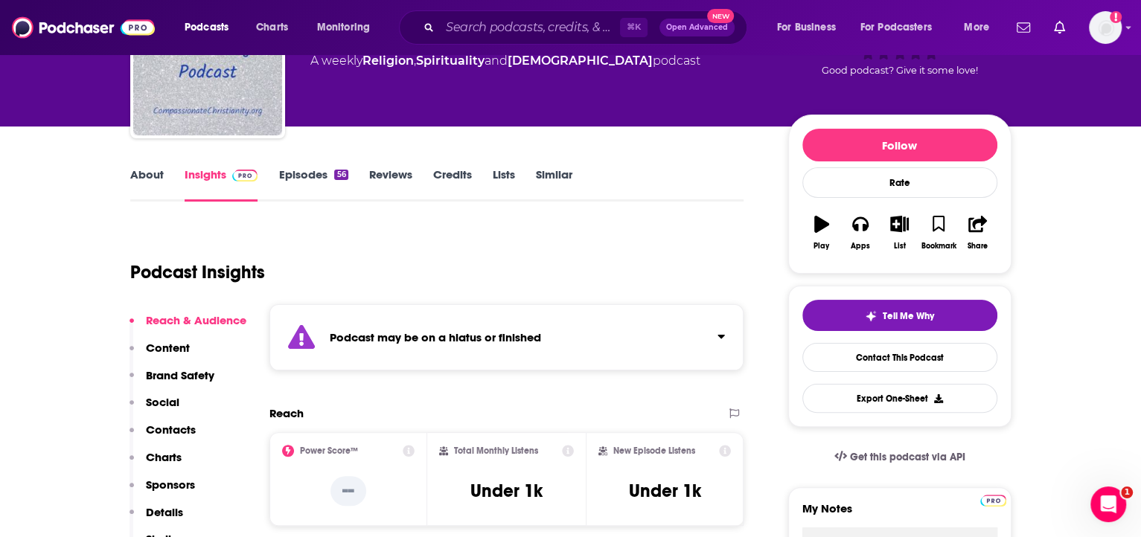
scroll to position [121, 0]
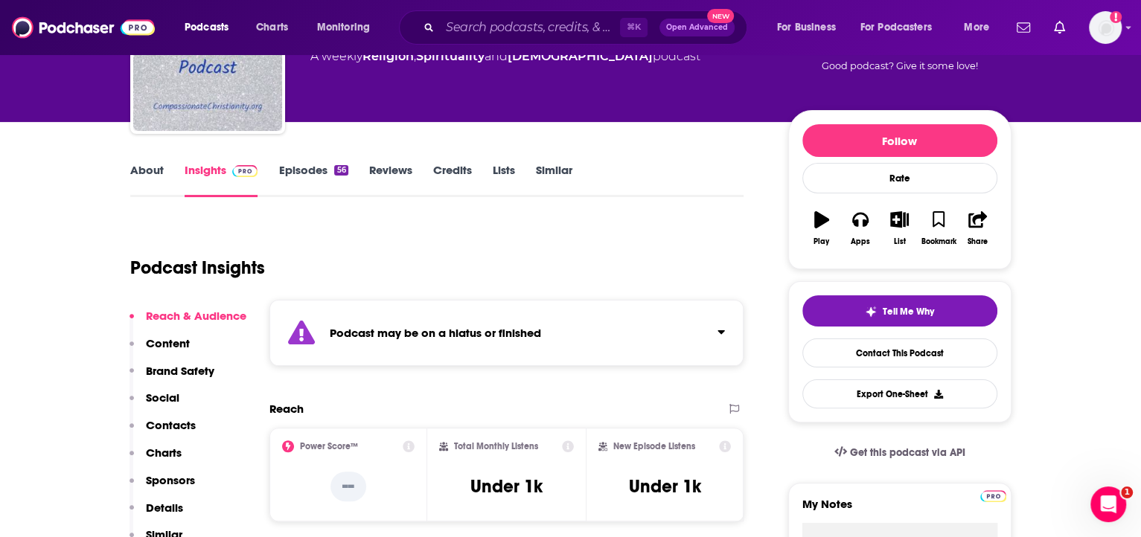
click at [496, 329] on strong "Podcast may be on a hiatus or finished" at bounding box center [435, 333] width 211 height 14
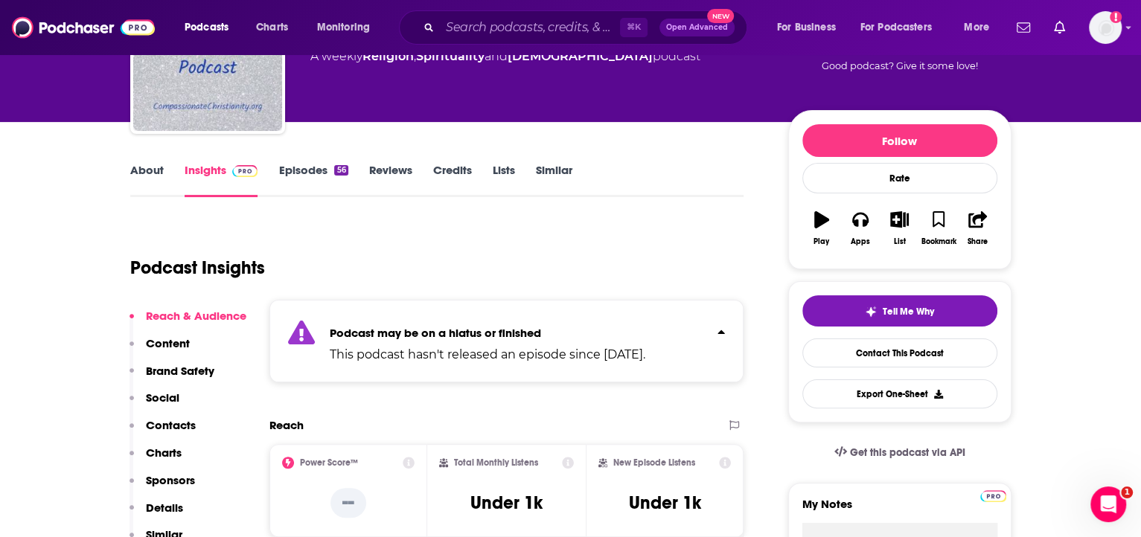
click at [496, 329] on strong "Podcast may be on a hiatus or finished" at bounding box center [435, 333] width 211 height 14
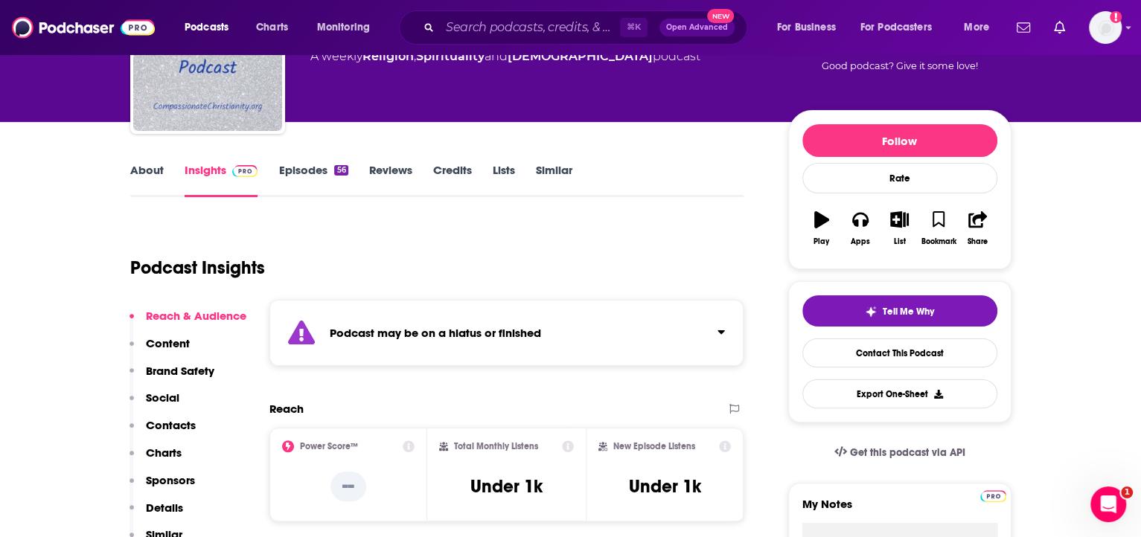
scroll to position [595, 0]
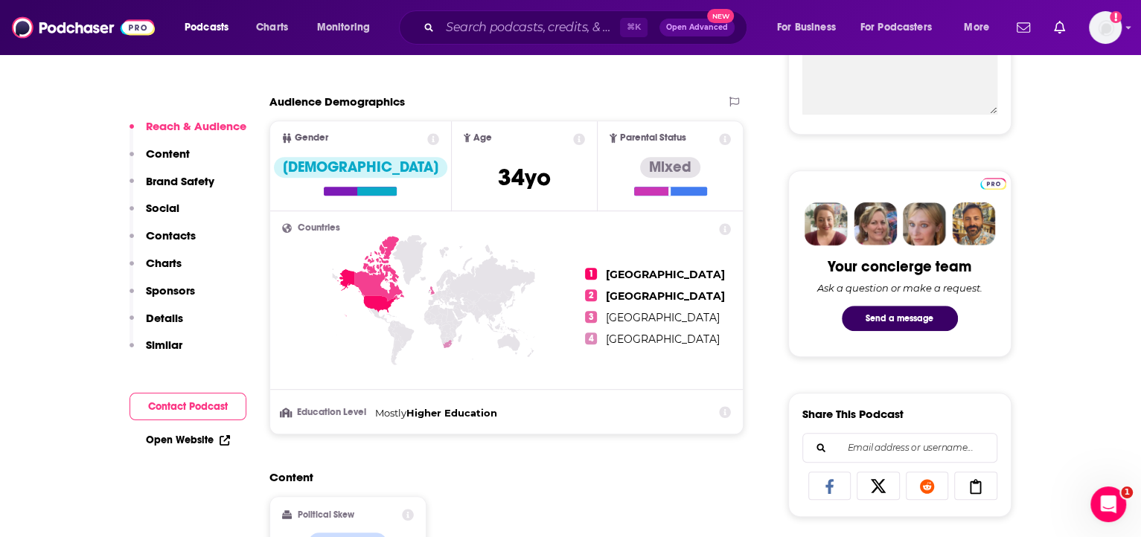
click at [184, 436] on link "Open Website" at bounding box center [188, 440] width 84 height 13
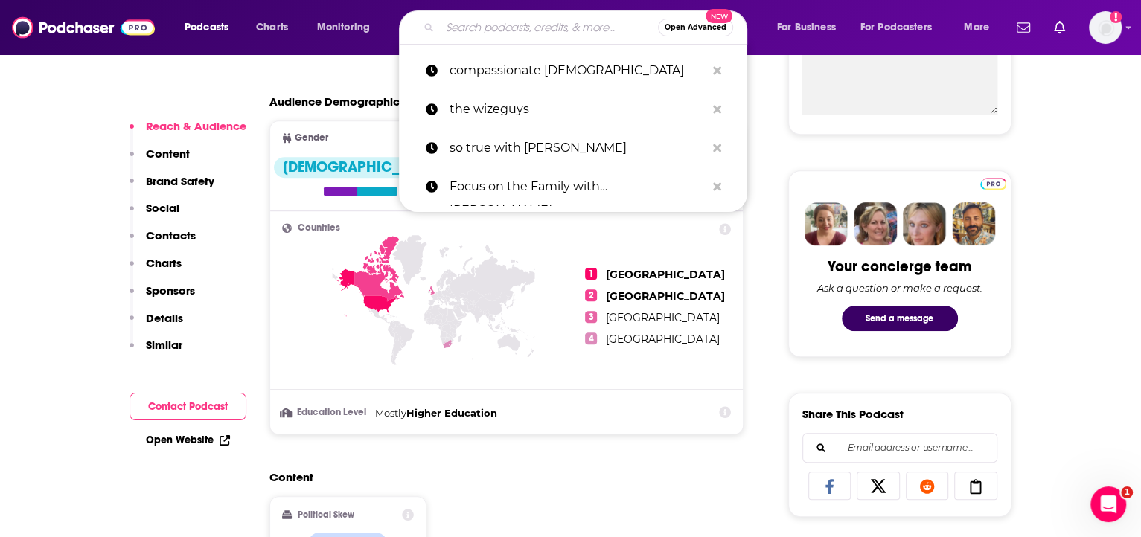
click at [485, 29] on input "Search podcasts, credits, & more..." at bounding box center [549, 28] width 218 height 24
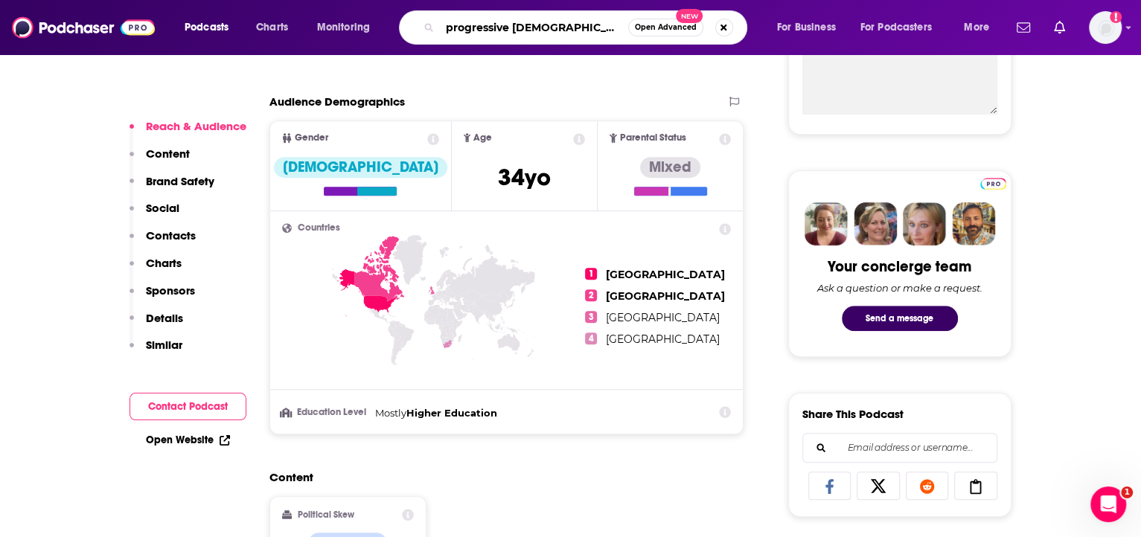
type input "progressive christianity"
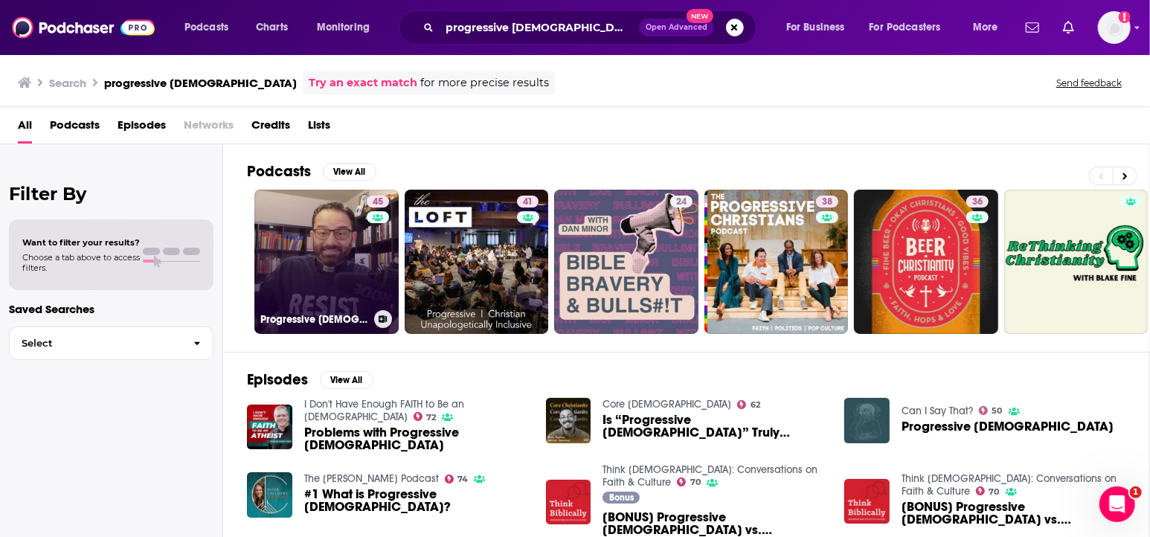
click at [310, 278] on link "45 Progressive Christianity with Pastor Adam" at bounding box center [326, 262] width 144 height 144
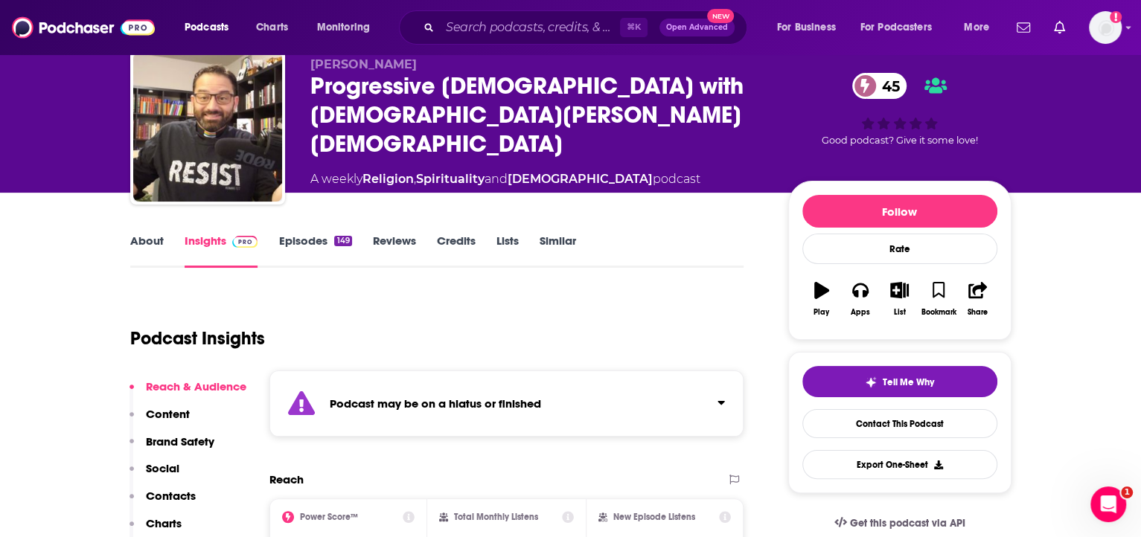
scroll to position [124, 0]
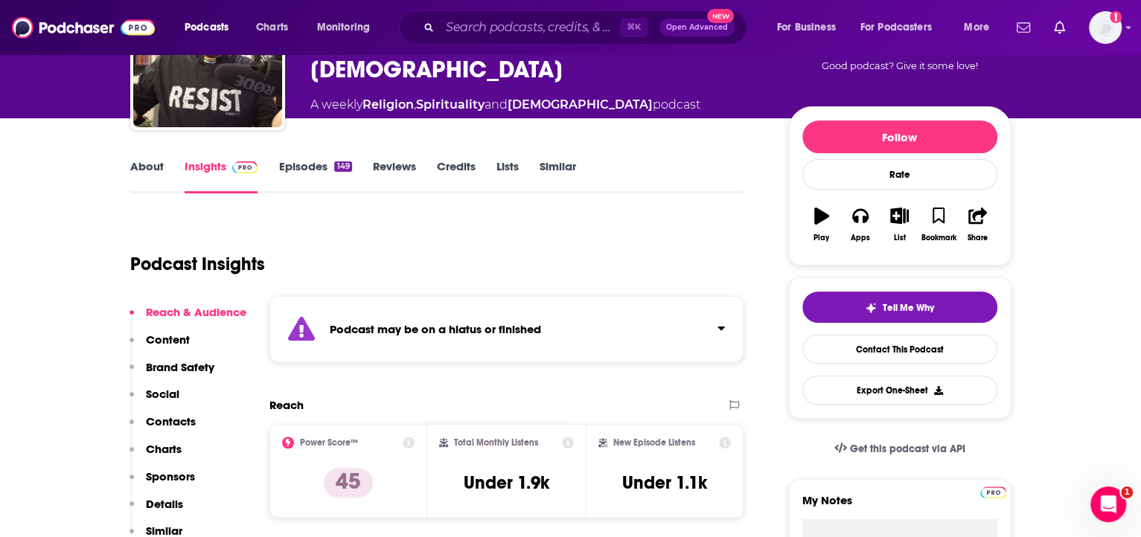
click at [535, 340] on div "Podcast may be on a hiatus or finished" at bounding box center [506, 329] width 475 height 66
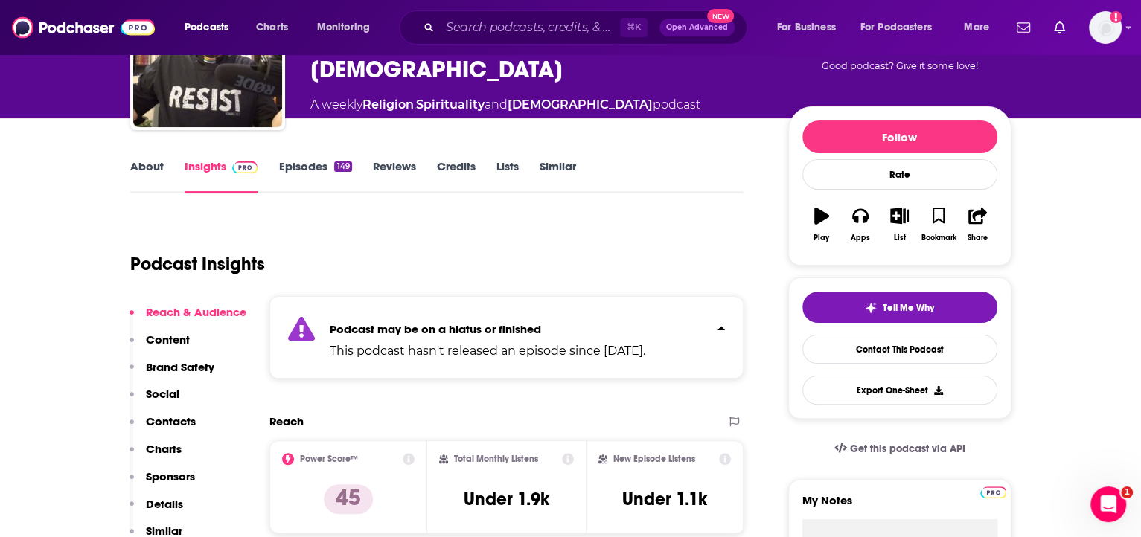
click at [536, 330] on strong "Podcast may be on a hiatus or finished" at bounding box center [435, 329] width 211 height 14
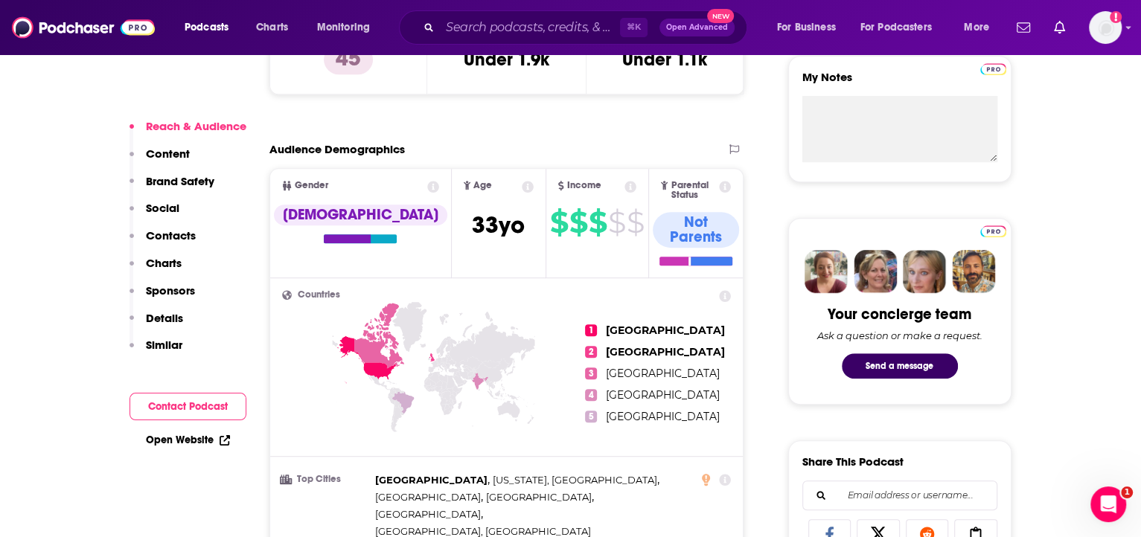
scroll to position [181, 0]
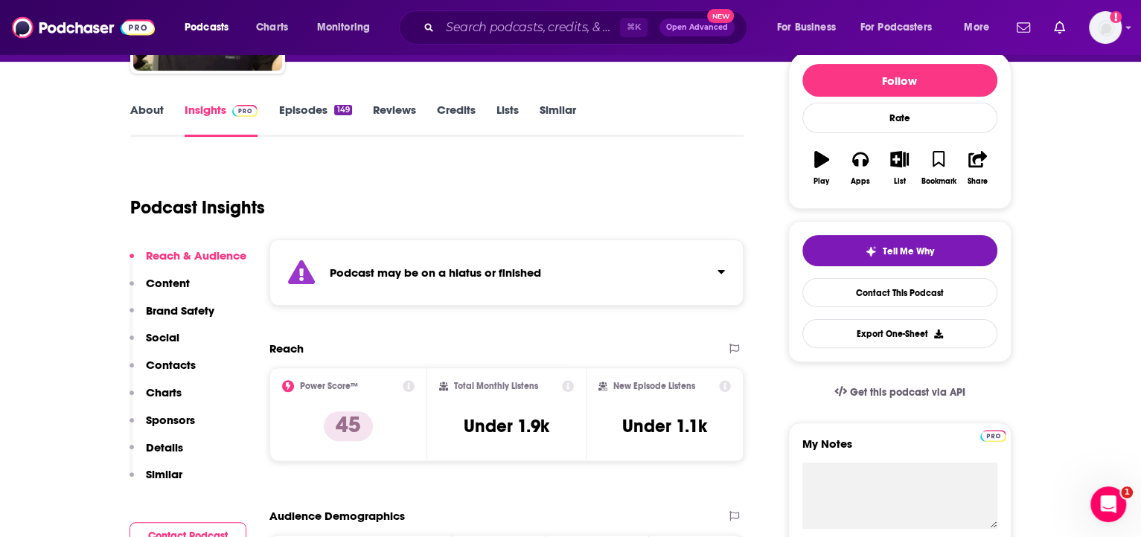
click at [137, 120] on link "About" at bounding box center [146, 120] width 33 height 34
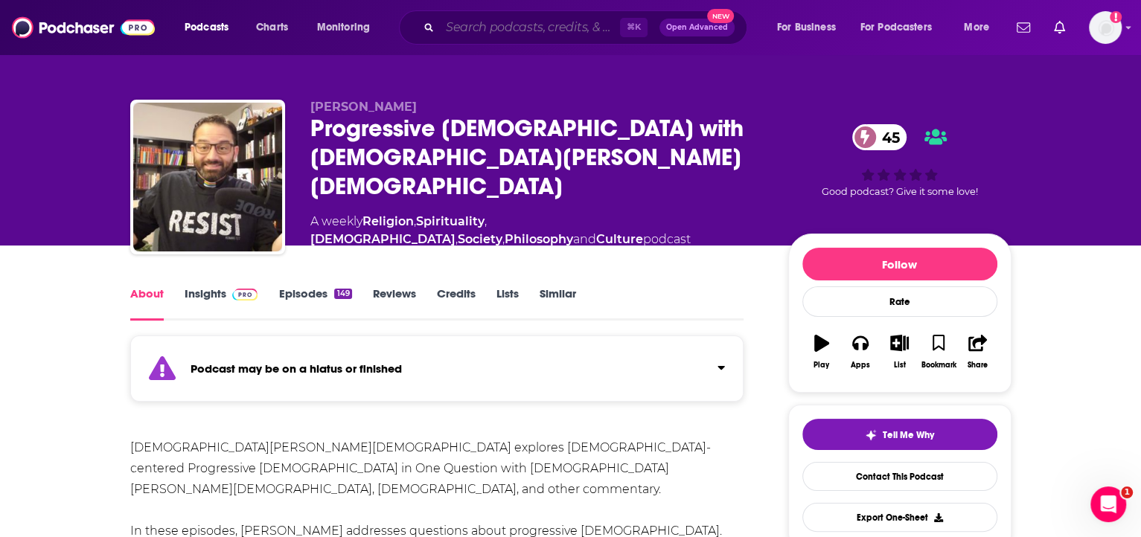
click at [537, 31] on input "Search podcasts, credits, & more..." at bounding box center [530, 28] width 180 height 24
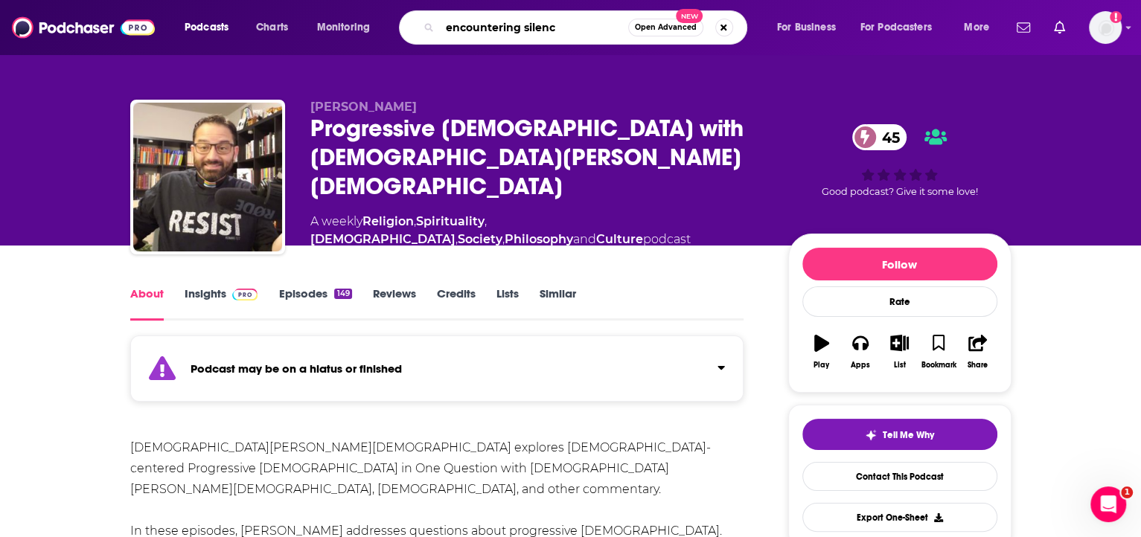
type input "encountering silence"
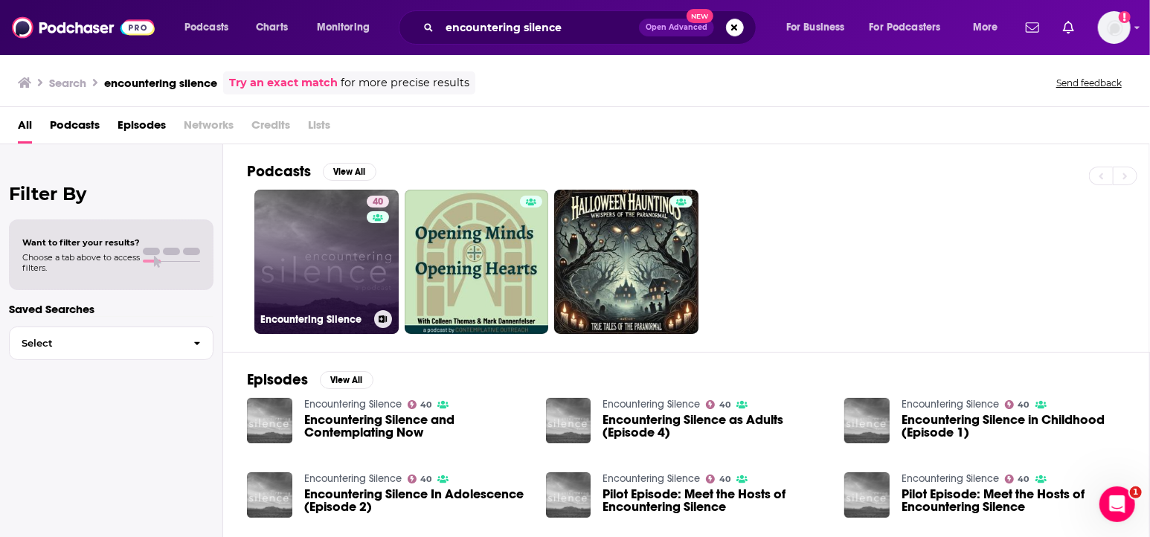
click at [336, 257] on link "40 Encountering Silence" at bounding box center [326, 262] width 144 height 144
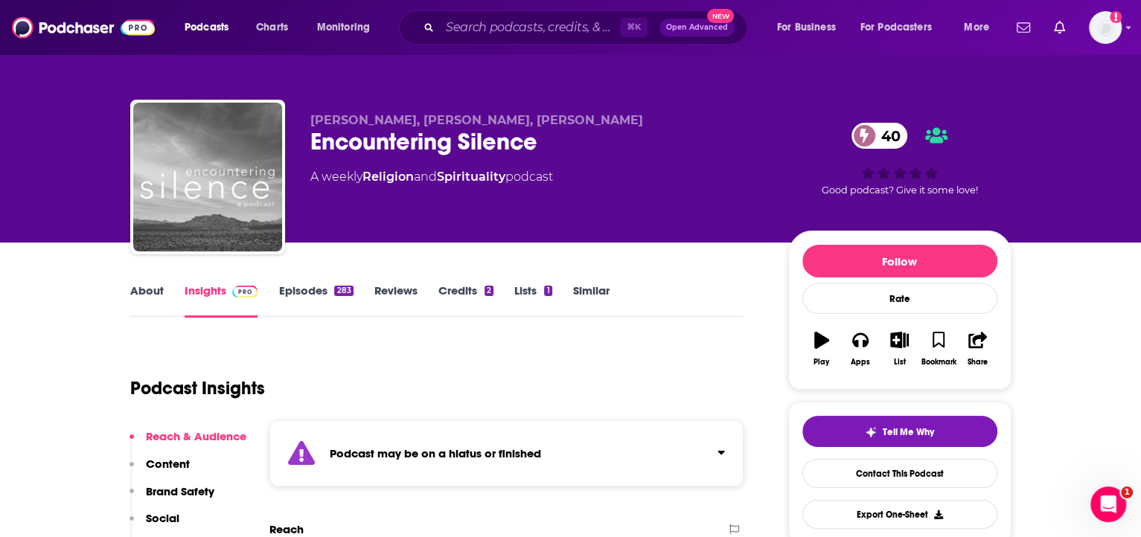
click at [542, 438] on div "Podcast may be on a hiatus or finished" at bounding box center [506, 453] width 475 height 66
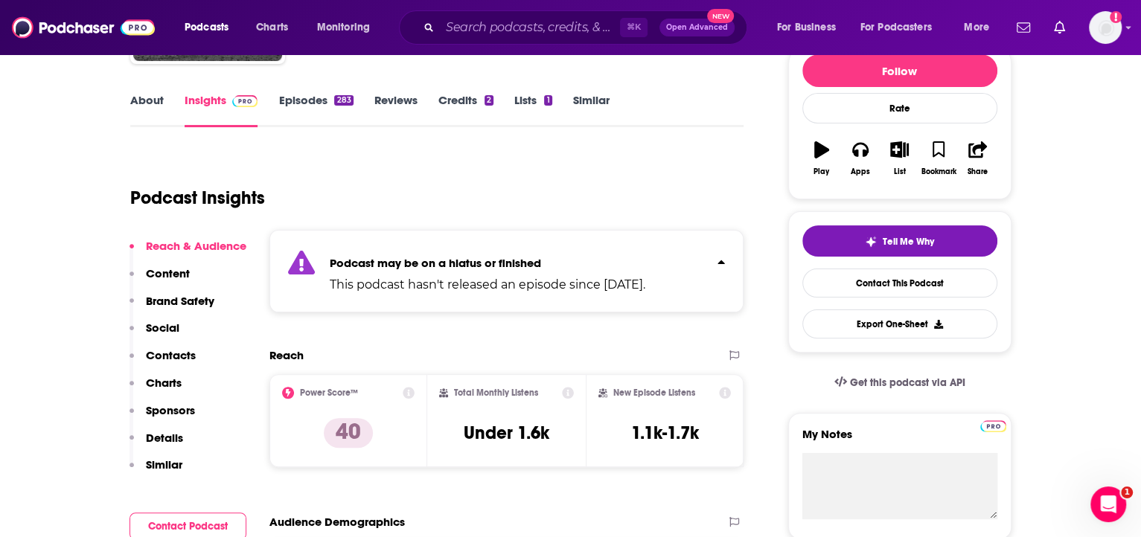
scroll to position [459, 0]
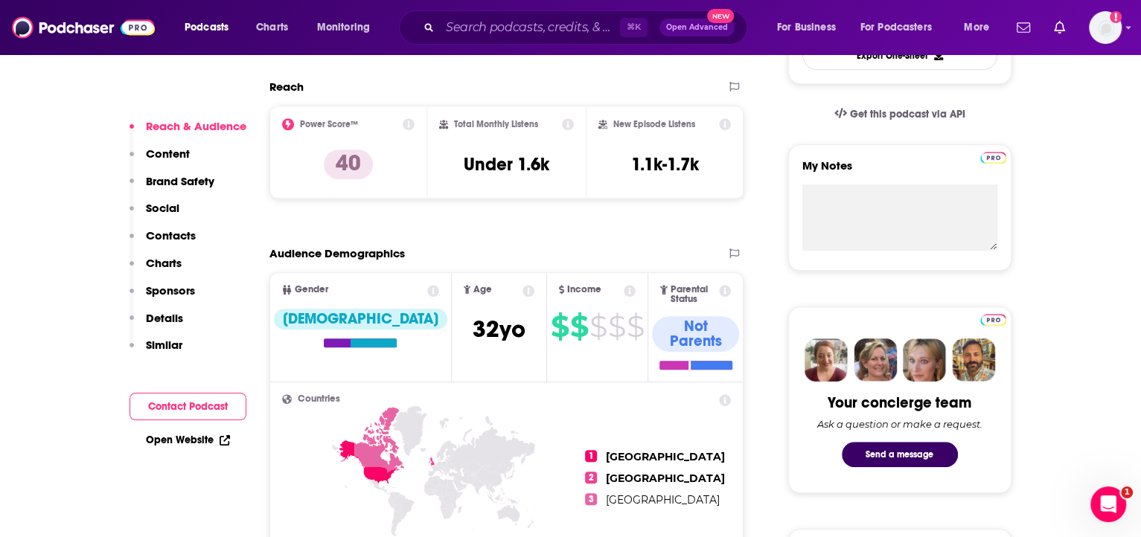
click at [205, 439] on link "Open Website" at bounding box center [188, 440] width 84 height 13
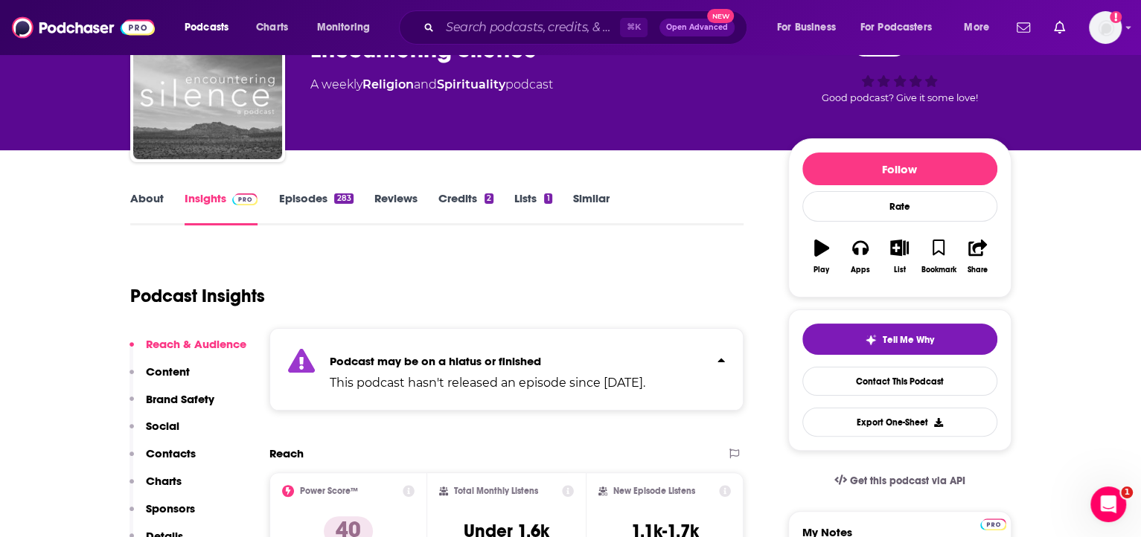
scroll to position [0, 0]
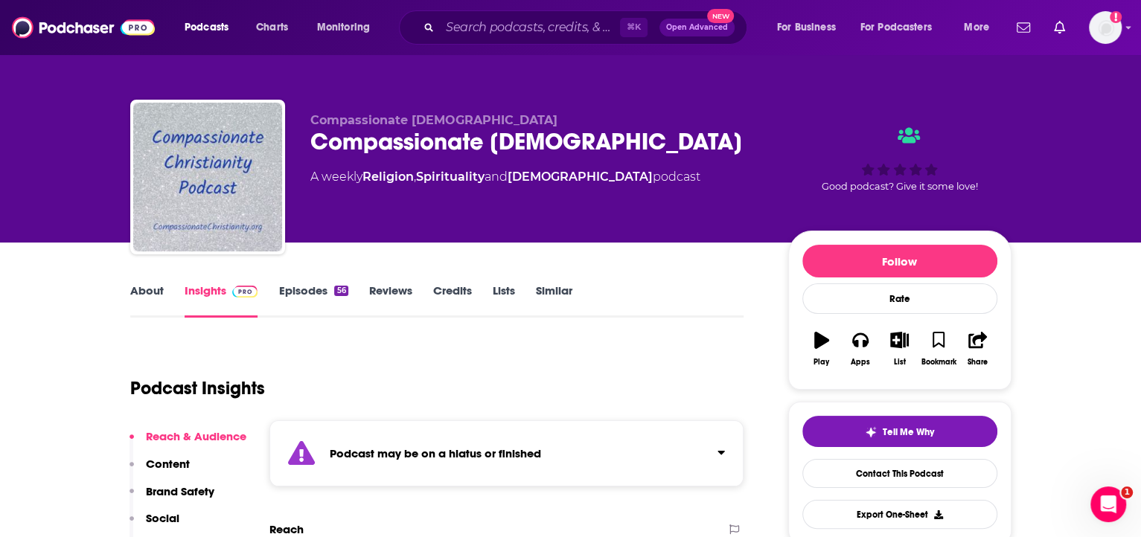
click at [645, 439] on div "Podcast may be on a hiatus or finished" at bounding box center [506, 453] width 475 height 66
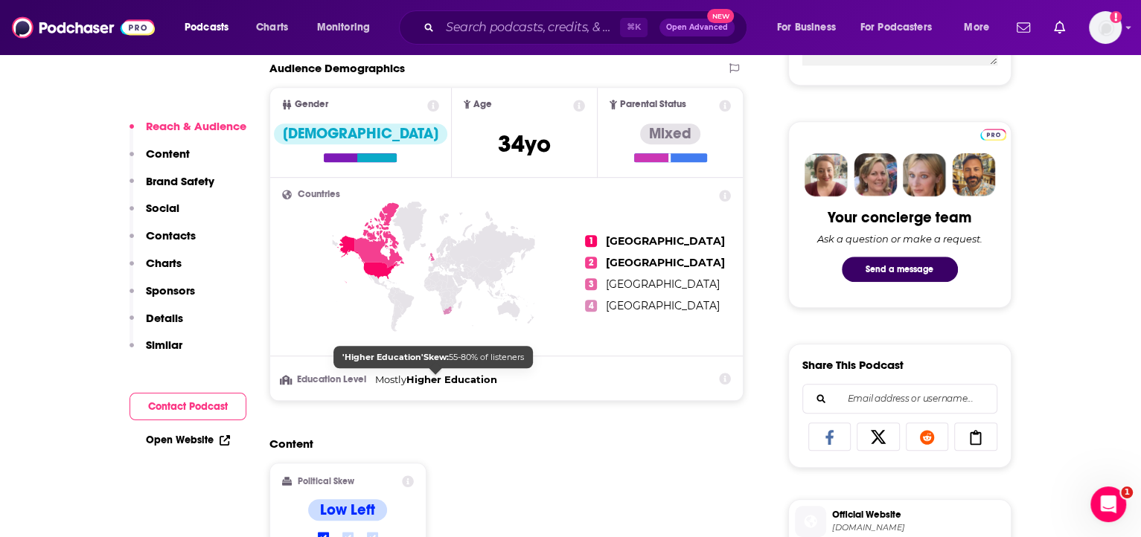
scroll to position [646, 0]
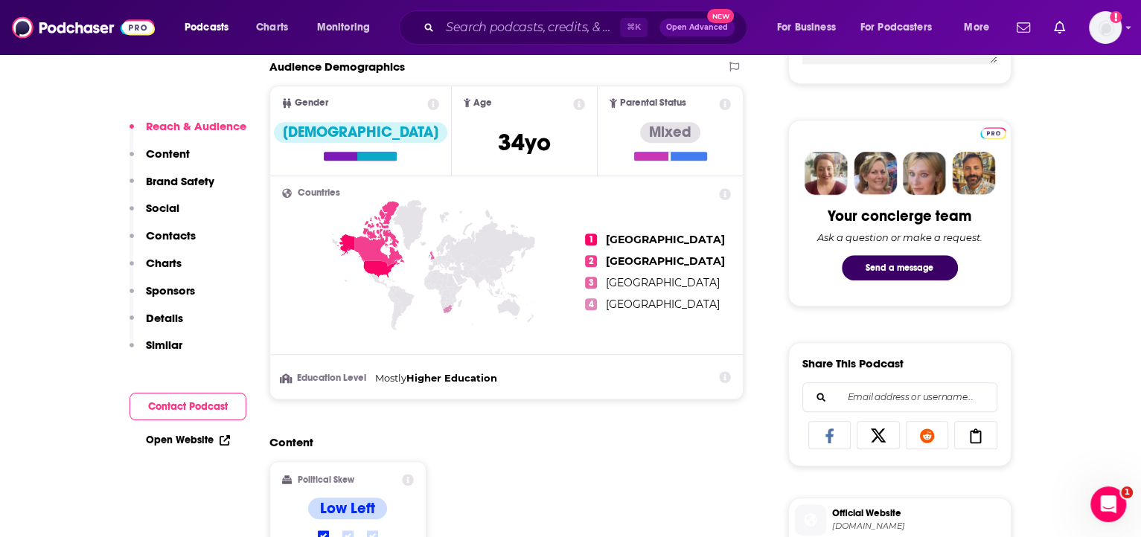
click at [174, 440] on link "Open Website" at bounding box center [188, 440] width 84 height 13
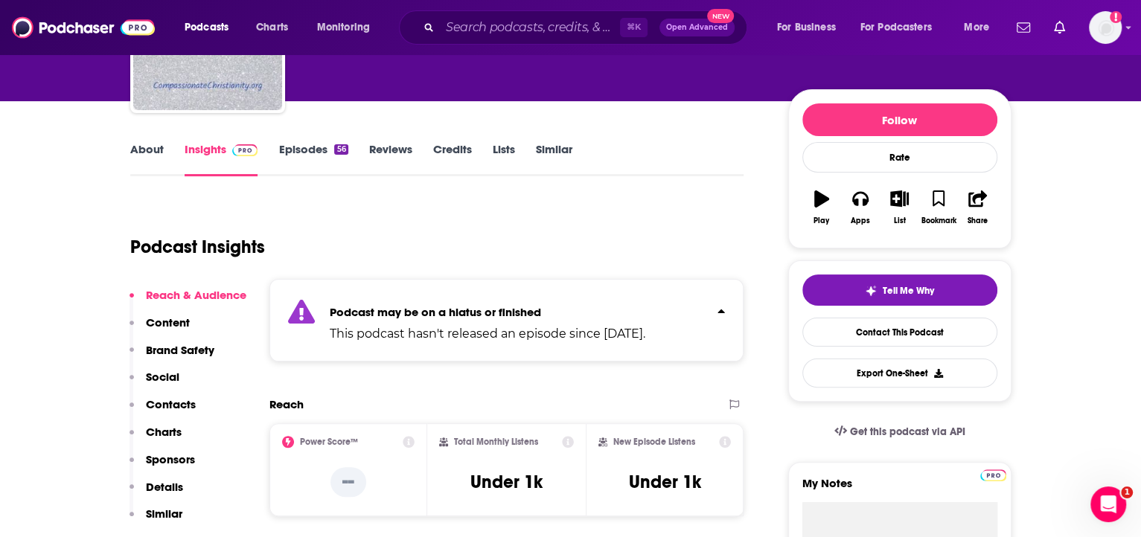
scroll to position [0, 0]
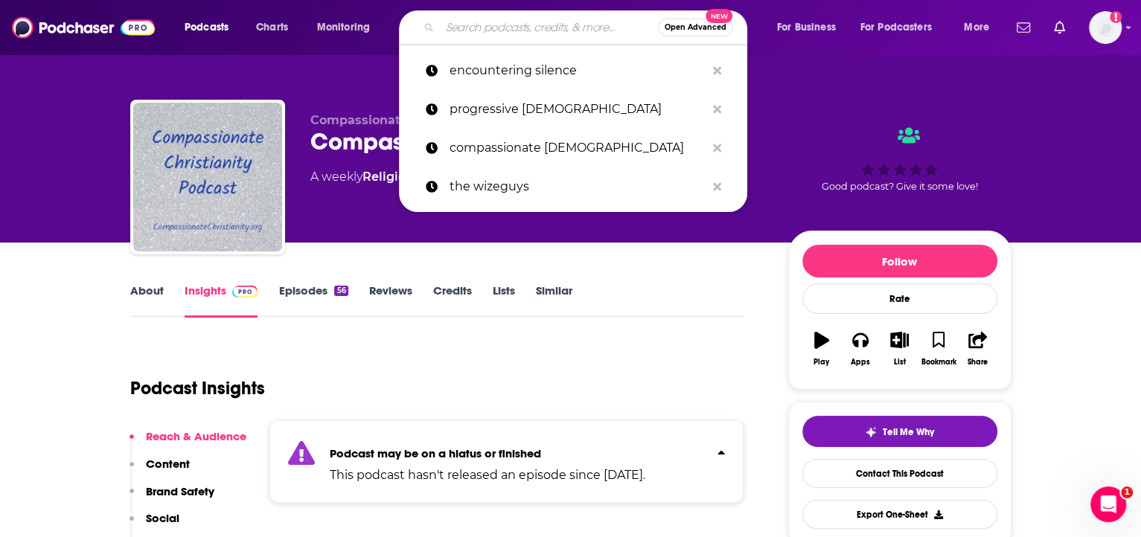
click at [490, 24] on input "Search podcasts, credits, & more..." at bounding box center [549, 28] width 218 height 24
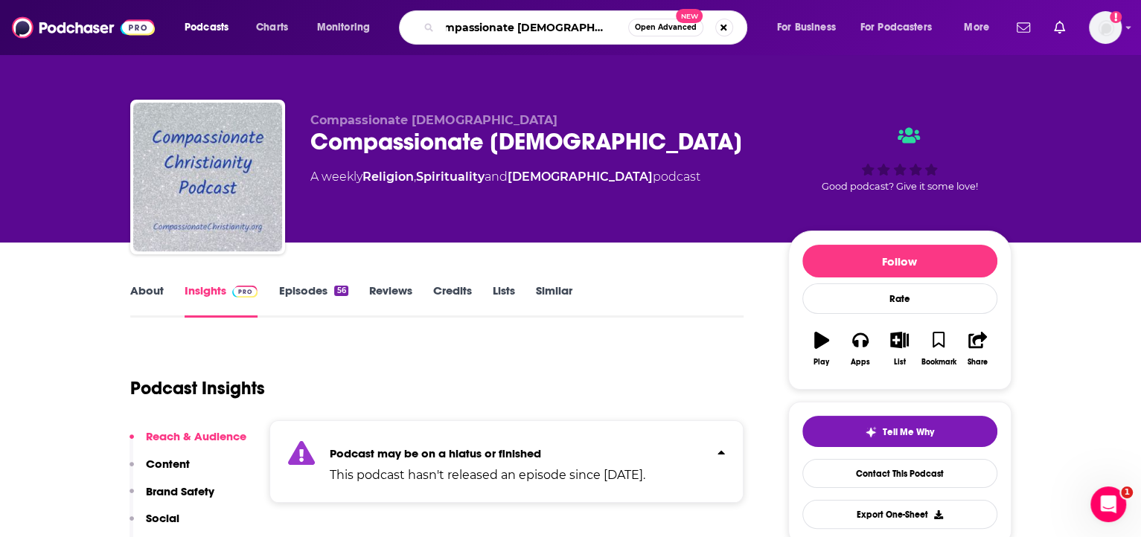
type input "compassionate christianity podcast"
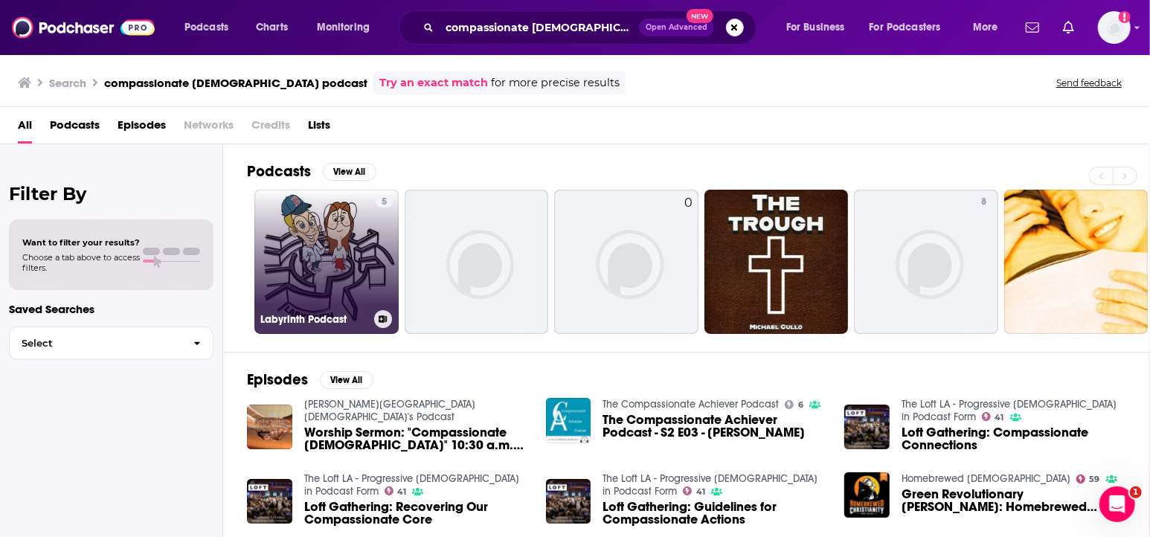
click at [336, 254] on link "5 Labyrinth Podcast" at bounding box center [326, 262] width 144 height 144
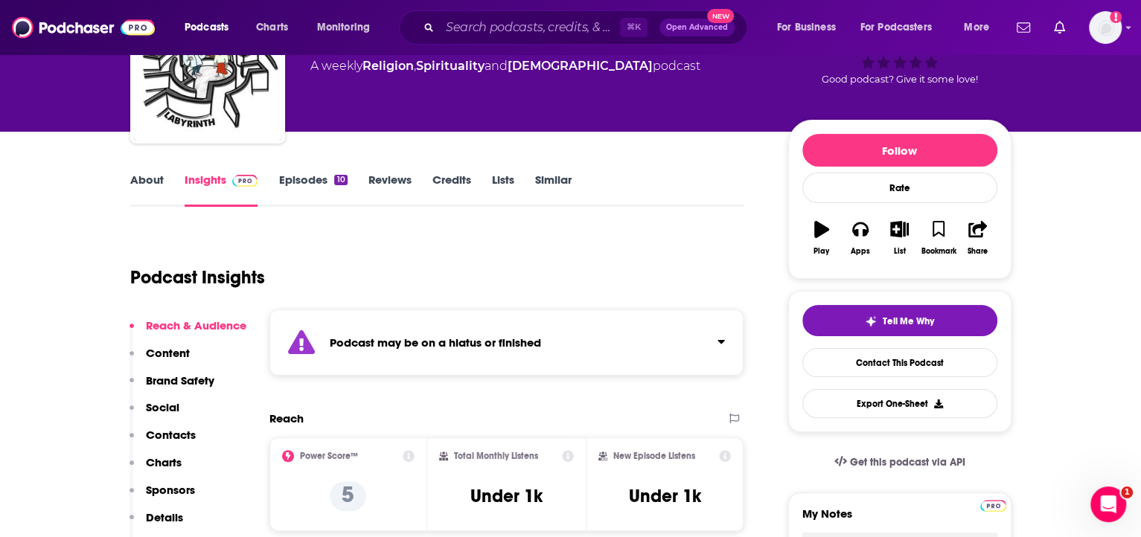
scroll to position [281, 0]
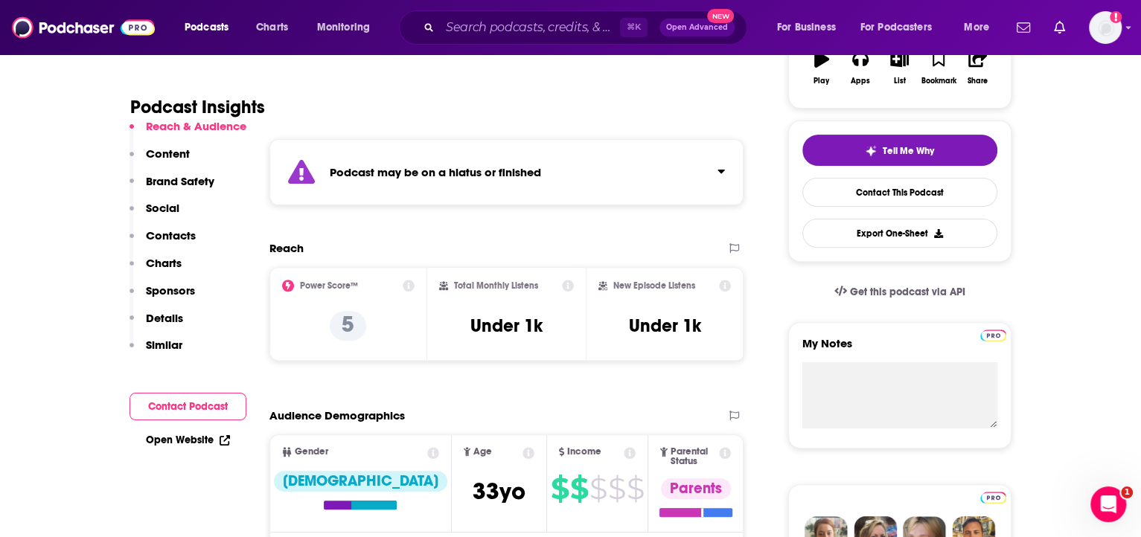
click at [584, 176] on div "Podcast may be on a hiatus or finished" at bounding box center [506, 172] width 475 height 66
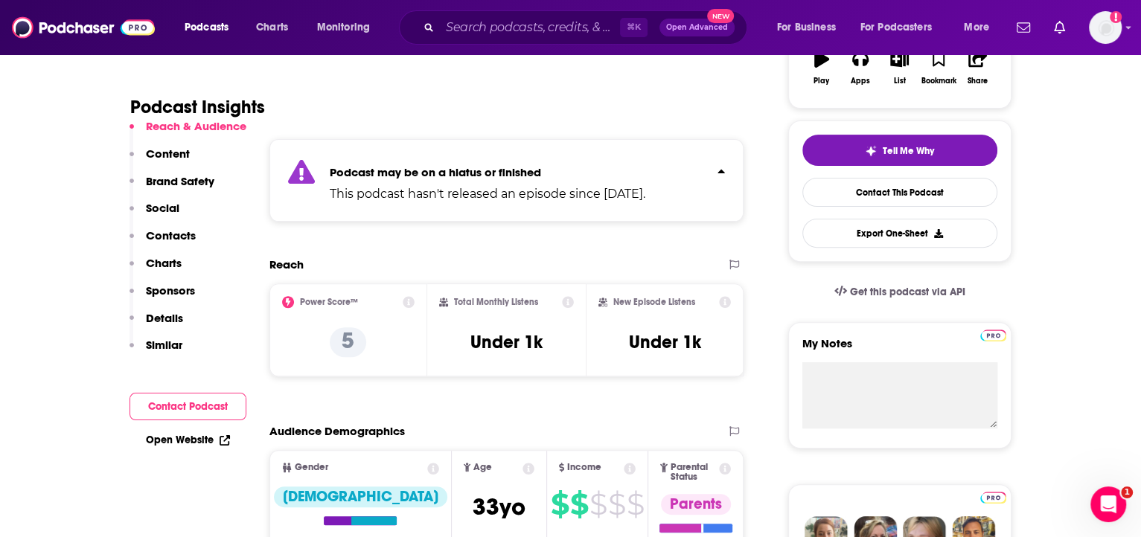
click at [583, 167] on p "Podcast may be on a hiatus or finished" at bounding box center [487, 172] width 315 height 14
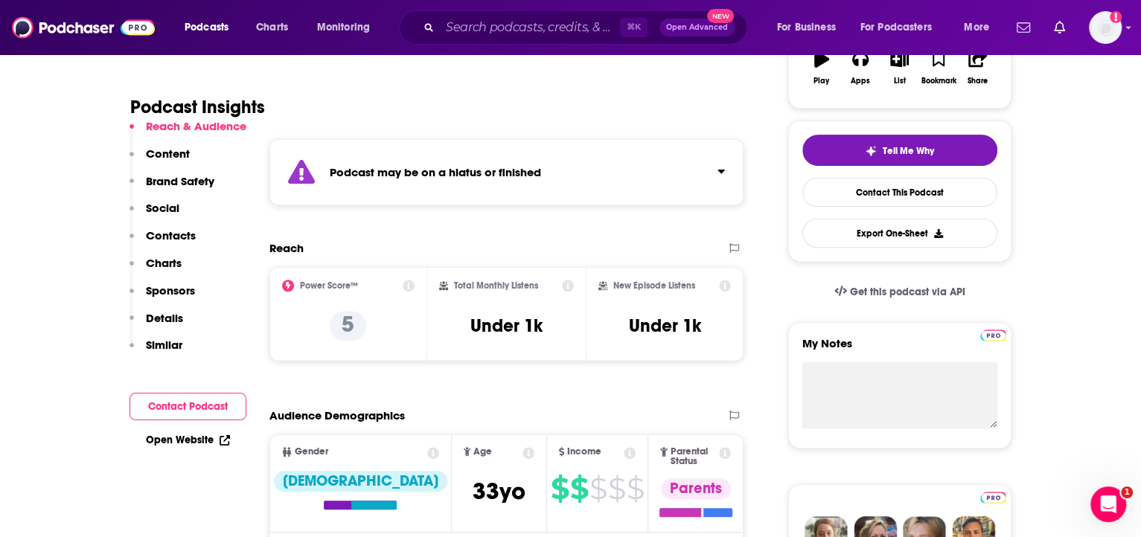
click at [202, 438] on link "Open Website" at bounding box center [188, 440] width 84 height 13
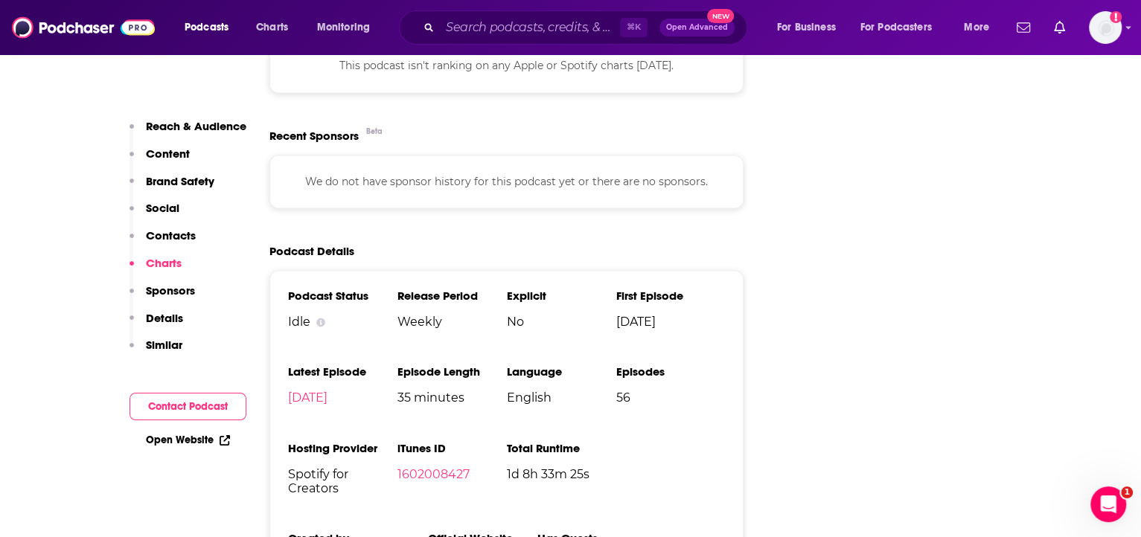
scroll to position [1902, 0]
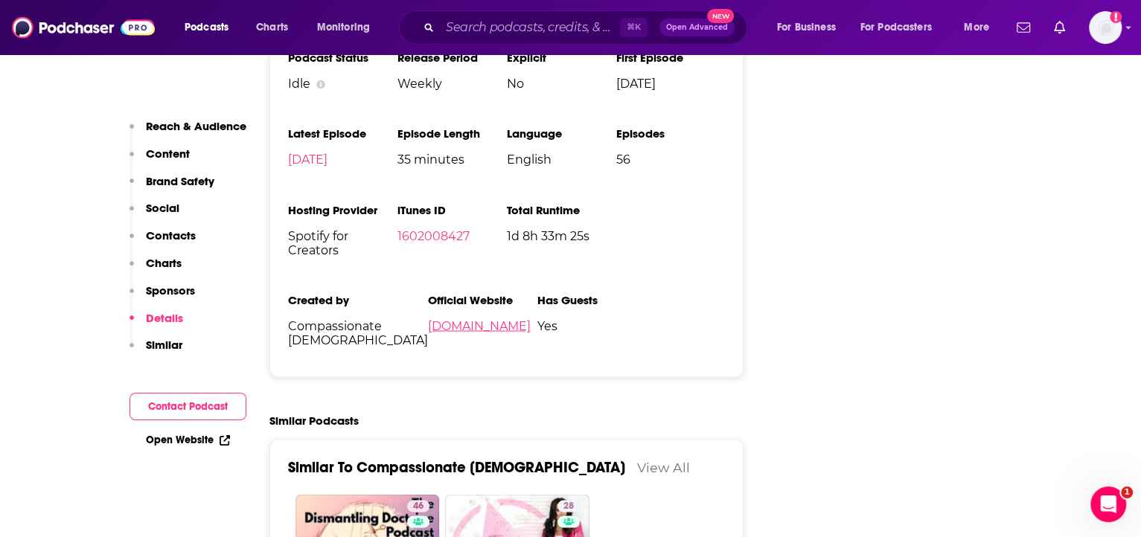
click at [428, 332] on link "podcasters.spotify.com" at bounding box center [479, 325] width 103 height 14
